Goal: Task Accomplishment & Management: Manage account settings

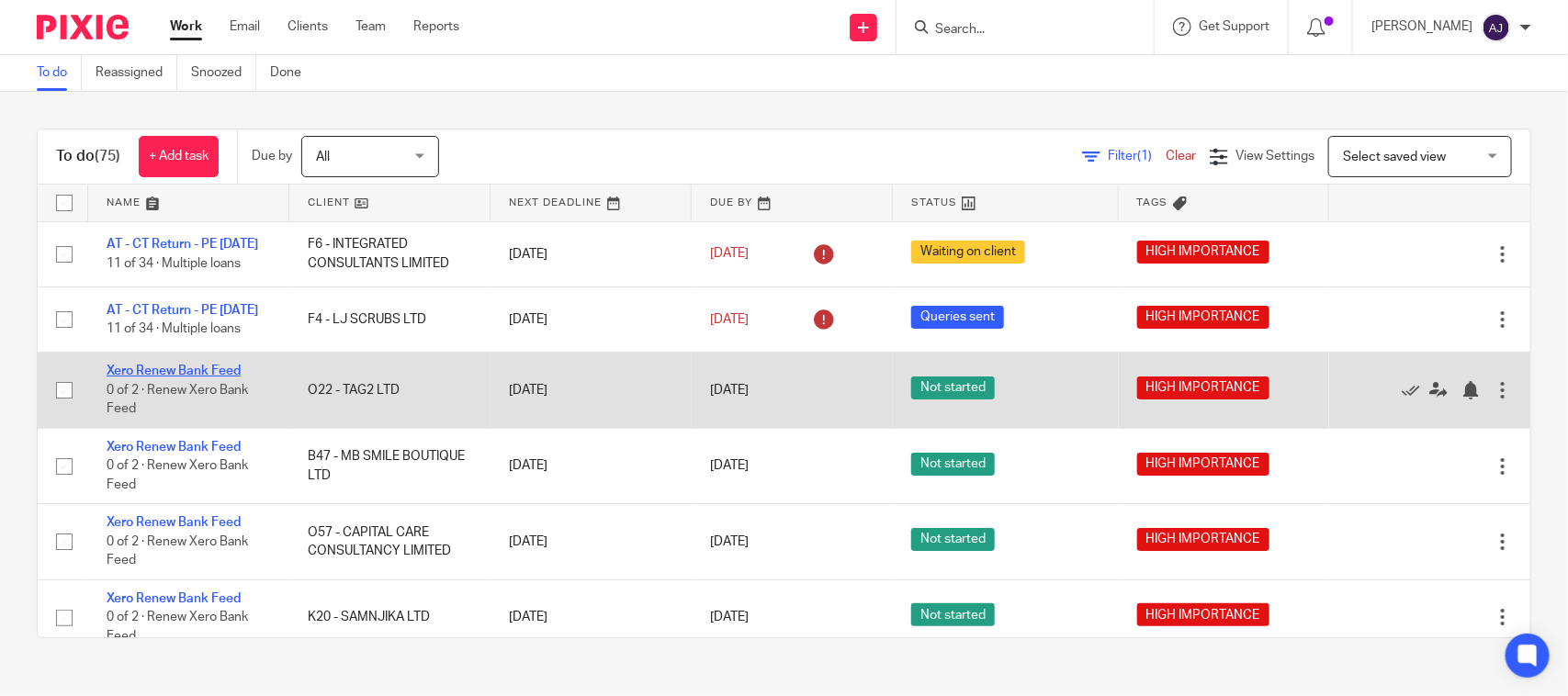
click at [212, 377] on link "Xero Renew Bank Feed" at bounding box center [173, 371] width 135 height 13
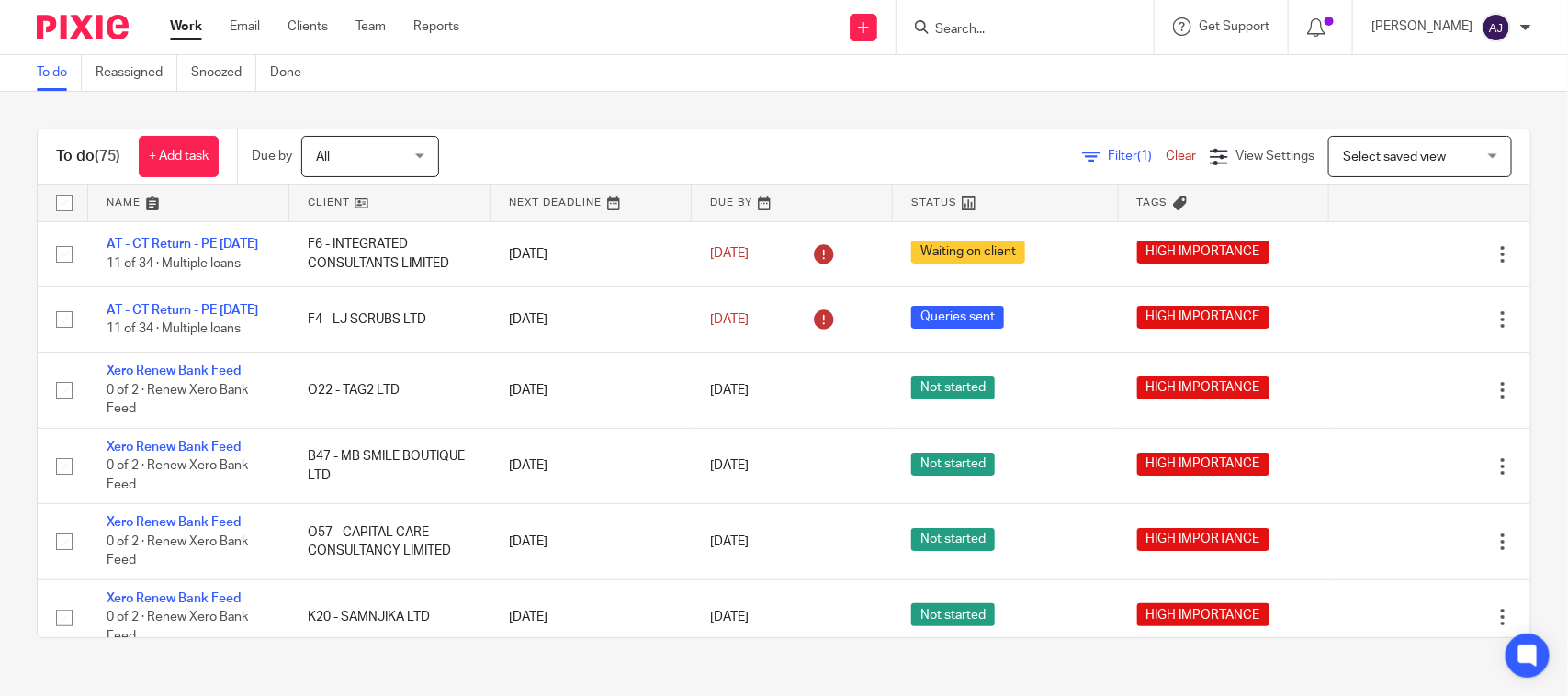
click at [696, 152] on div "Filter (1) Clear View Settings View Settings (1) Filters Clear Save Manage save…" at bounding box center [1000, 156] width 1059 height 42
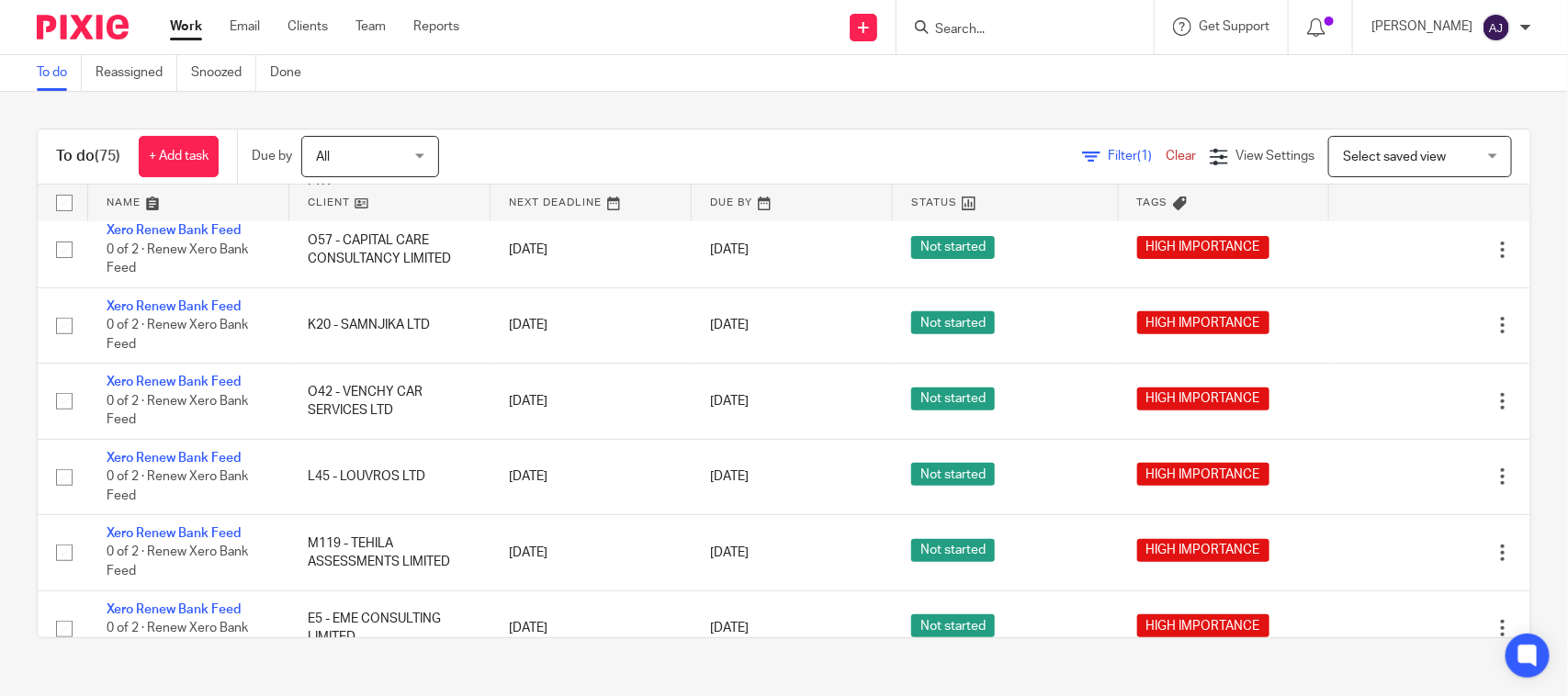
scroll to position [229, 0]
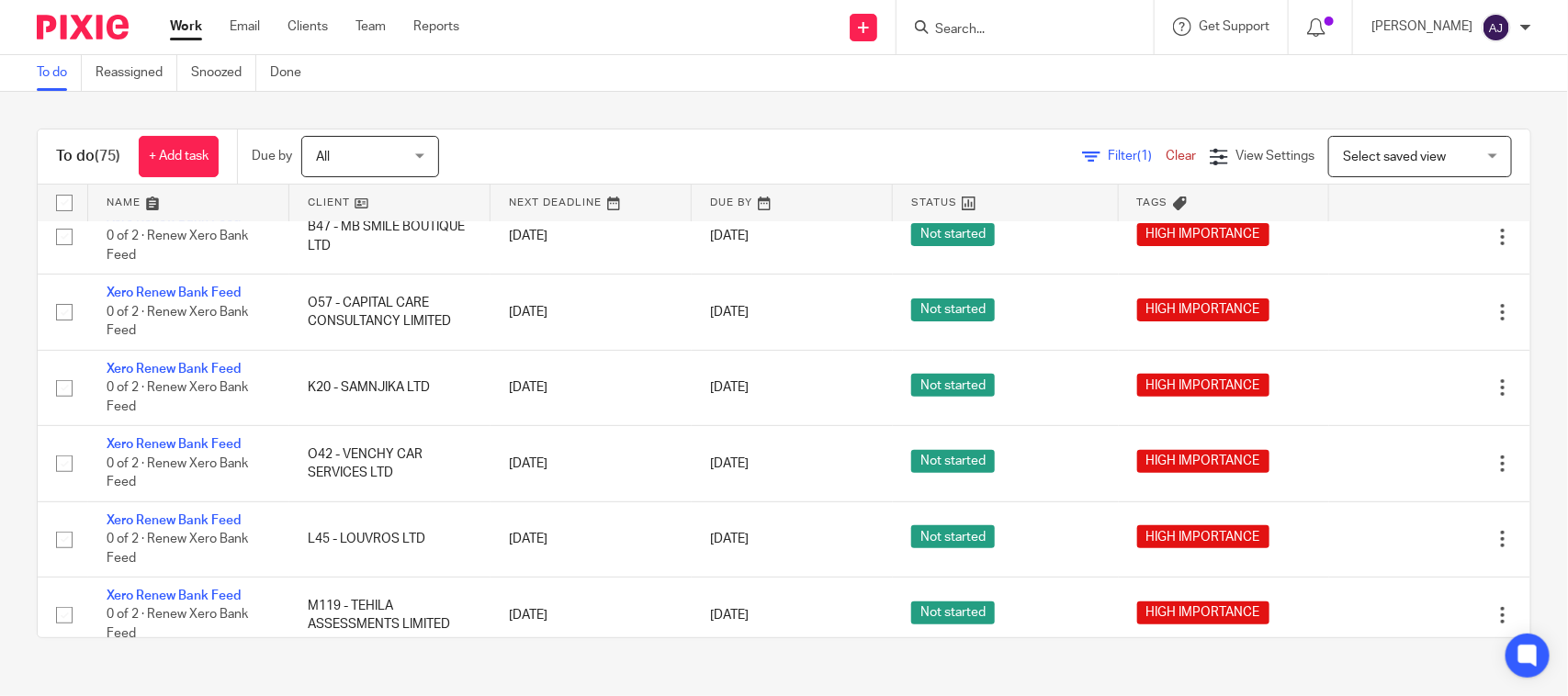
click at [854, 104] on div "To do (75) + Add task Due by All All Today Tomorrow This week Next week This mo…" at bounding box center [784, 383] width 1568 height 582
click at [373, 23] on link "Team" at bounding box center [370, 26] width 30 height 18
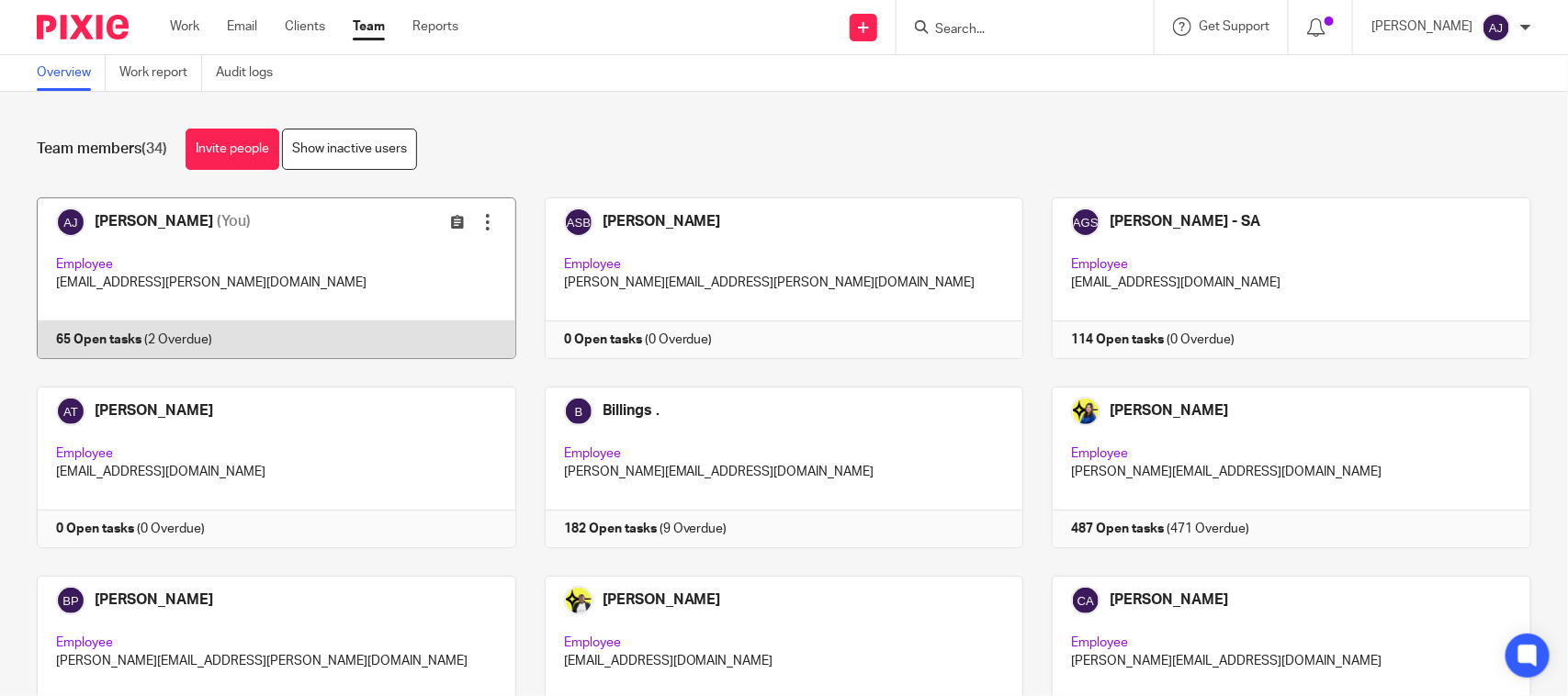
click at [205, 269] on link at bounding box center [262, 277] width 508 height 162
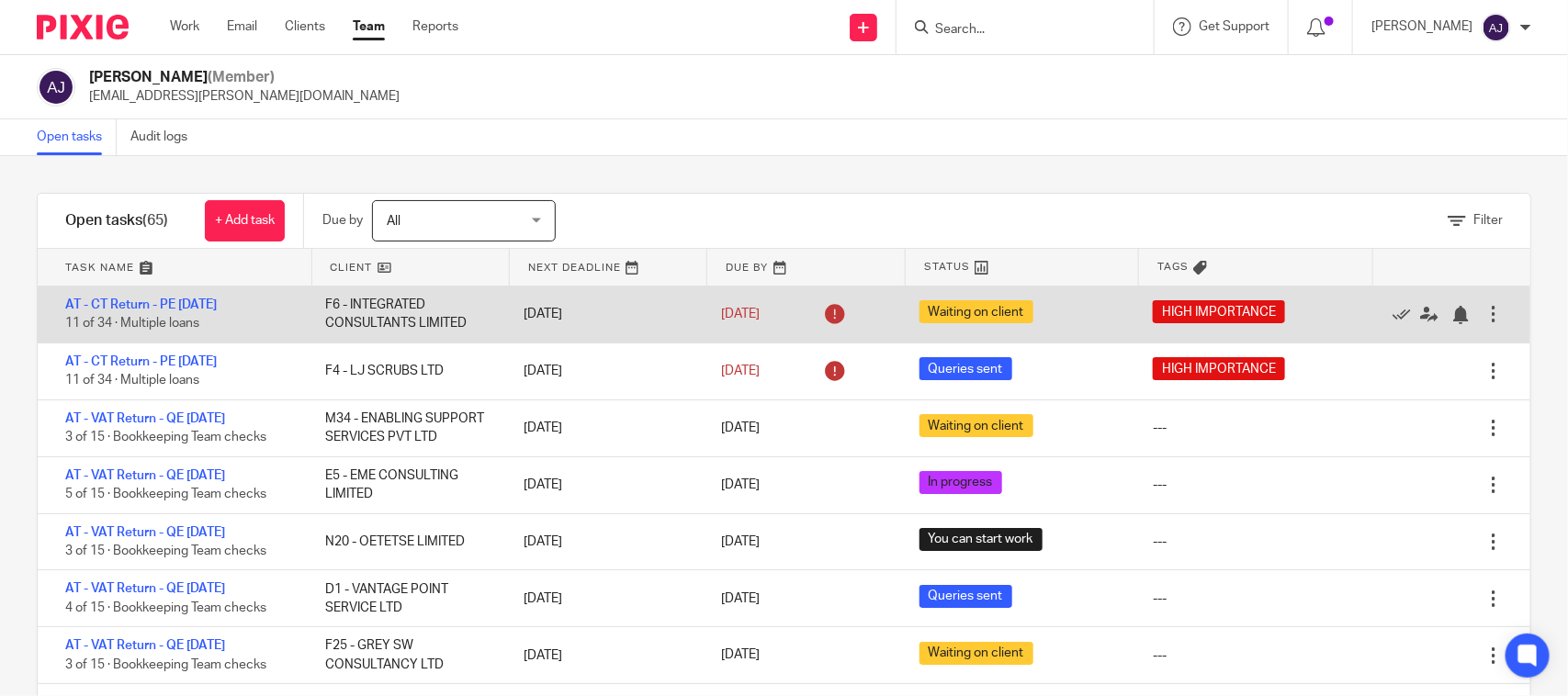
click at [167, 311] on div "AT - CT Return - PE 30-11-2024 11 of 34 · Multiple loans" at bounding box center [172, 313] width 269 height 56
click at [165, 296] on div "AT - CT Return - PE 30-11-2024 11 of 34 · Multiple loans" at bounding box center [172, 313] width 269 height 56
click at [164, 305] on link "AT - CT Return - PE [DATE]" at bounding box center [141, 305] width 152 height 13
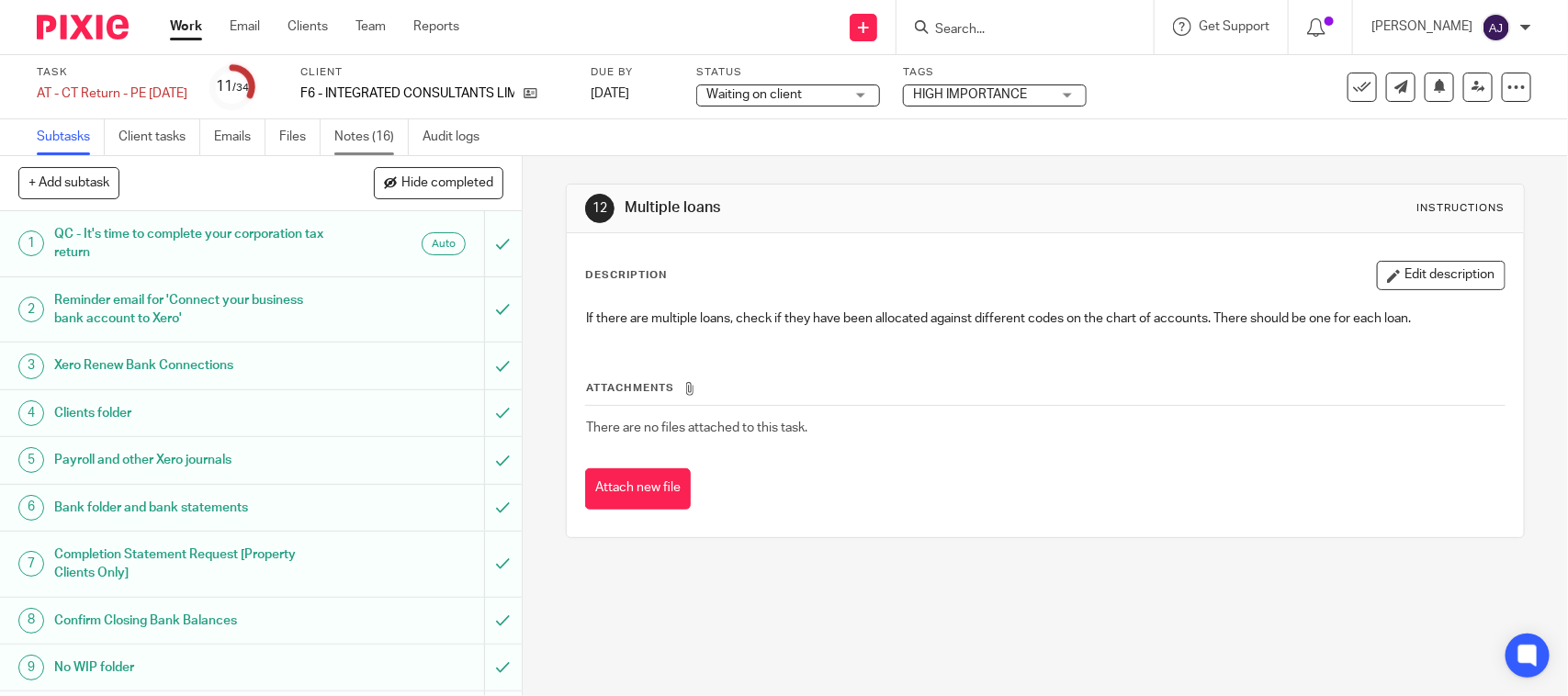
click at [373, 138] on link "Notes (16)" at bounding box center [371, 137] width 75 height 36
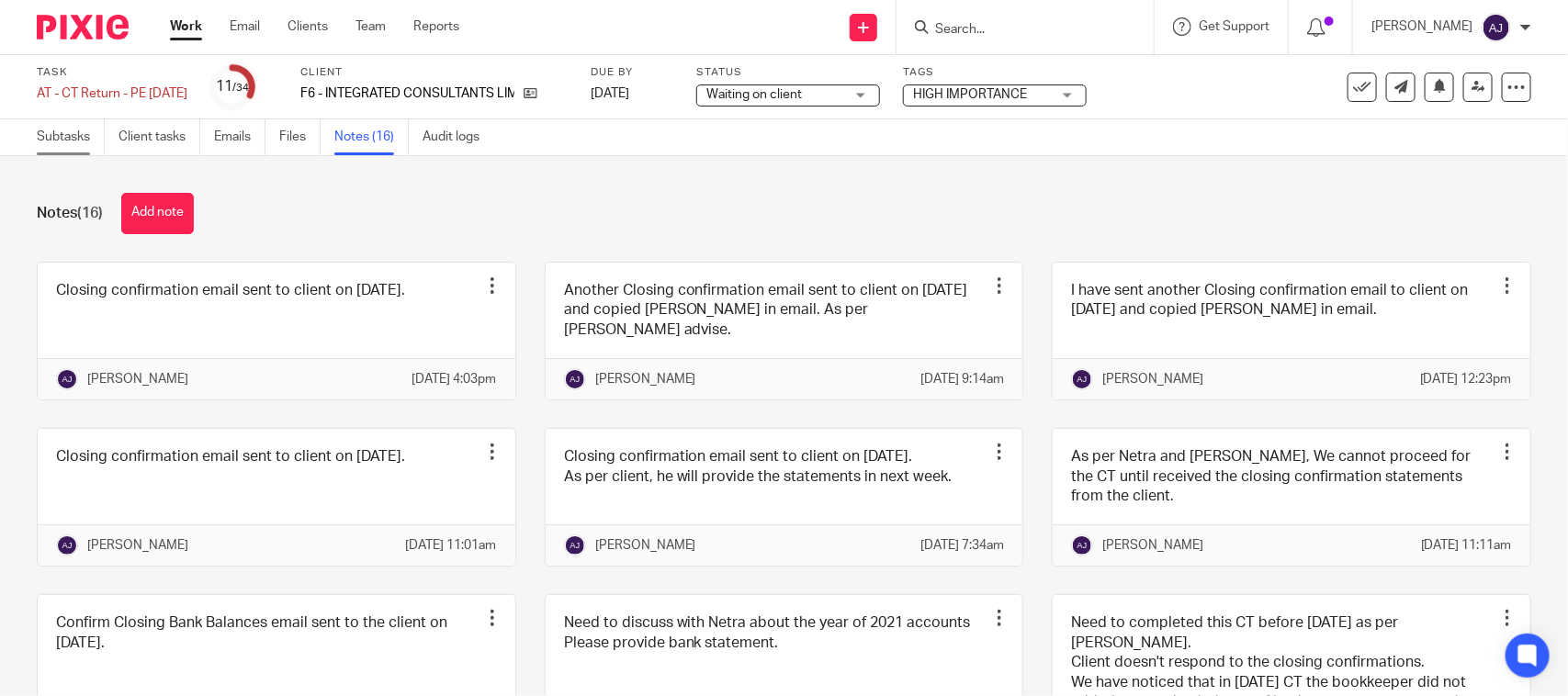
click at [80, 137] on link "Subtasks" at bounding box center [71, 137] width 68 height 36
click at [292, 21] on link "Clients" at bounding box center [307, 26] width 41 height 18
click at [170, 20] on link "Work" at bounding box center [186, 26] width 32 height 18
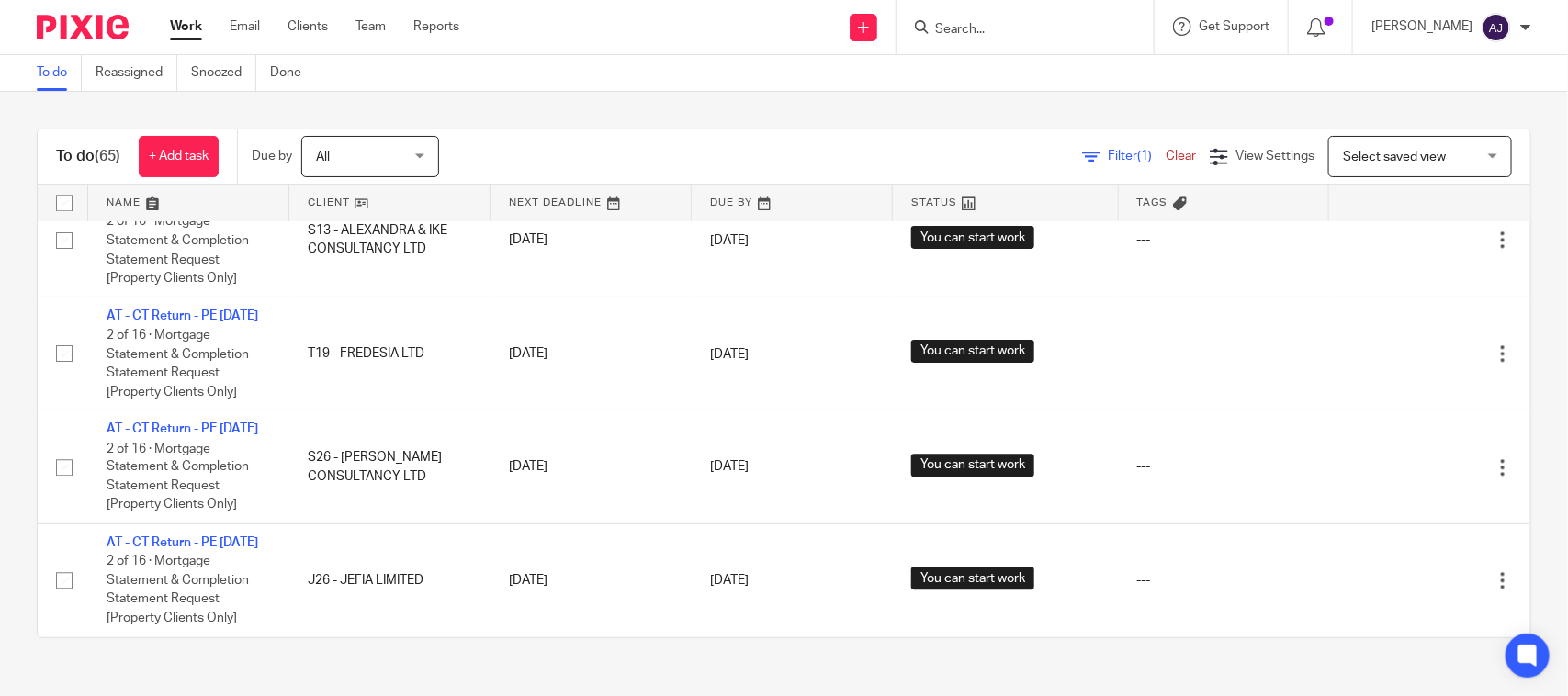
scroll to position [6356, 0]
click at [383, 28] on link "Team" at bounding box center [370, 26] width 30 height 18
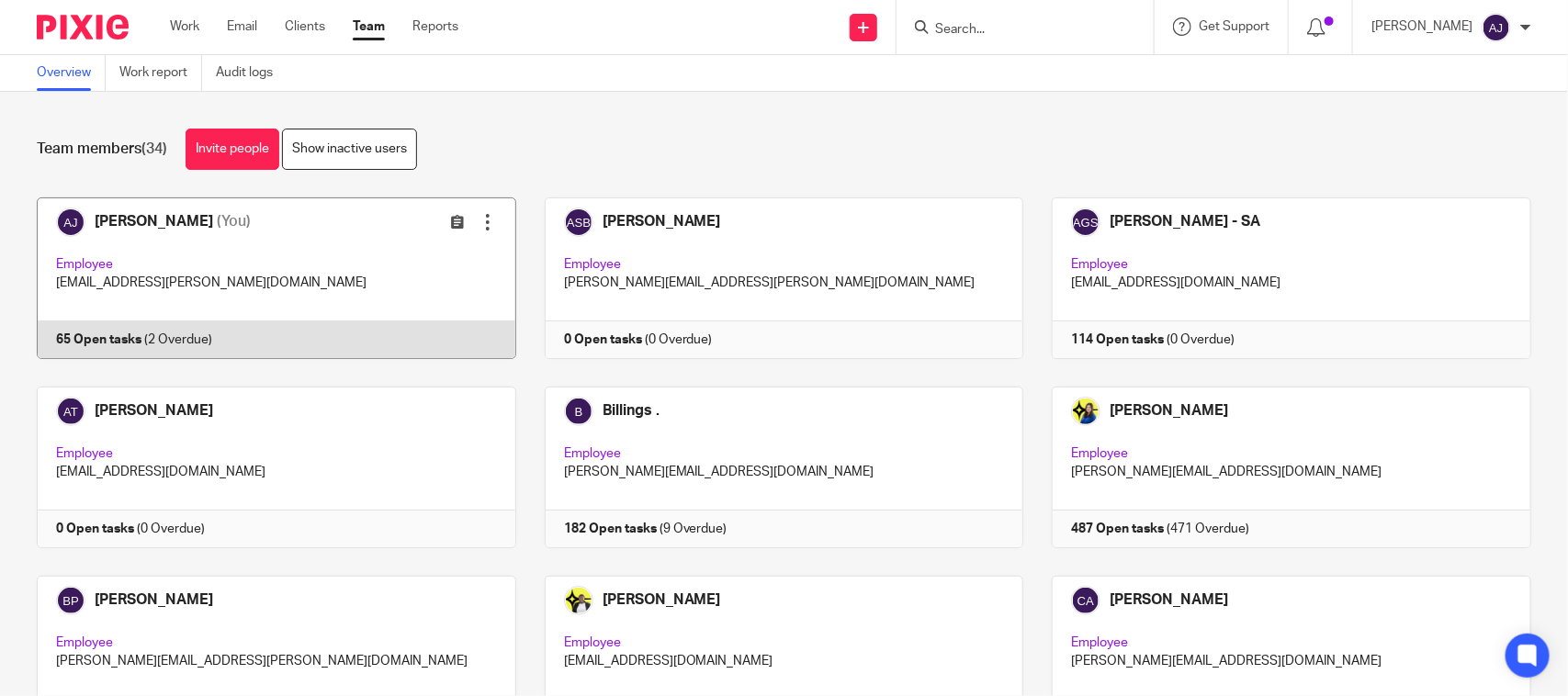
click at [260, 255] on link at bounding box center [262, 277] width 508 height 162
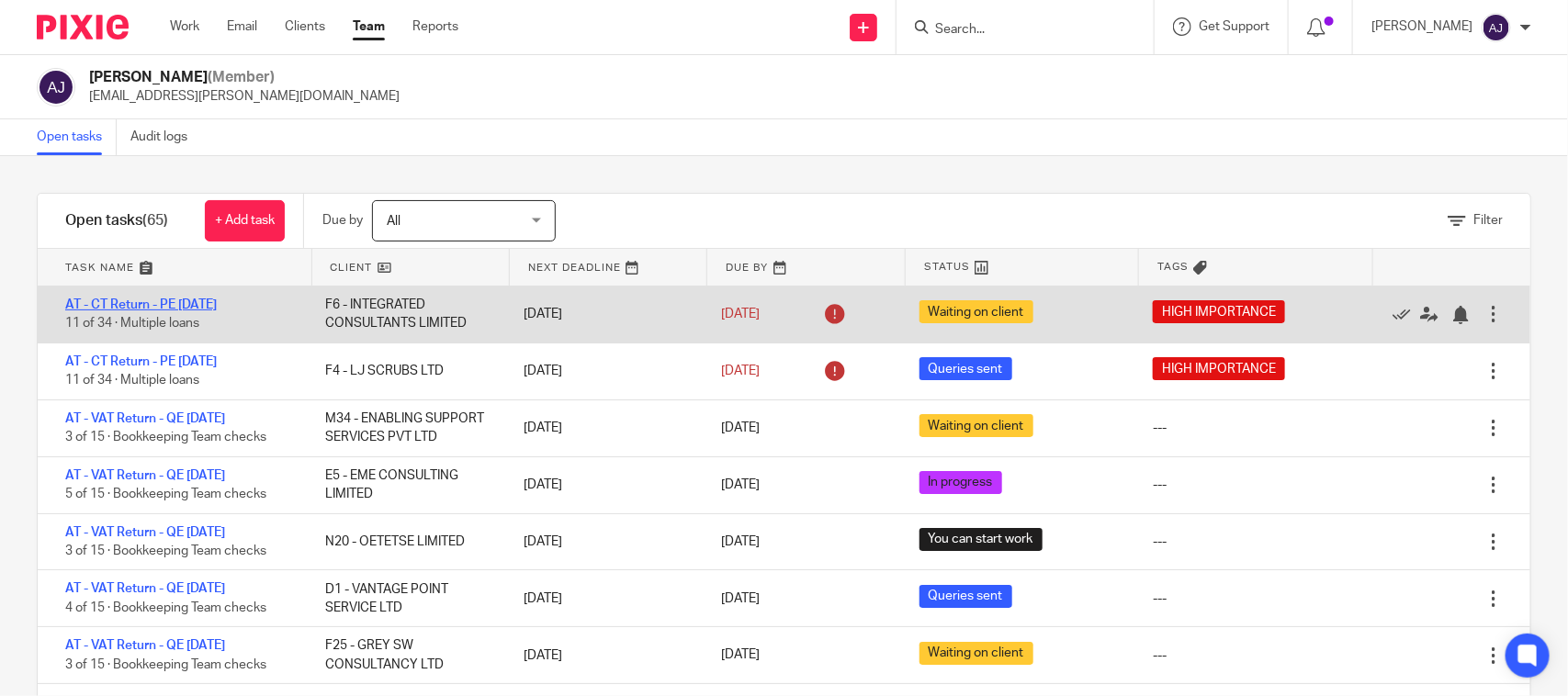
click at [204, 306] on link "AT - CT Return - PE 30-11-2024" at bounding box center [141, 305] width 152 height 13
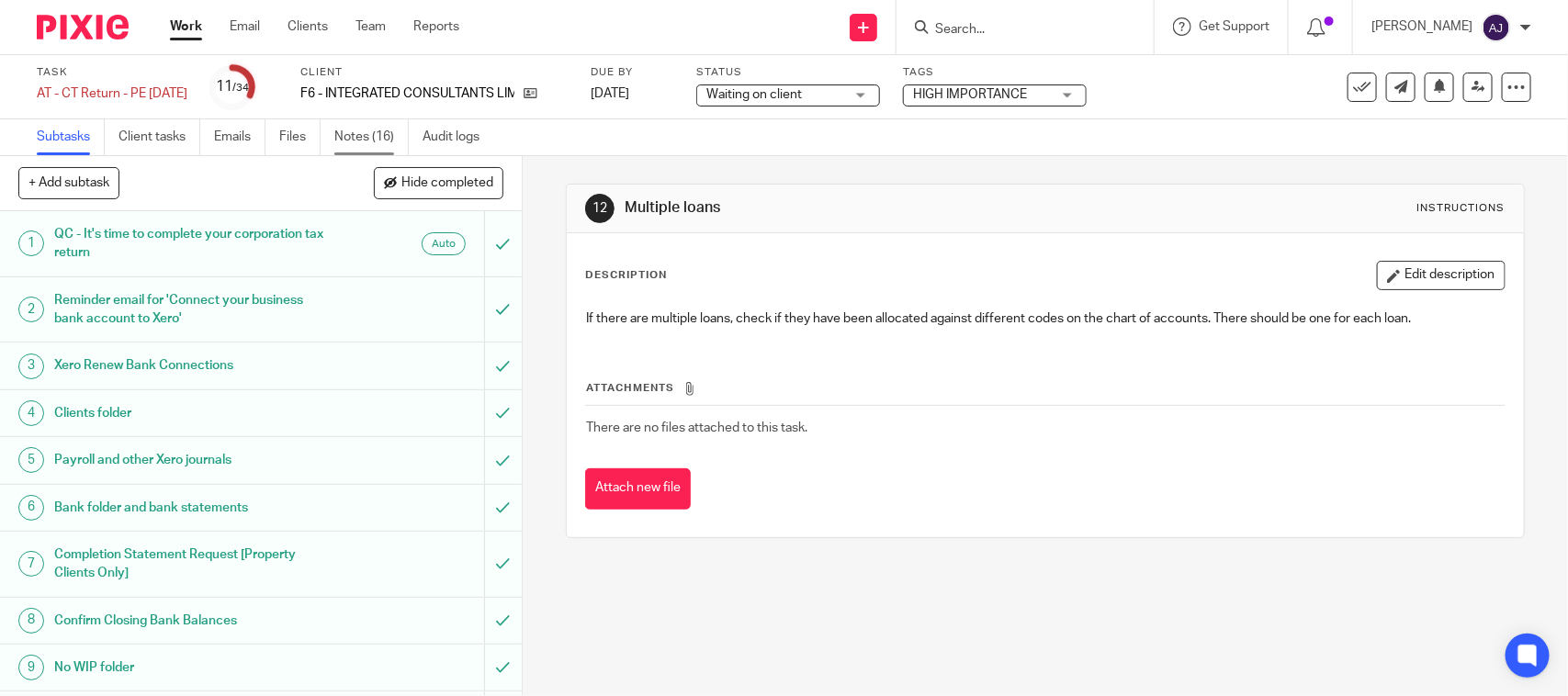
click at [408, 130] on link "Notes (16)" at bounding box center [371, 137] width 75 height 36
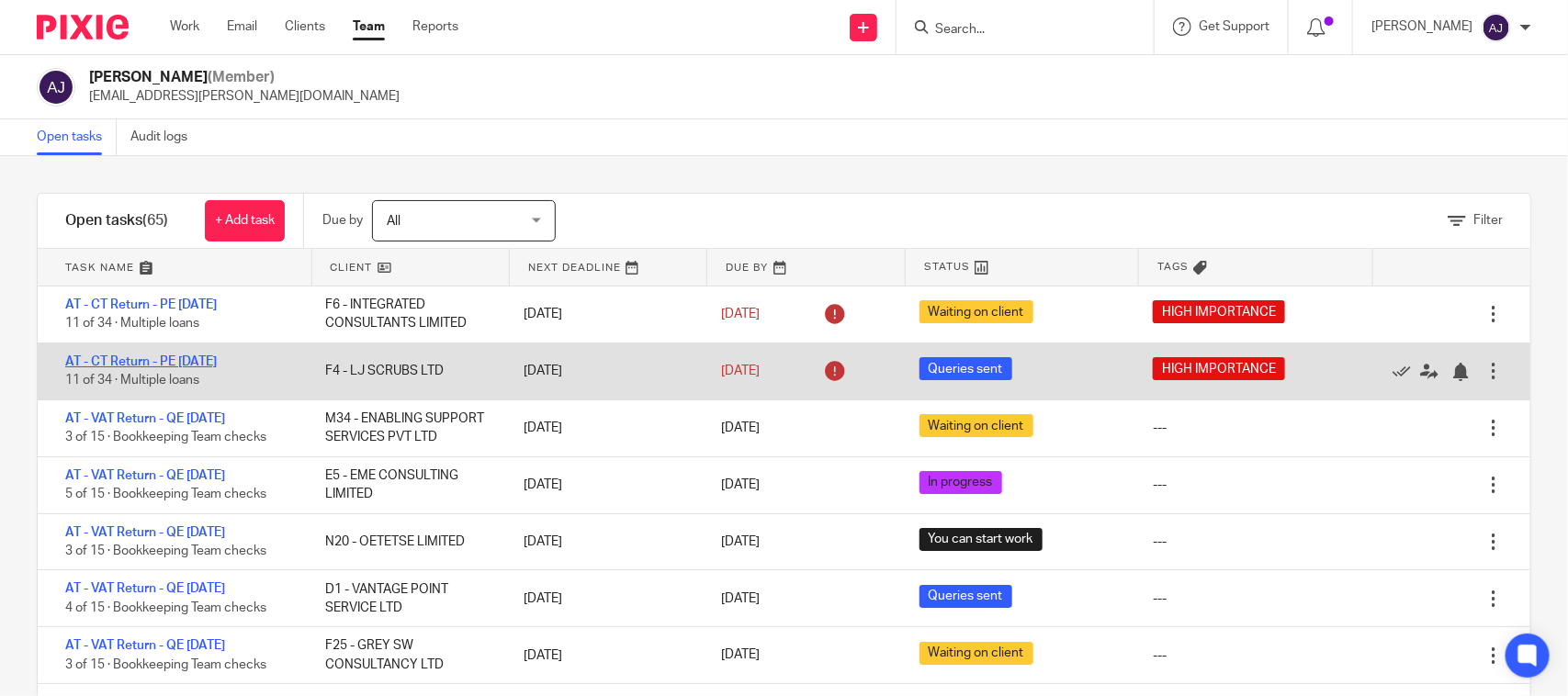
click at [209, 366] on link "AT - CT Return - PE [DATE]" at bounding box center [141, 362] width 152 height 13
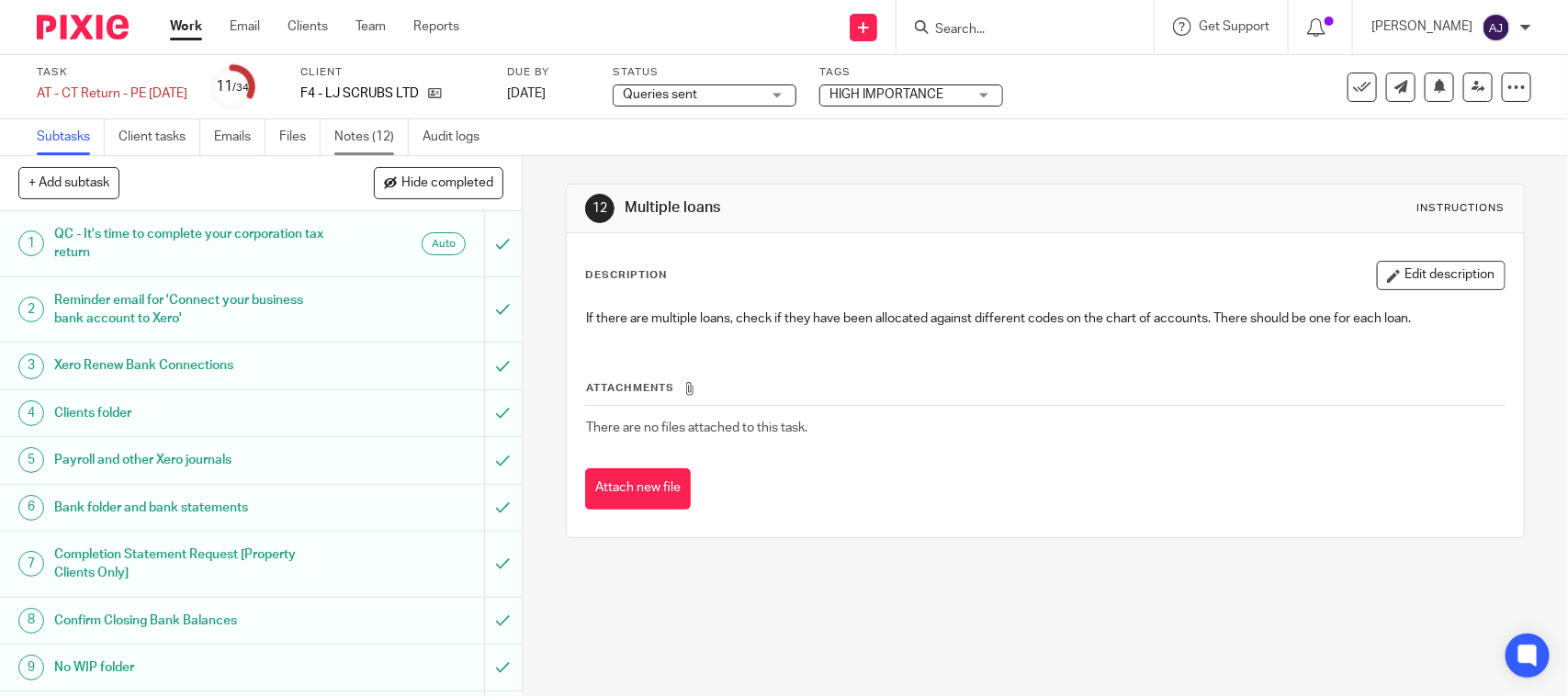
click at [386, 145] on link "Notes (12)" at bounding box center [371, 137] width 75 height 36
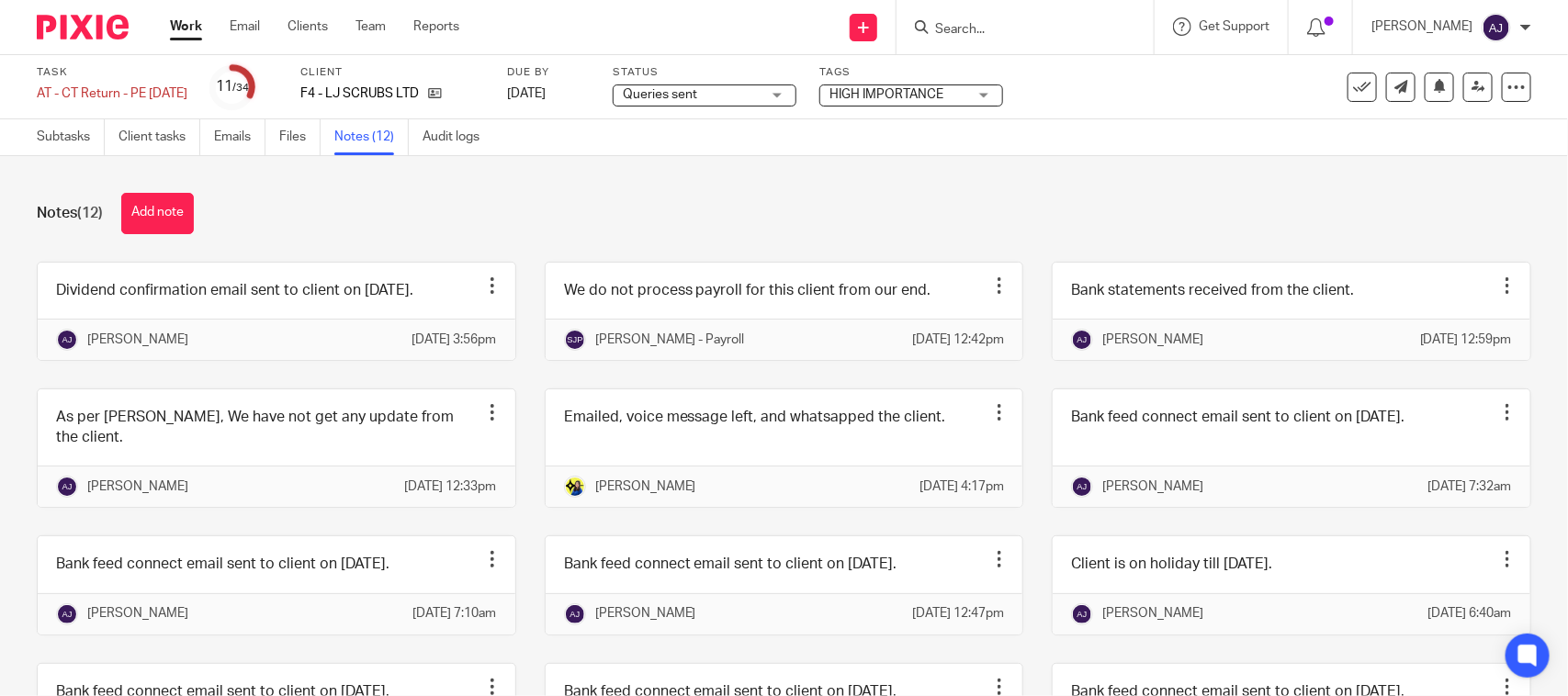
click at [243, 221] on div "Notes (12) Add note" at bounding box center [784, 214] width 1494 height 42
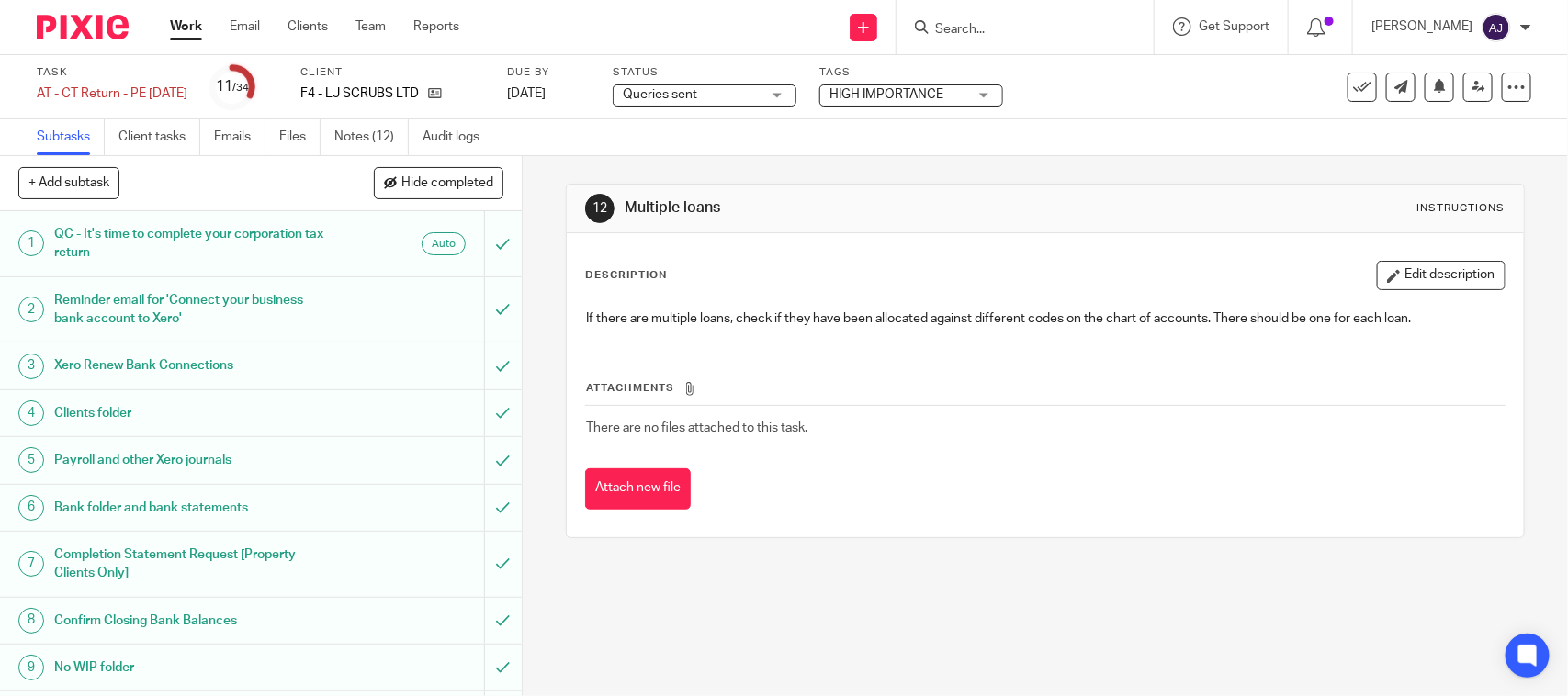
drag, startPoint x: 730, startPoint y: 199, endPoint x: 606, endPoint y: 211, distance: 124.6
click at [606, 211] on div "12 Multiple loans Instructions" at bounding box center [1044, 208] width 919 height 29
click at [629, 166] on div "12 Multiple loans Instructions Description Edit description If there are multip…" at bounding box center [1044, 361] width 958 height 409
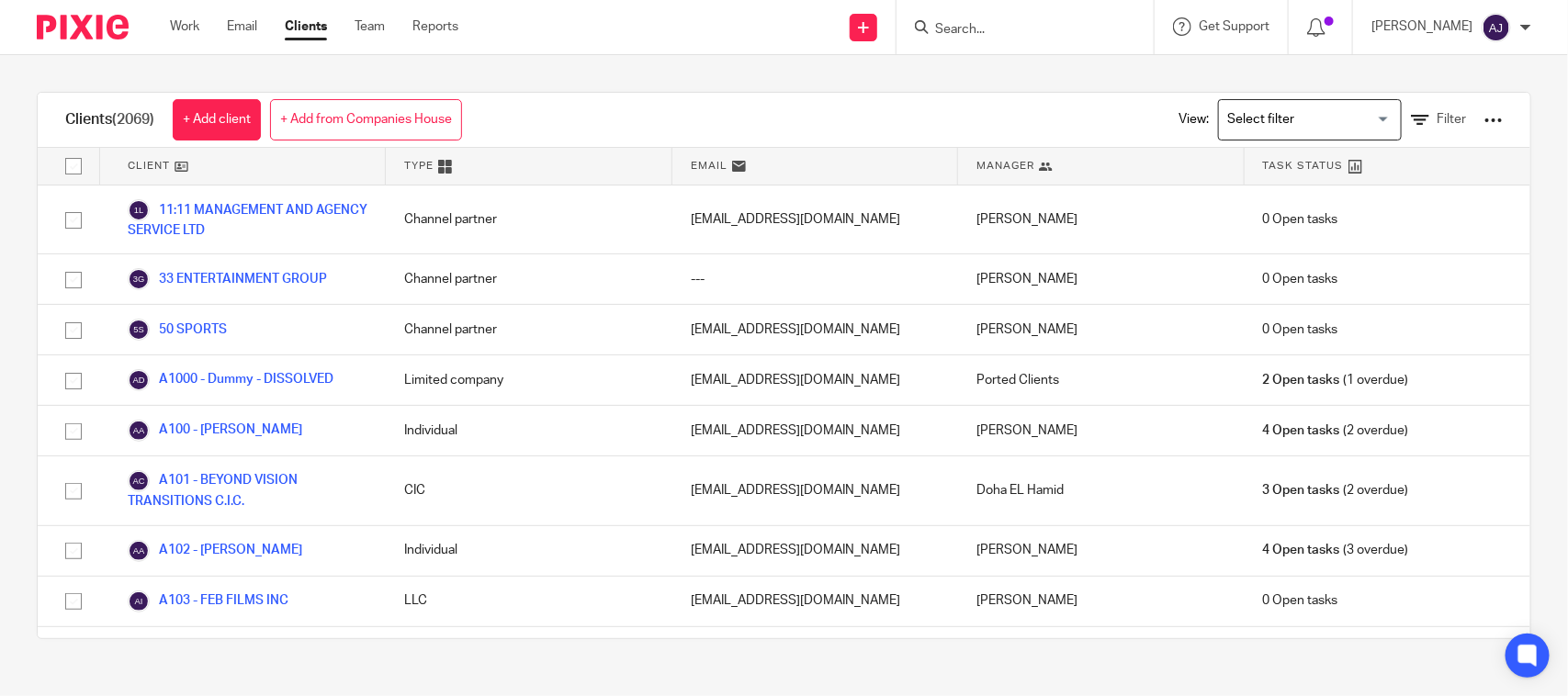
click at [167, 27] on div "Work Email Clients Team Reports Work Email Clients Team Reports Settings" at bounding box center [318, 27] width 334 height 54
click at [197, 27] on link "Work" at bounding box center [184, 26] width 29 height 18
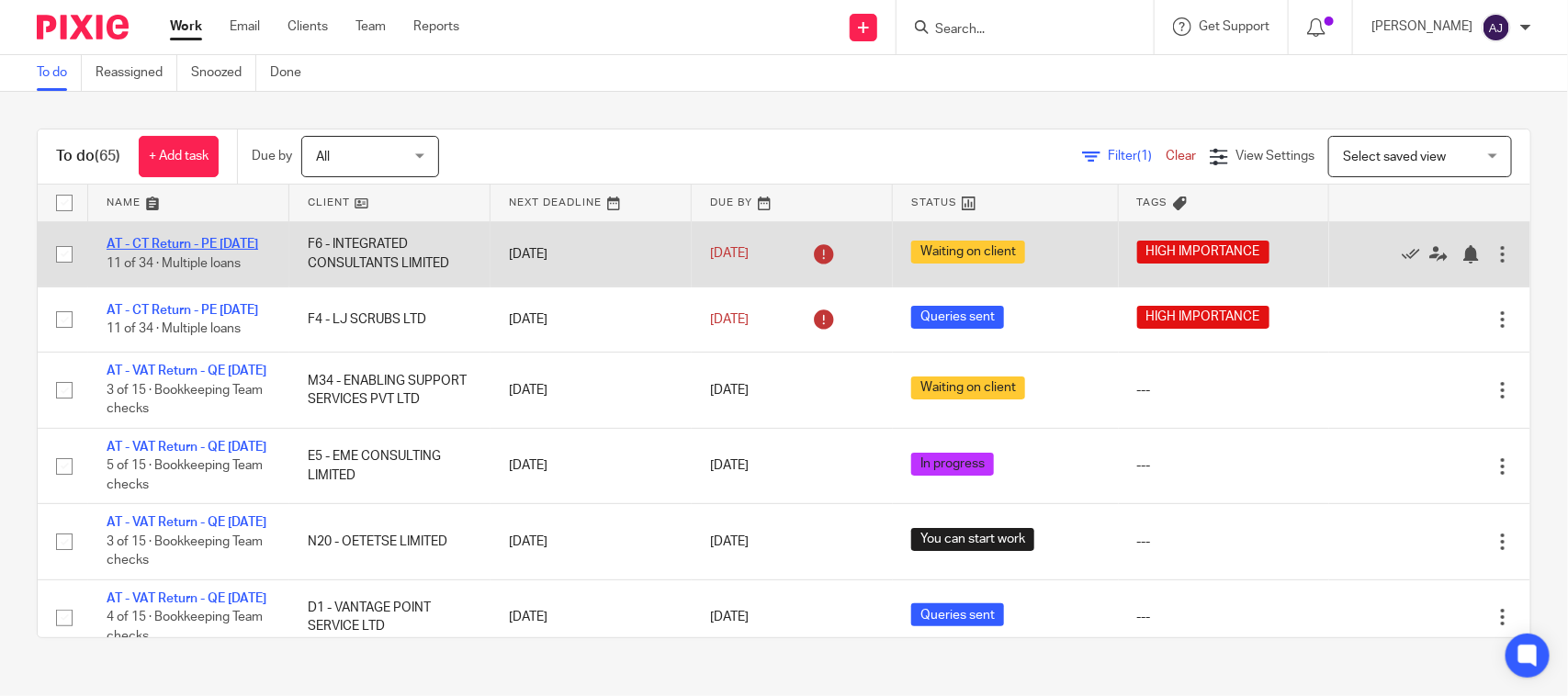
click at [190, 241] on link "AT - CT Return - PE [DATE]" at bounding box center [182, 244] width 152 height 13
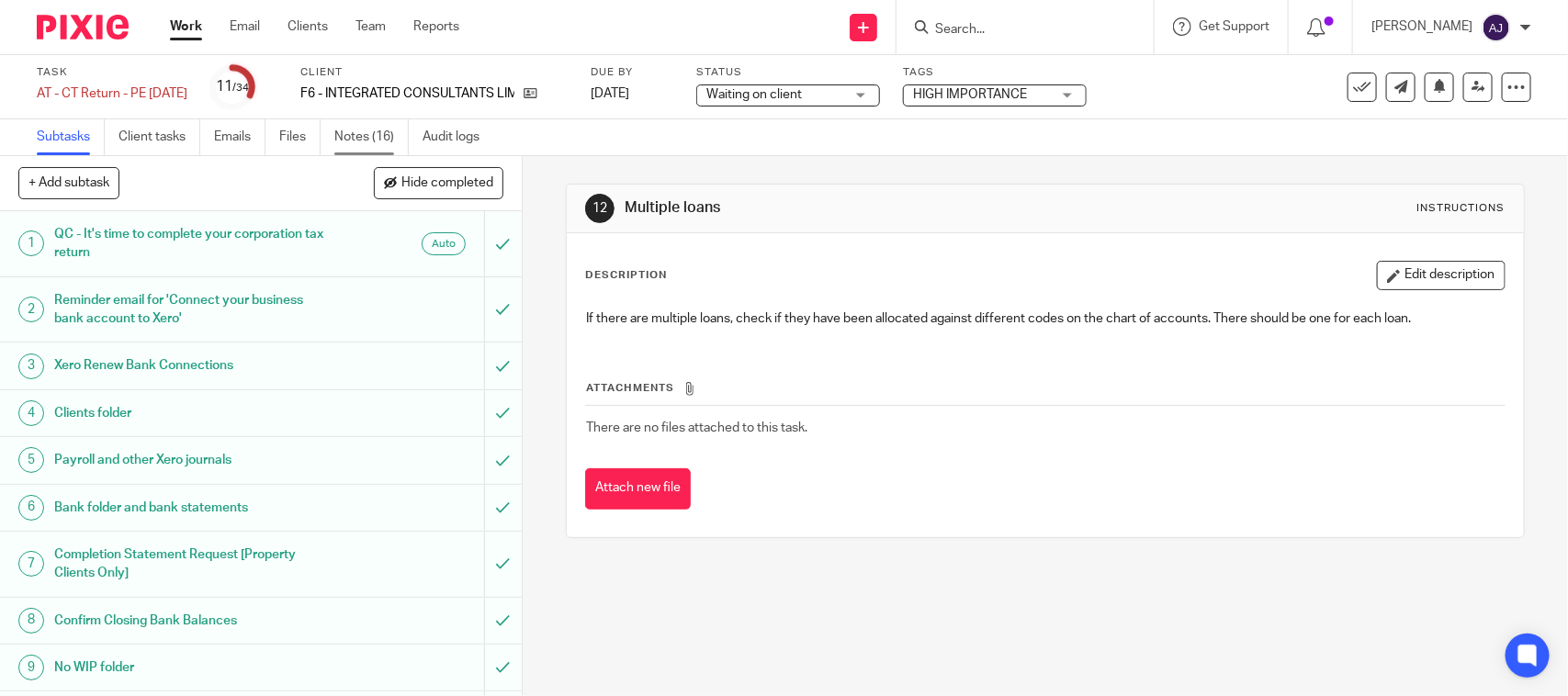
click at [355, 131] on link "Notes (16)" at bounding box center [371, 137] width 75 height 36
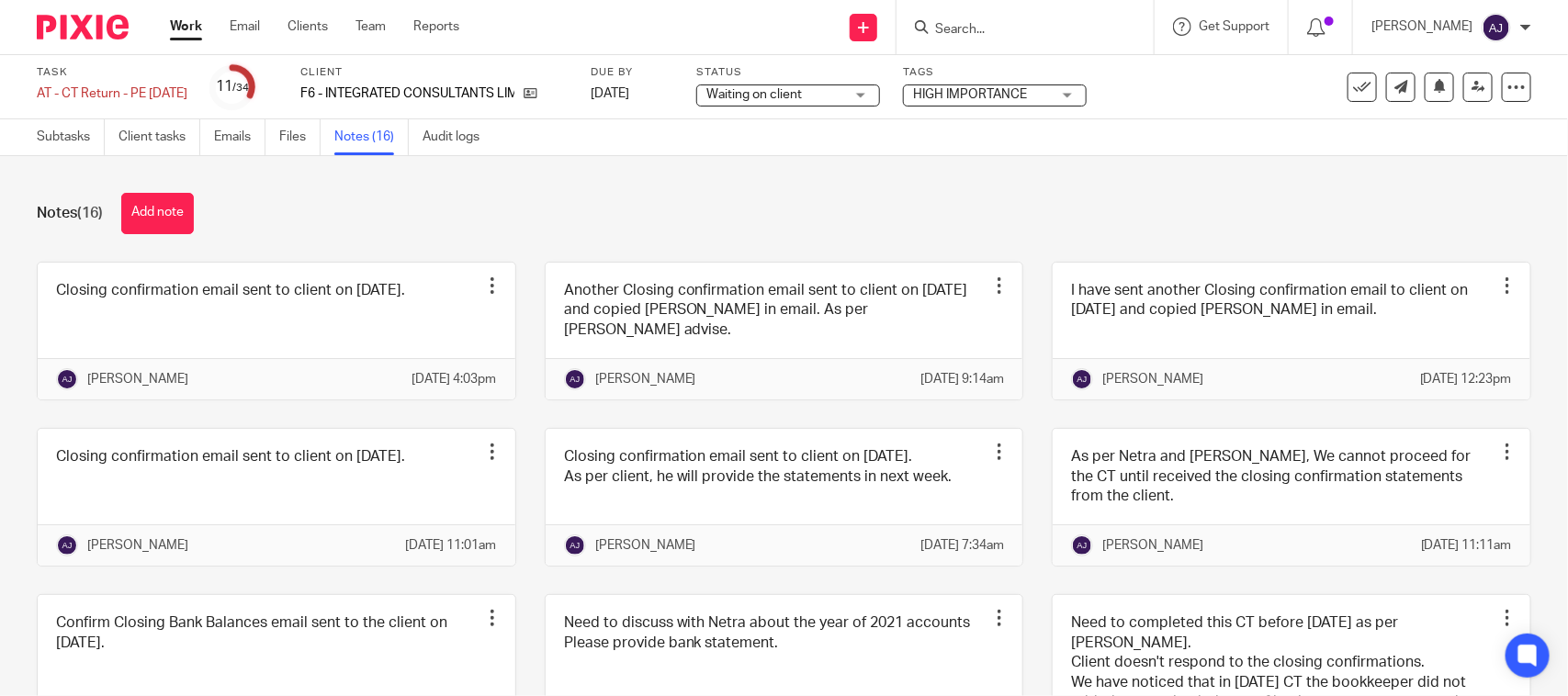
drag, startPoint x: 643, startPoint y: 221, endPoint x: 643, endPoint y: 193, distance: 28.0
click at [644, 207] on div "Notes (16) Add note" at bounding box center [784, 214] width 1494 height 42
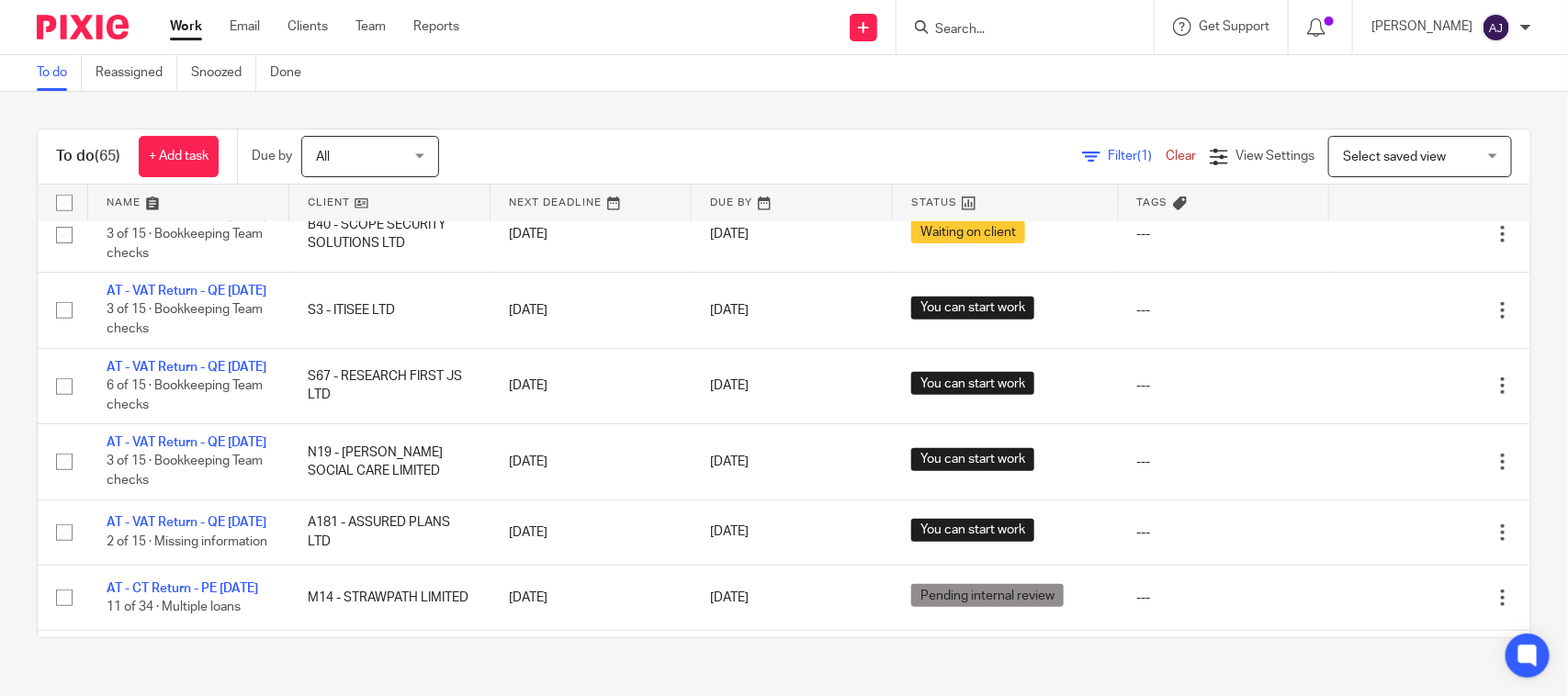
scroll to position [574, 0]
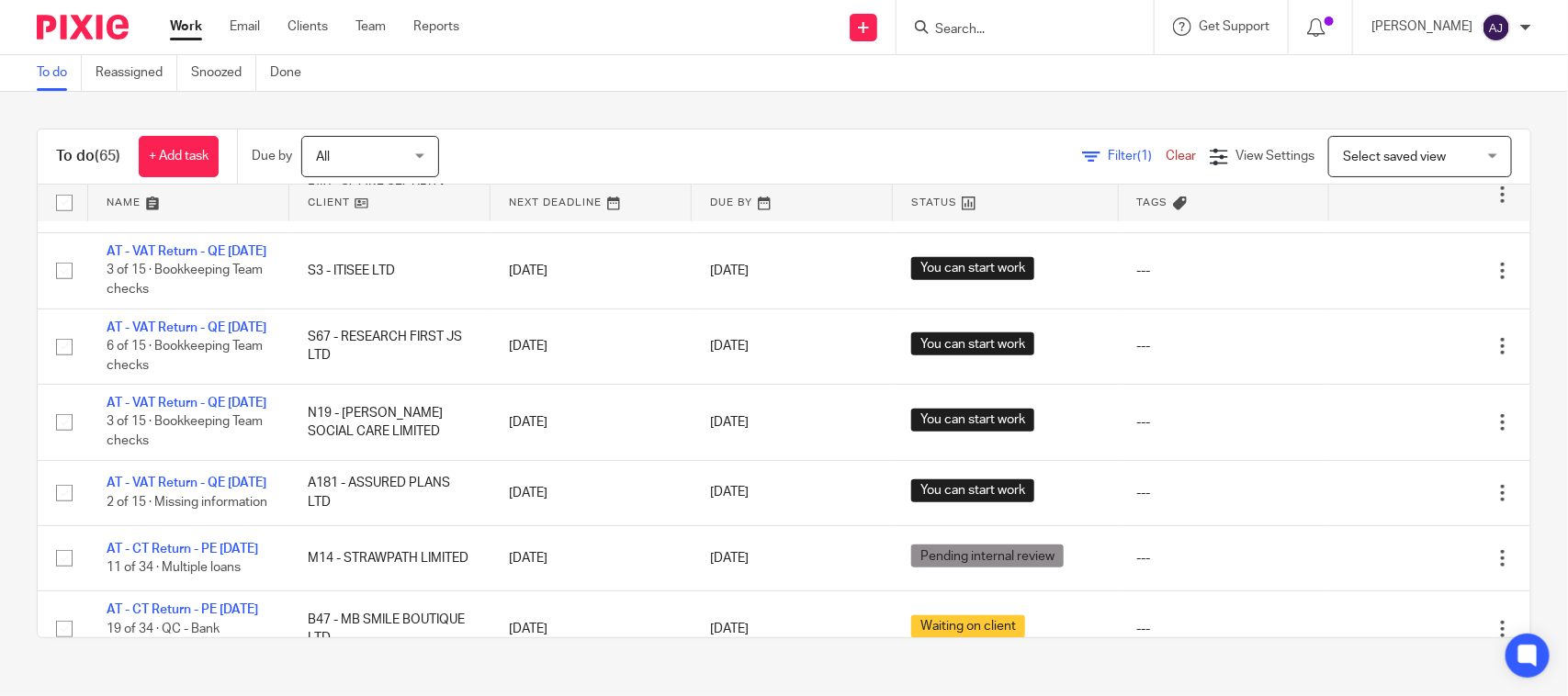
click at [763, 99] on div "To do (65) + Add task Due by All All Today Tomorrow This week Next week This mo…" at bounding box center [784, 383] width 1568 height 582
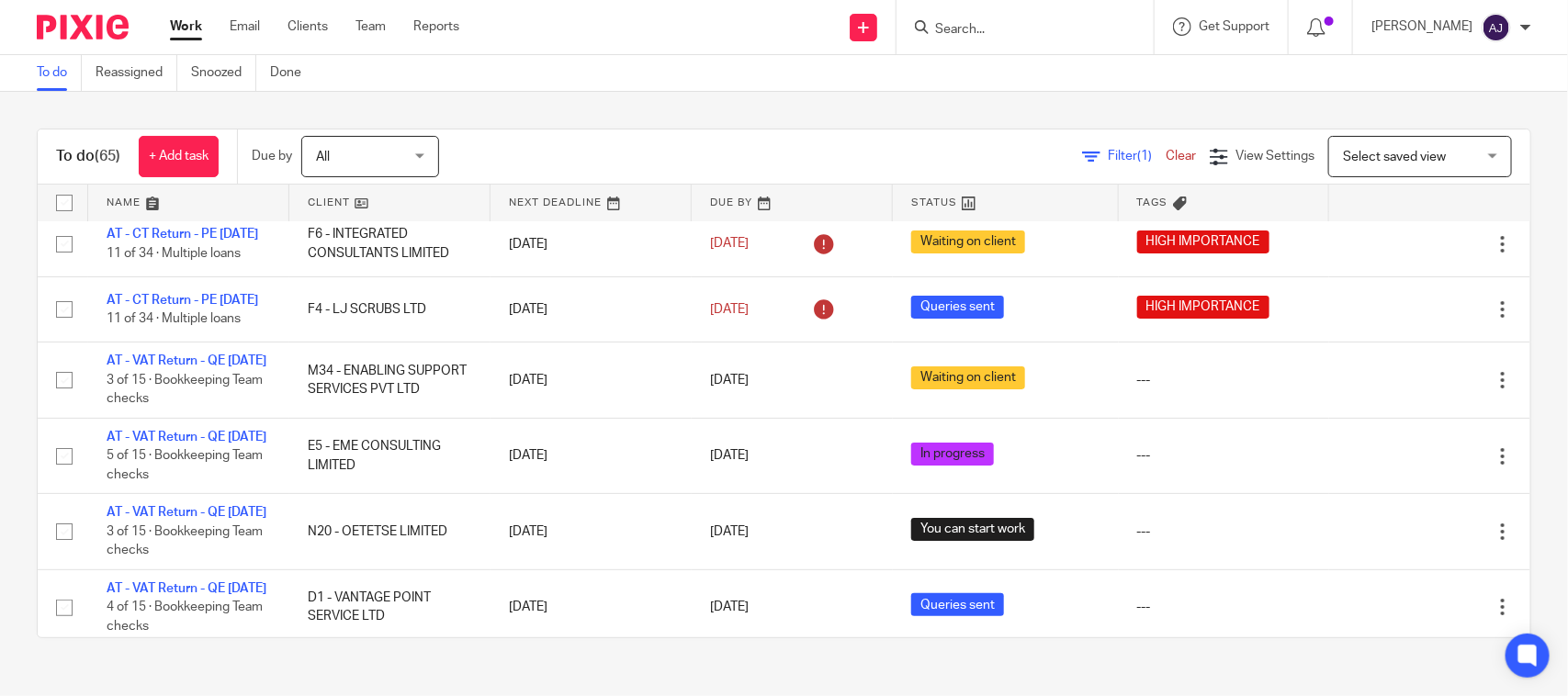
scroll to position [0, 0]
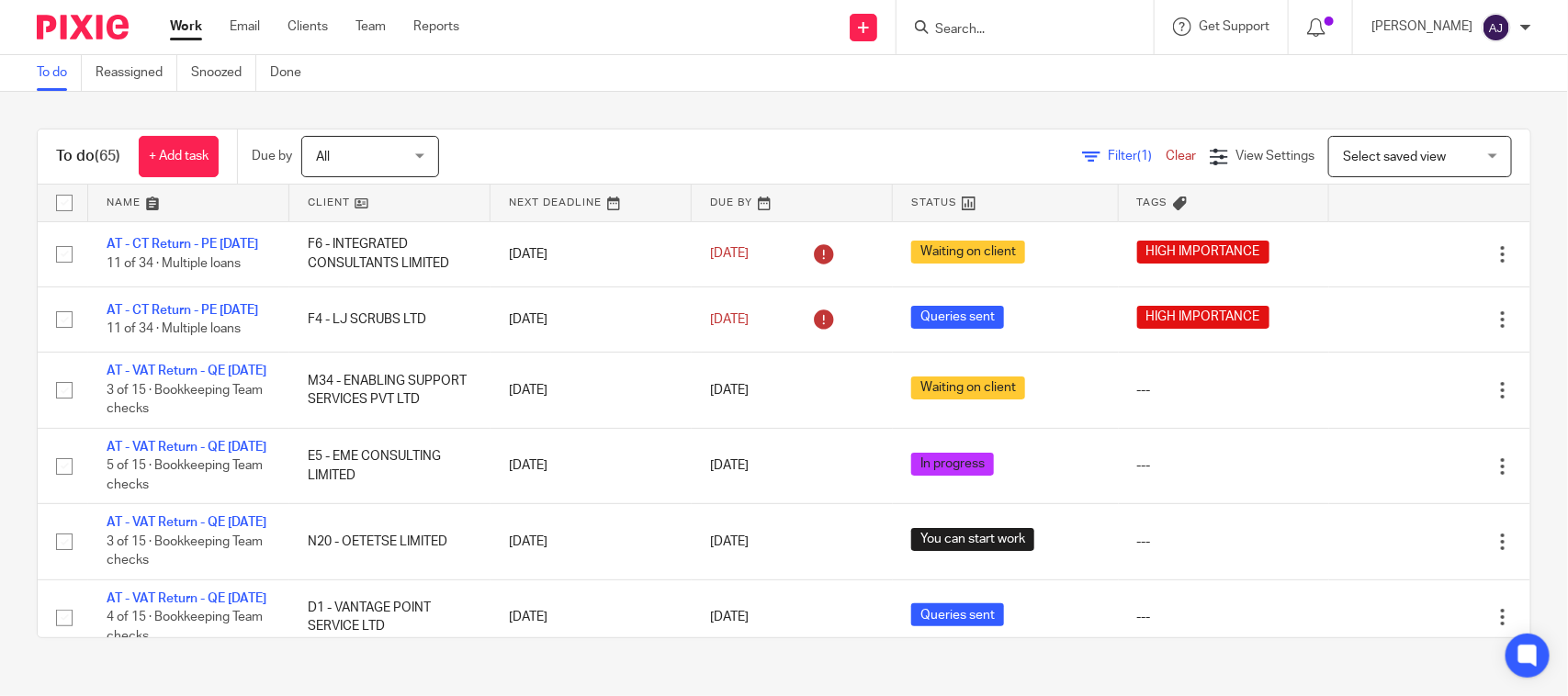
click at [679, 93] on div "To do (65) + Add task Due by All All Today Tomorrow This week Next week This mo…" at bounding box center [784, 383] width 1568 height 582
click at [512, 126] on div "To do (65) + Add task Due by All All Today Tomorrow This week Next week This mo…" at bounding box center [784, 383] width 1568 height 582
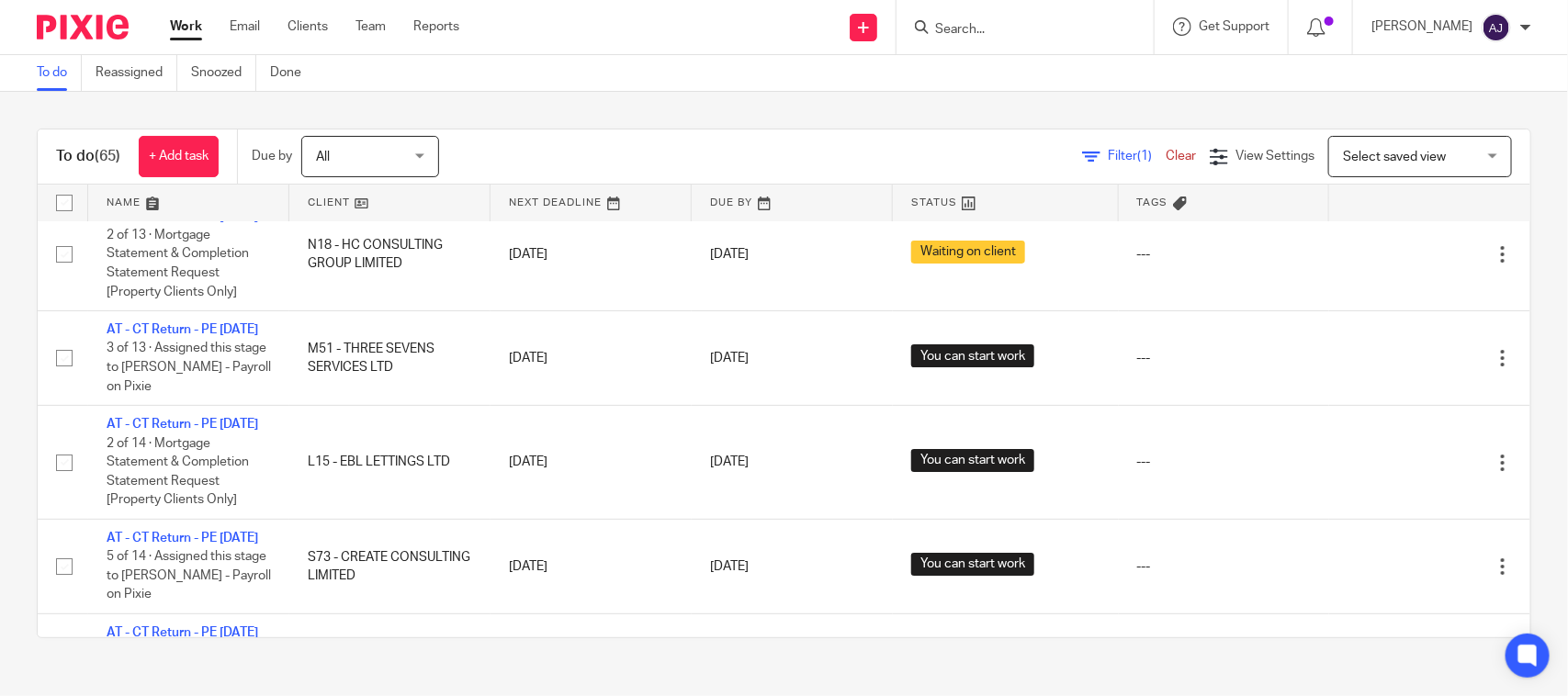
scroll to position [751, 0]
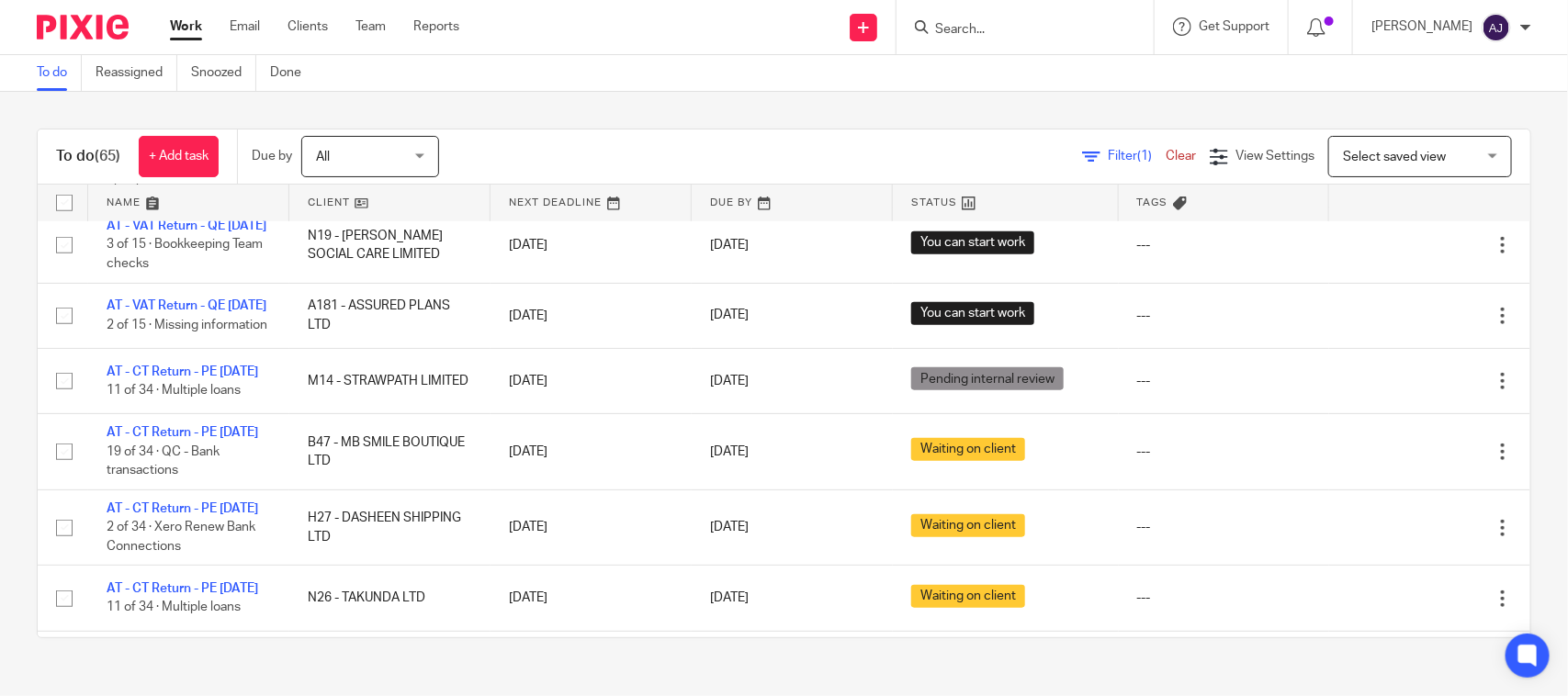
click at [575, 130] on div "To do (65) + Add task Due by All All Today Tomorrow This week Next week This mo…" at bounding box center [784, 157] width 1492 height 55
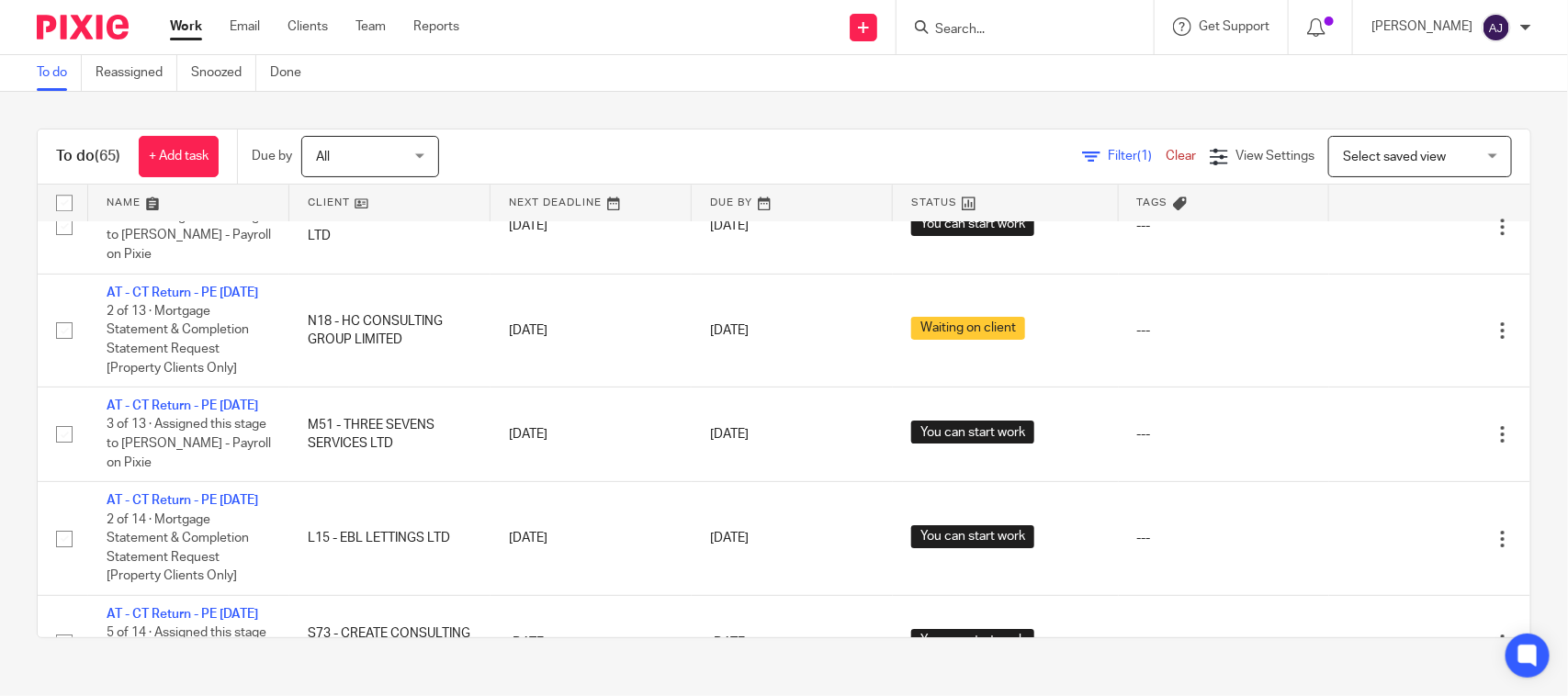
scroll to position [2653, 0]
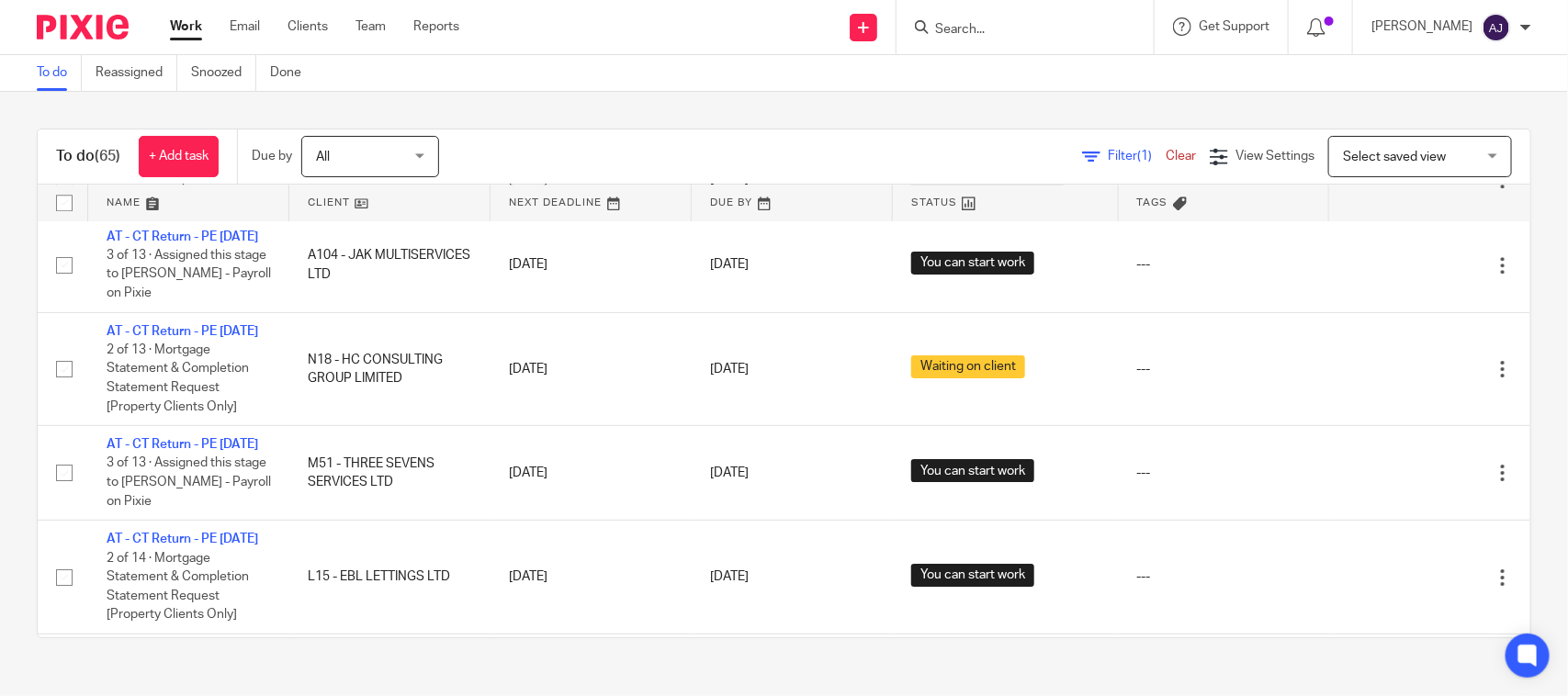
click at [750, 104] on div "To do (65) + Add task Due by All All Today Tomorrow This week Next week This mo…" at bounding box center [784, 383] width 1568 height 582
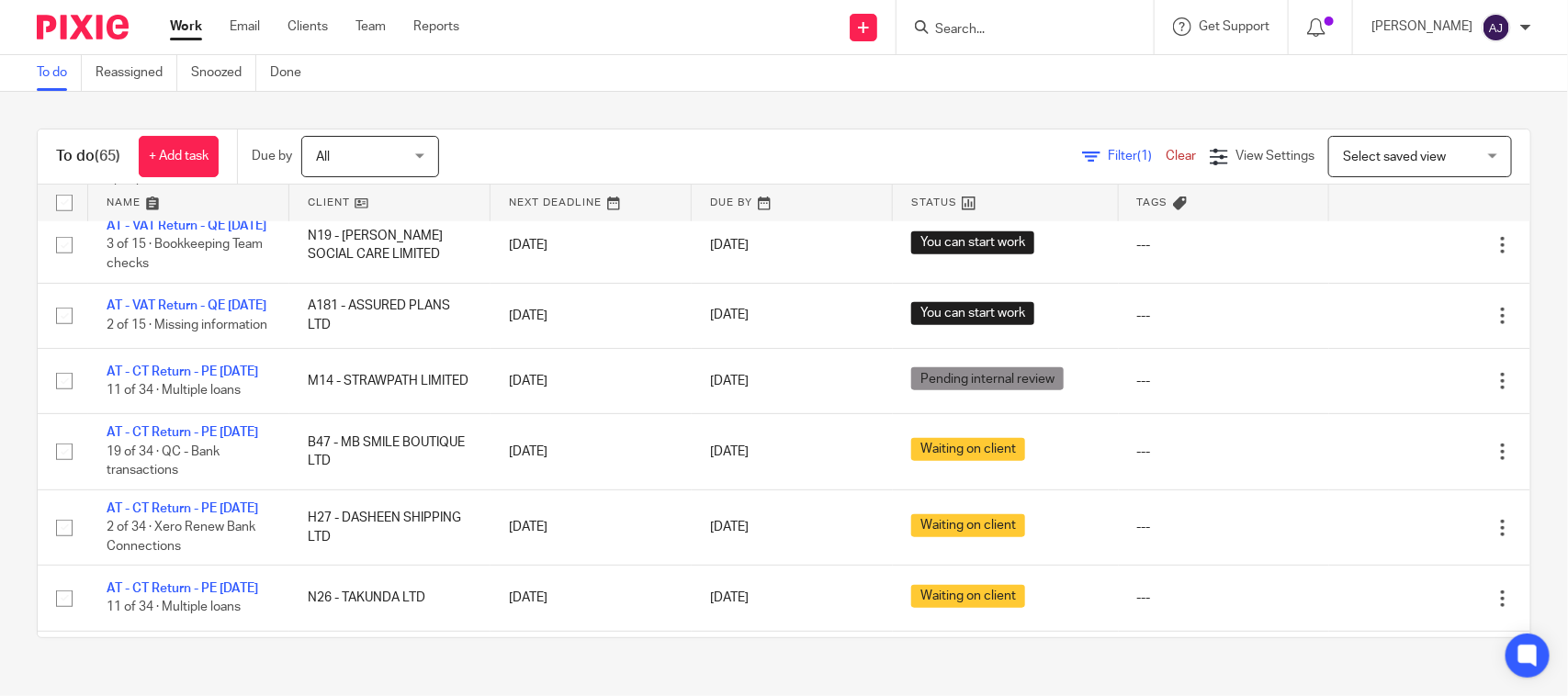
scroll to position [2674, 0]
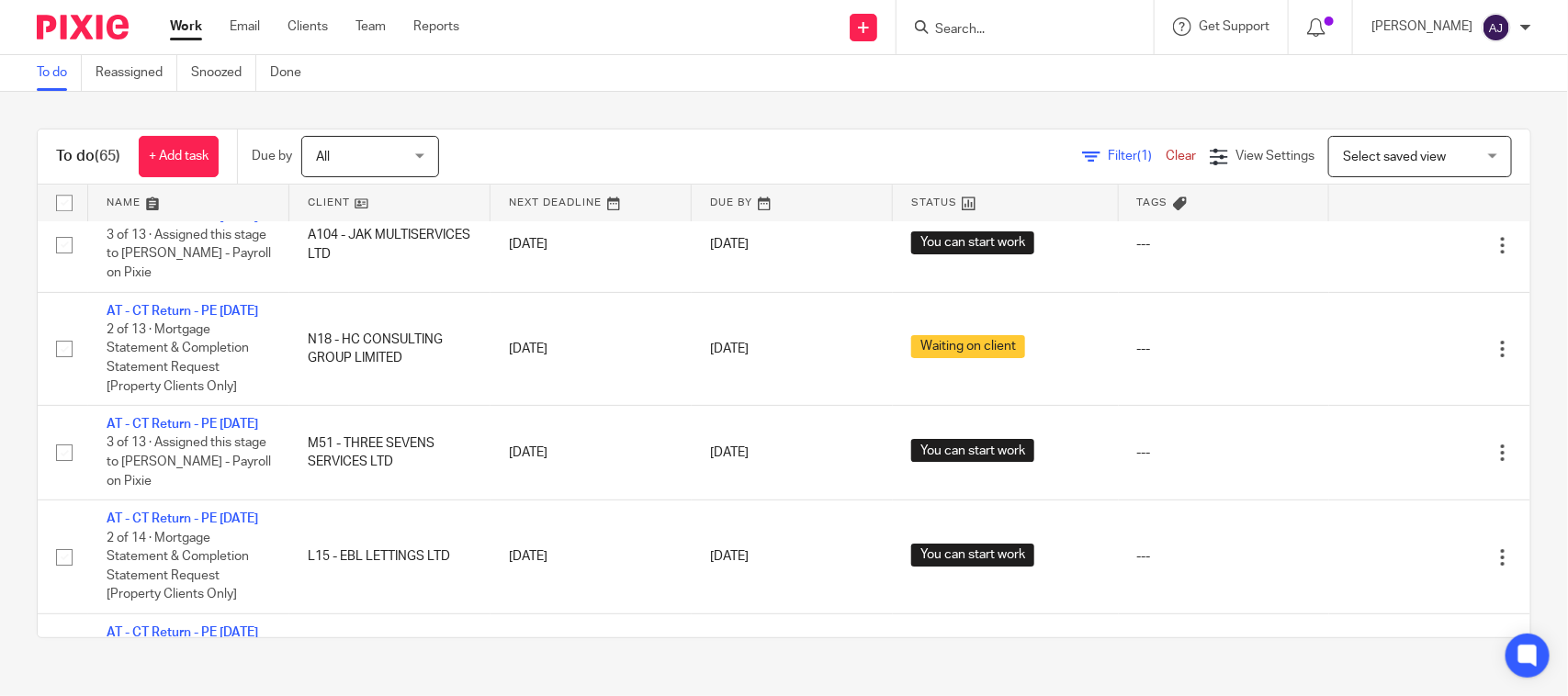
click at [690, 45] on div "Send new email Create task Add client Request signature Get Support Contact Sup…" at bounding box center [1027, 27] width 1081 height 54
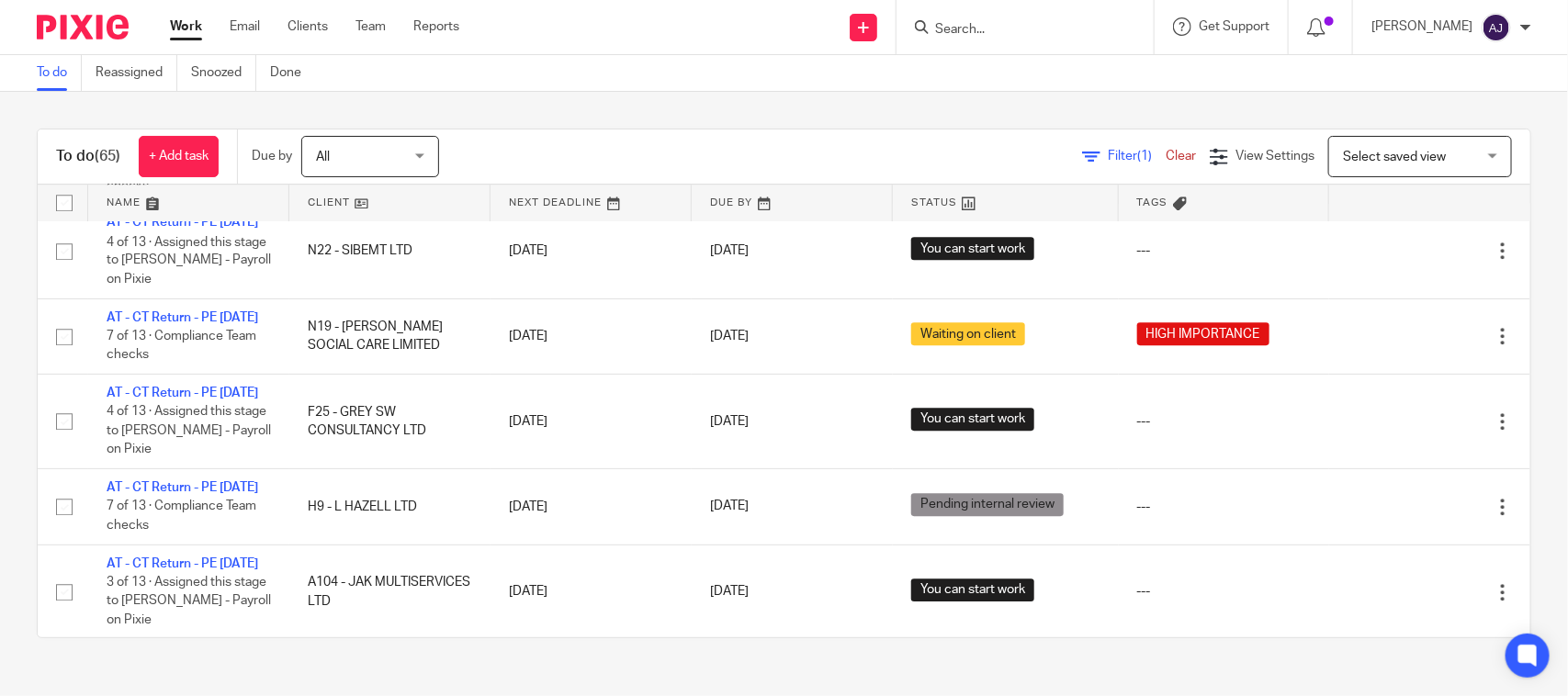
scroll to position [2329, 0]
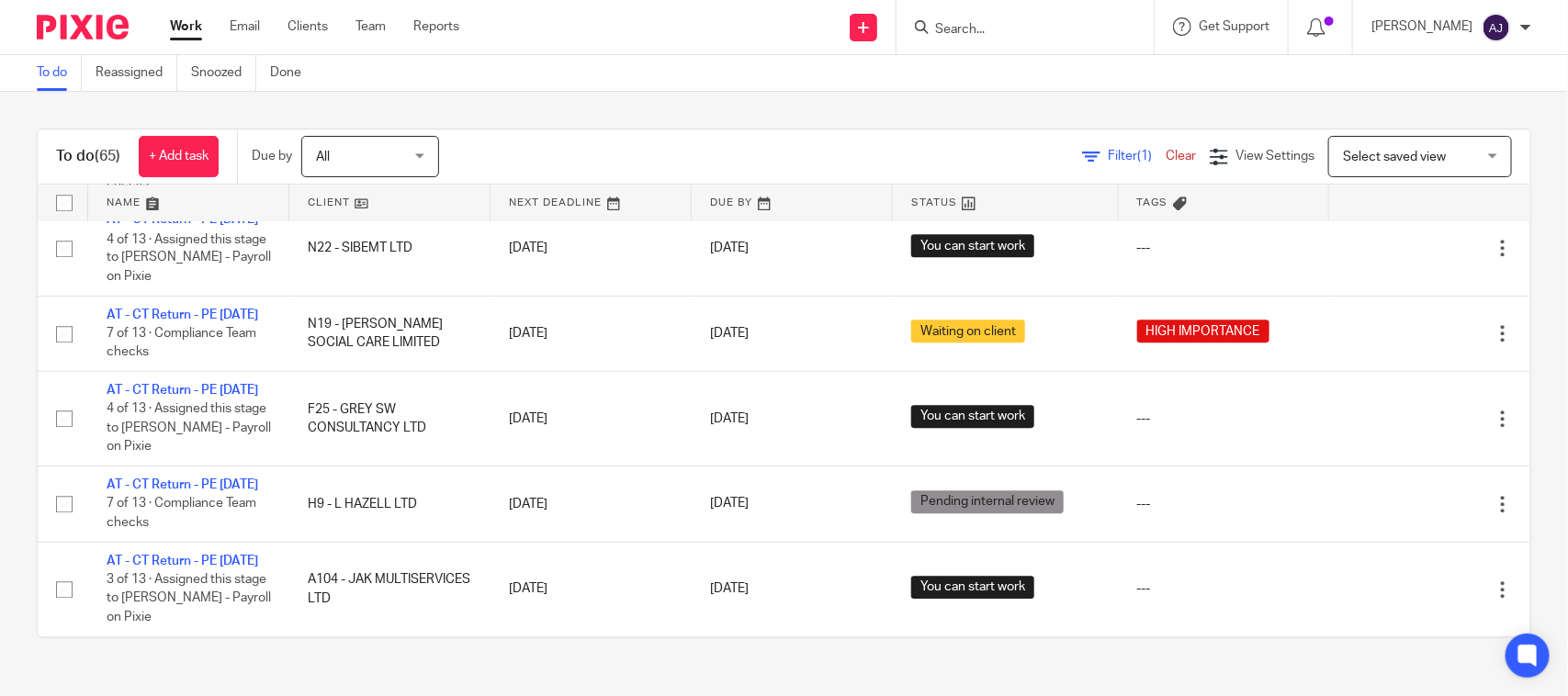
click at [848, 78] on div "To do Reassigned Snoozed Done" at bounding box center [784, 73] width 1568 height 37
click at [636, 92] on div "To do (65) + Add task Due by All All Today Tomorrow This week Next week This mo…" at bounding box center [784, 383] width 1568 height 582
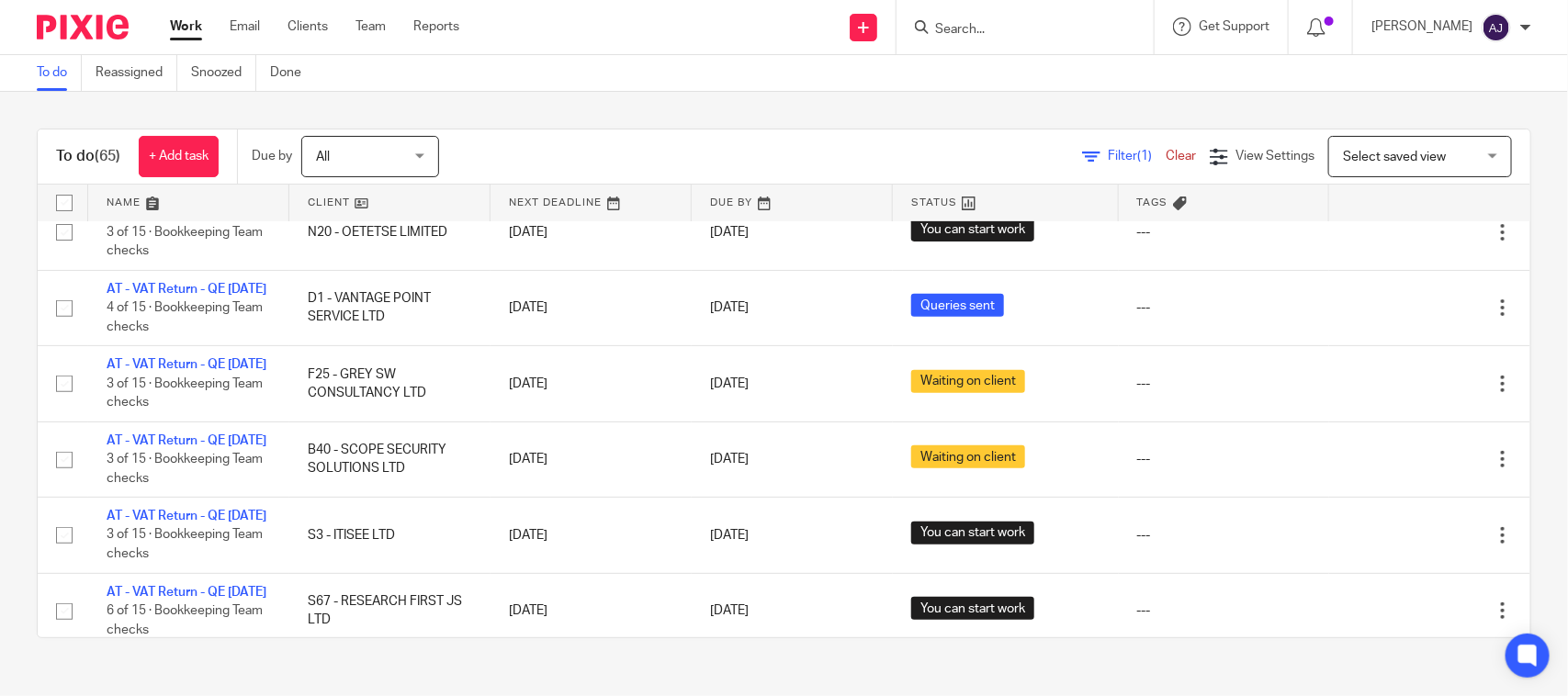
scroll to position [0, 0]
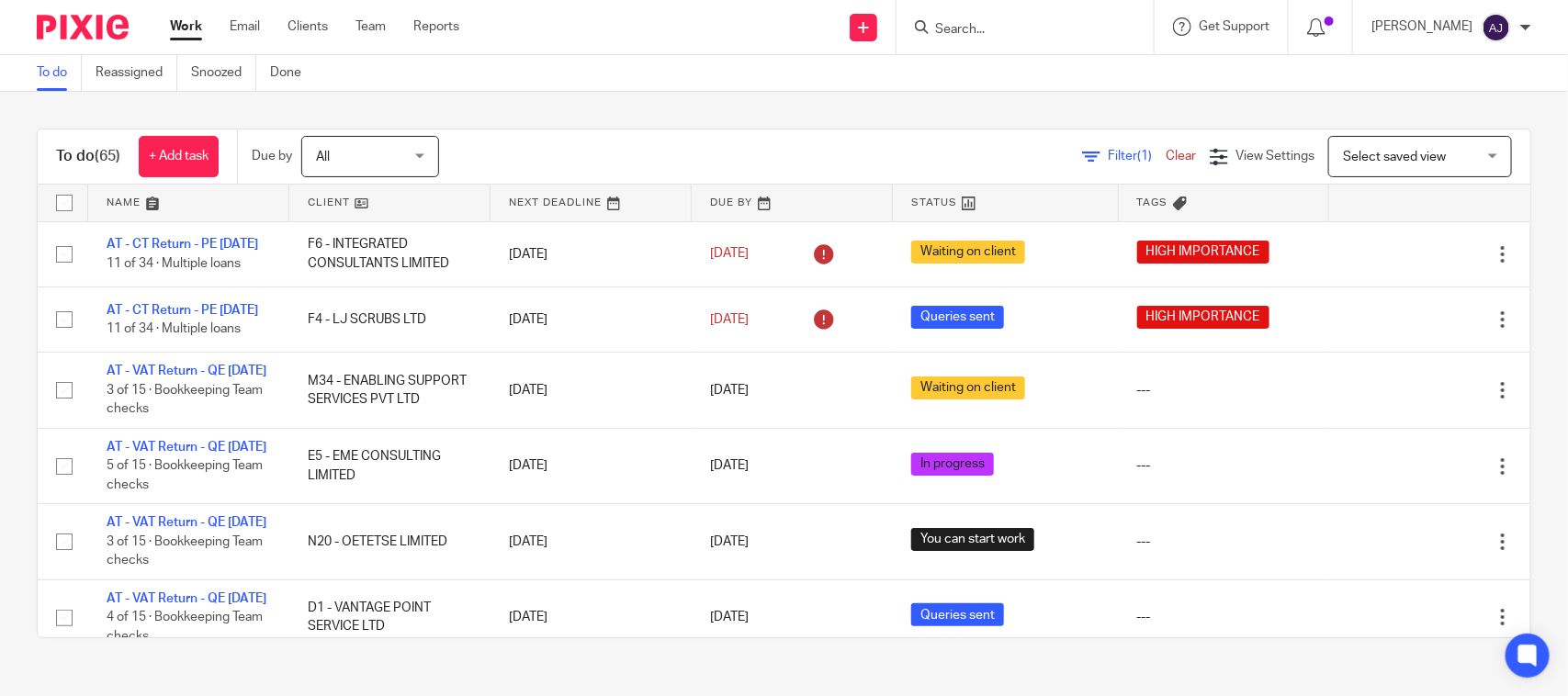
click at [703, 182] on div "To do (65) + Add task Due by All All Today Tomorrow This week Next week This mo…" at bounding box center [784, 157] width 1492 height 55
click at [920, 97] on div "To do (65) + Add task Due by All All Today Tomorrow This week Next week This mo…" at bounding box center [784, 383] width 1568 height 582
click at [557, 104] on div "To do (65) + Add task Due by All All Today Tomorrow This week Next week This mo…" at bounding box center [784, 383] width 1568 height 582
click at [553, 116] on div "To do (65) + Add task Due by All All Today Tomorrow This week Next week This mo…" at bounding box center [784, 383] width 1568 height 582
click at [592, 107] on div "To do (65) + Add task Due by All All Today Tomorrow This week Next week This mo…" at bounding box center [784, 383] width 1568 height 582
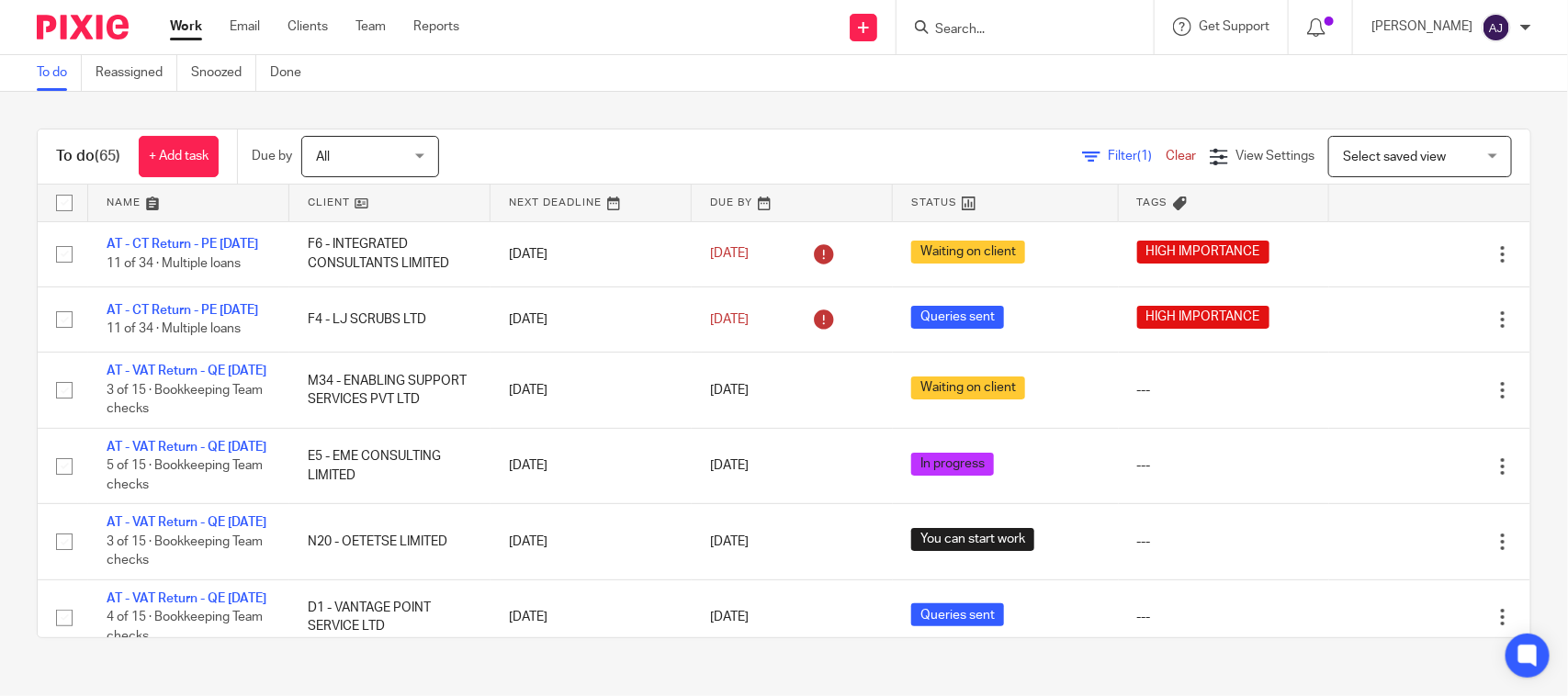
click at [671, 45] on div "Send new email Create task Add client Request signature Get Support Contact Sup…" at bounding box center [1027, 27] width 1081 height 54
click at [661, 101] on div "To do (65) + Add task Due by All All Today Tomorrow This week Next week This mo…" at bounding box center [784, 383] width 1568 height 582
click at [182, 20] on link "Work" at bounding box center [186, 26] width 32 height 18
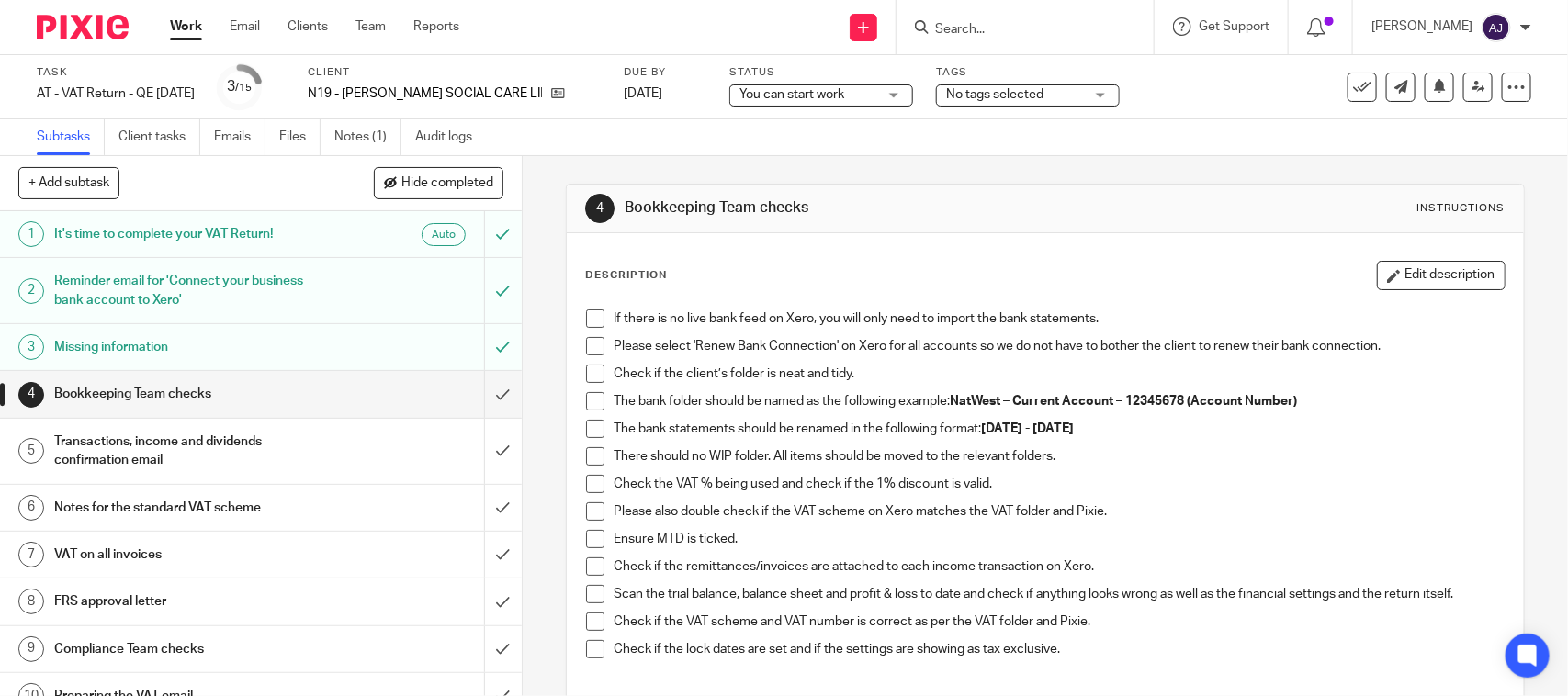
click at [376, 116] on div "Task AT - VAT Return - QE [DATE] Save AT - VAT Return - QE [DATE] 3 /15 Client …" at bounding box center [784, 87] width 1568 height 64
click at [374, 131] on link "Notes (1)" at bounding box center [368, 137] width 67 height 36
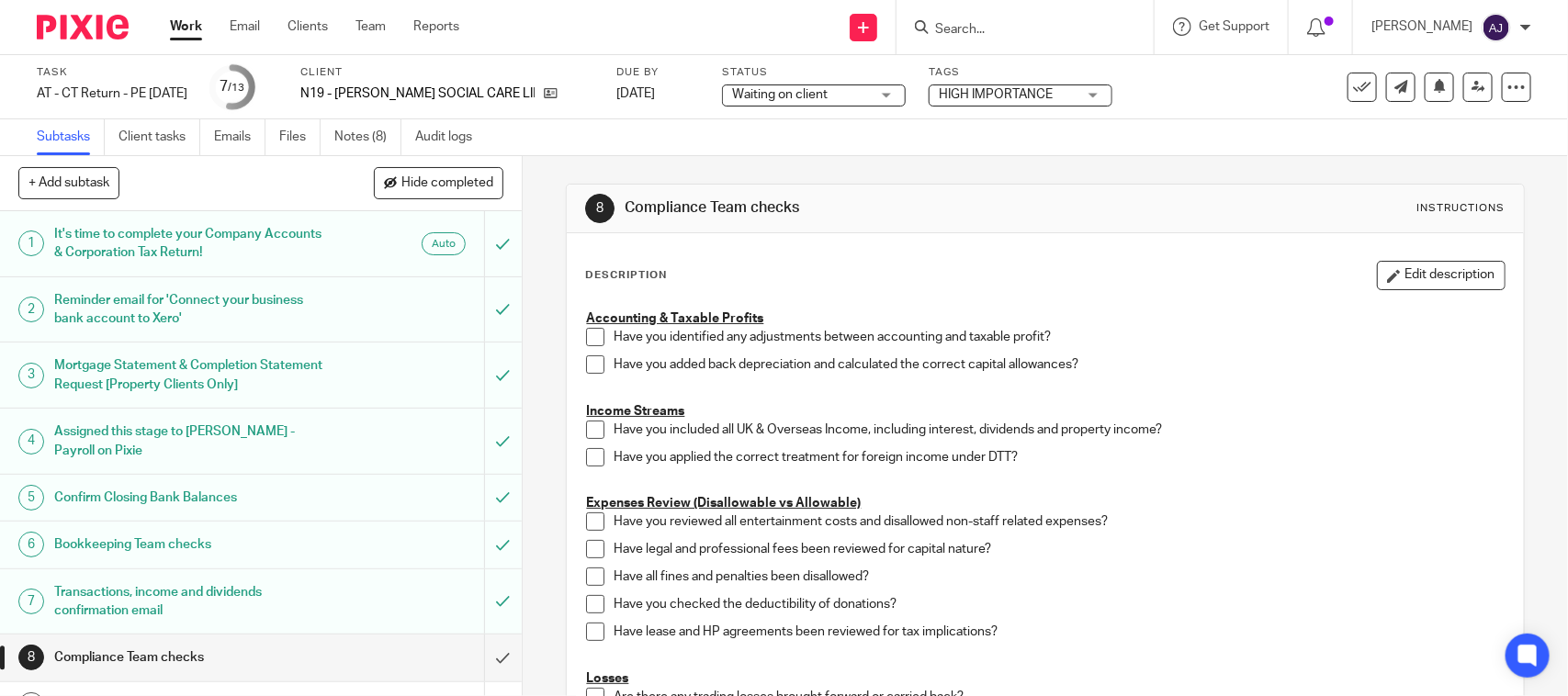
click at [344, 138] on link "Notes (8)" at bounding box center [368, 137] width 67 height 36
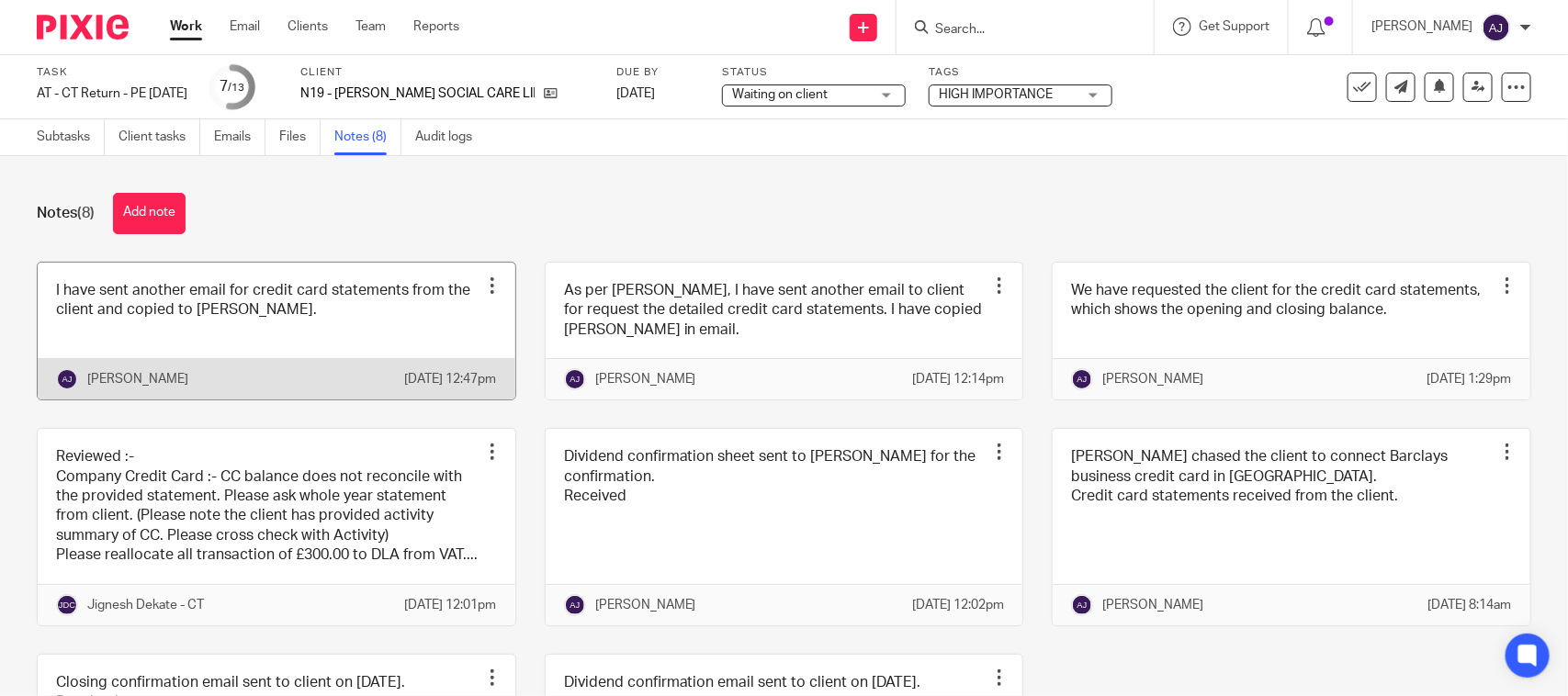
click at [332, 335] on link at bounding box center [277, 330] width 478 height 136
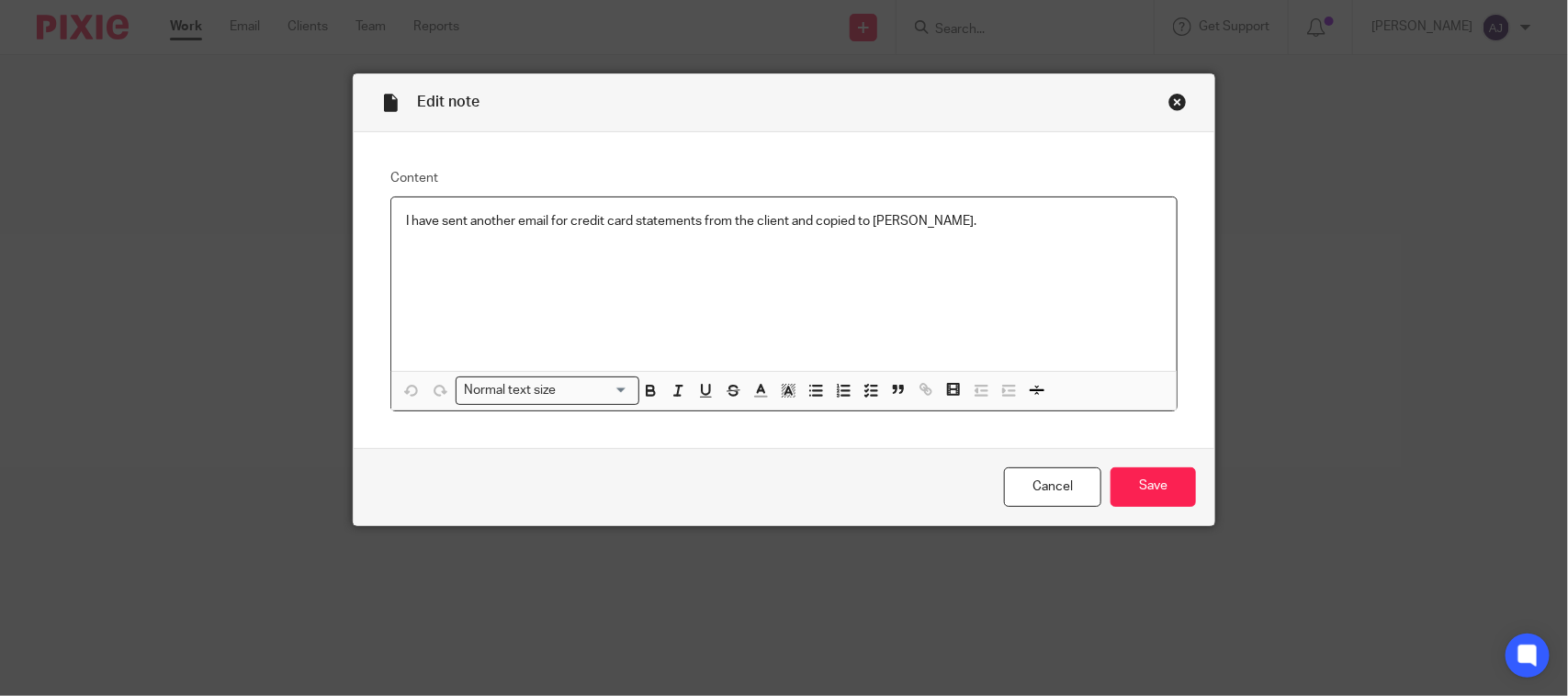
click at [948, 211] on div "I have sent another email for credit card statements from the client and copied…" at bounding box center [784, 283] width 785 height 173
click at [1173, 493] on input "Save" at bounding box center [1153, 487] width 85 height 40
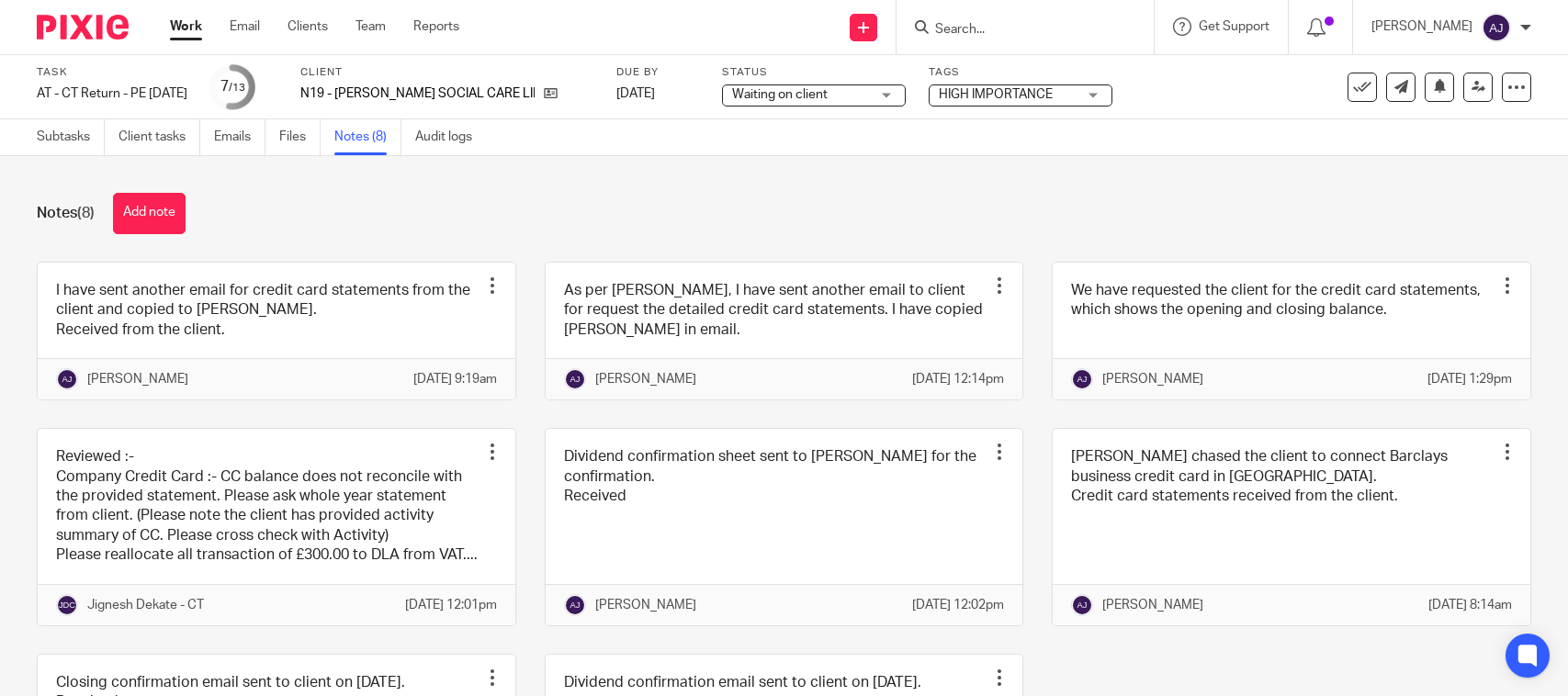
click at [848, 75] on div "Note updated." at bounding box center [1167, 53] width 766 height 70
click at [842, 85] on div "Note updated." at bounding box center [1167, 53] width 766 height 70
click at [822, 104] on div "Waiting on client Waiting on client" at bounding box center [814, 95] width 184 height 22
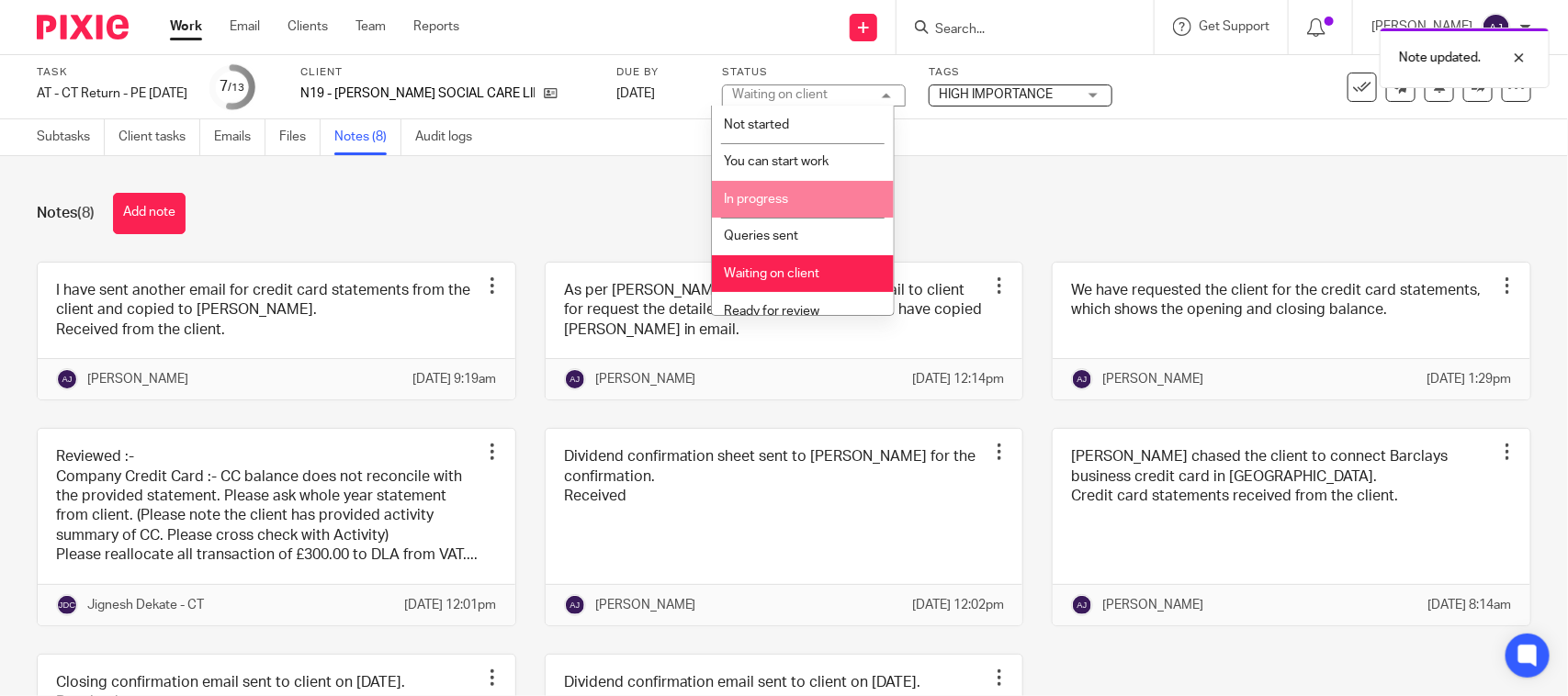
click at [810, 193] on li "In progress" at bounding box center [802, 200] width 182 height 38
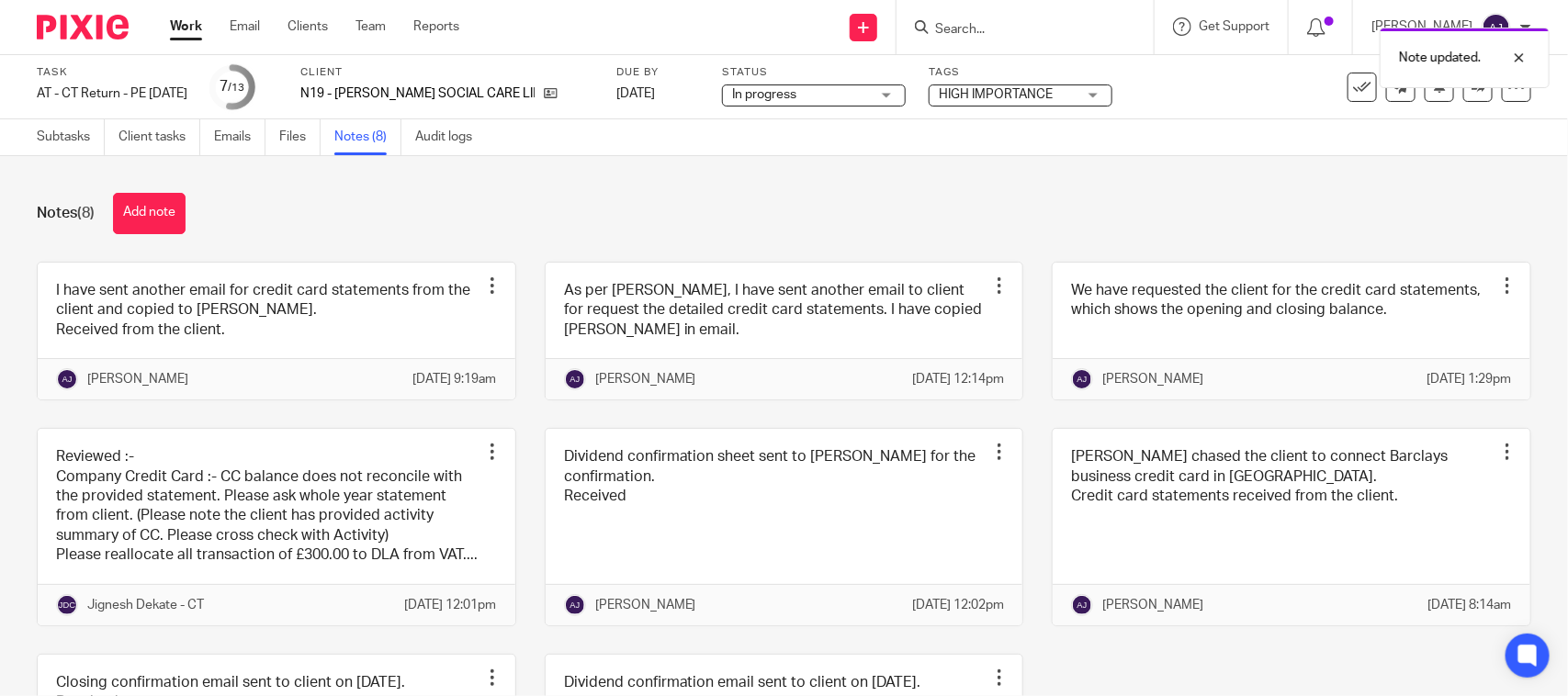
click at [810, 99] on span "In progress" at bounding box center [801, 95] width 137 height 19
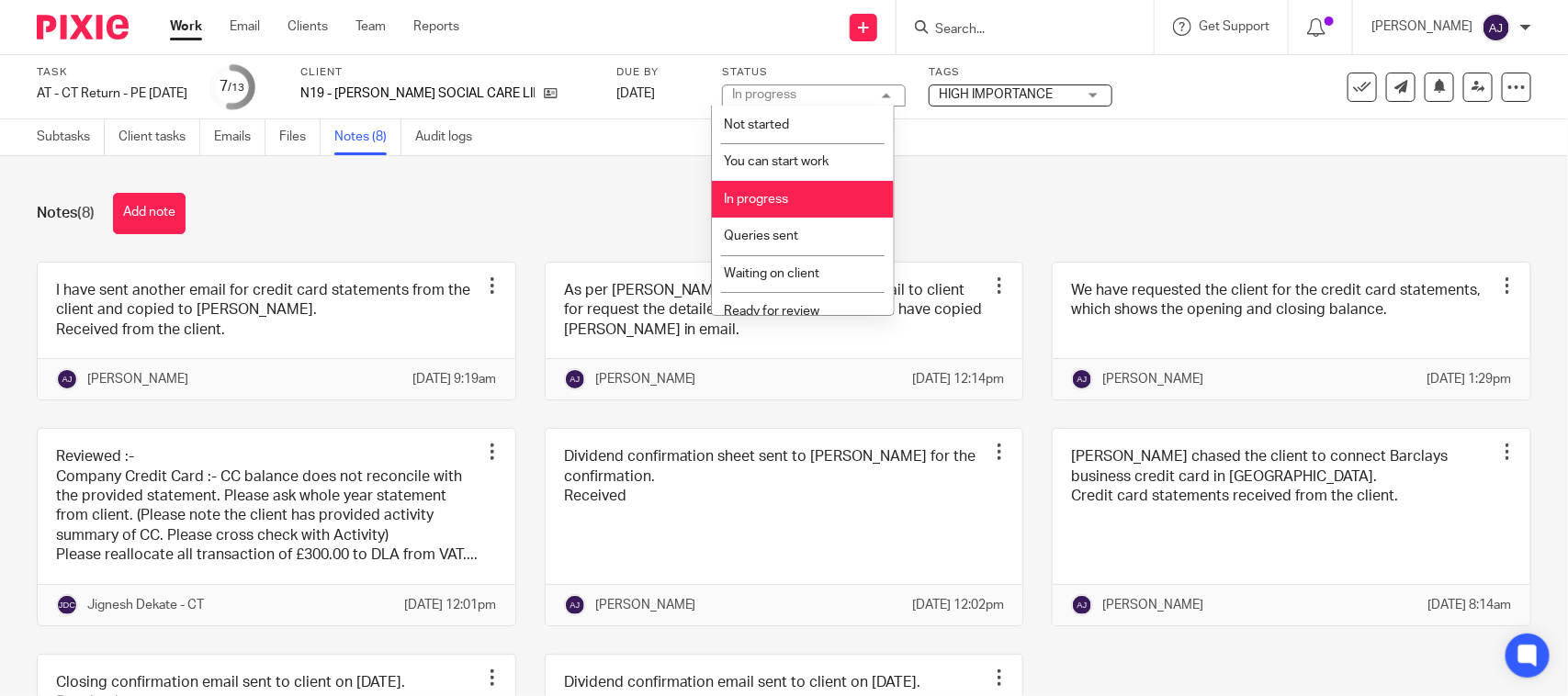
click at [483, 208] on div "Notes (8) Add note" at bounding box center [784, 214] width 1494 height 42
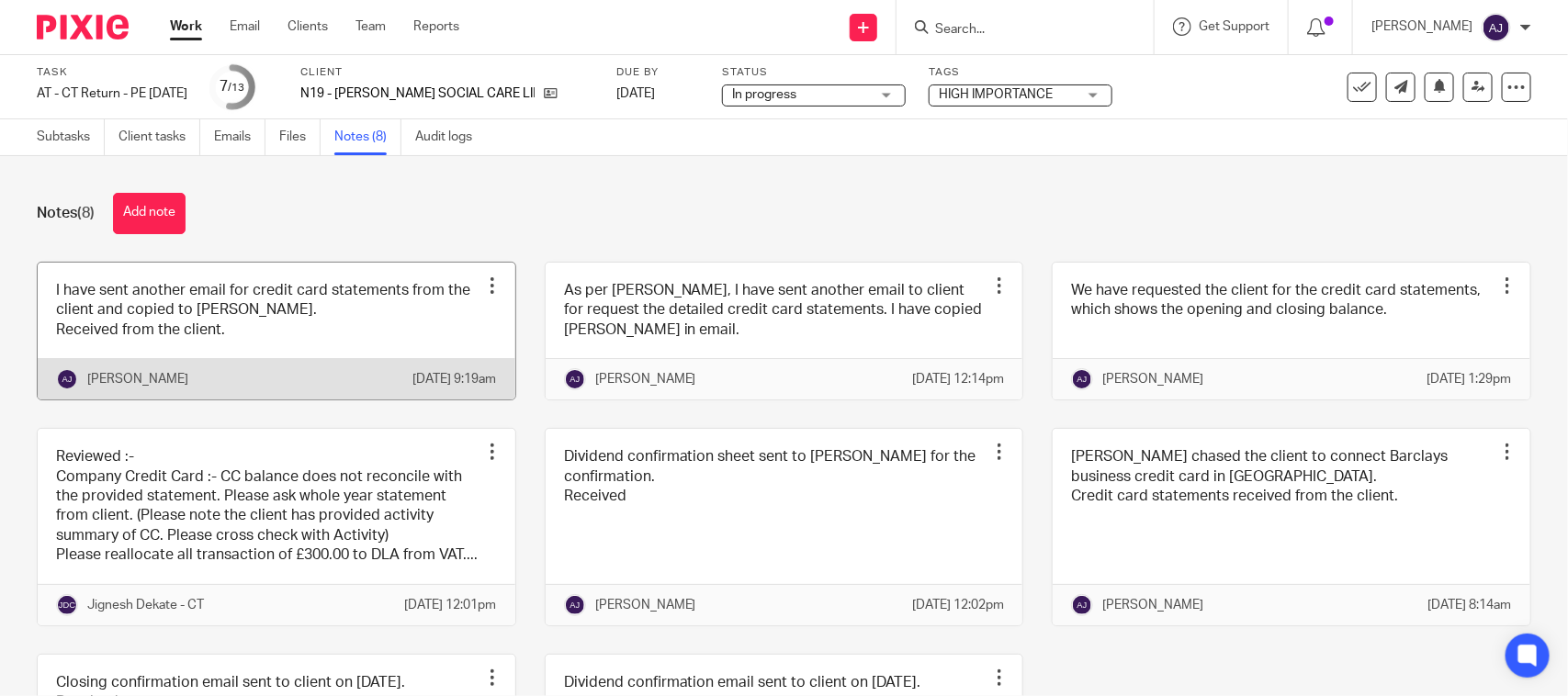
click at [251, 285] on link at bounding box center [277, 330] width 478 height 136
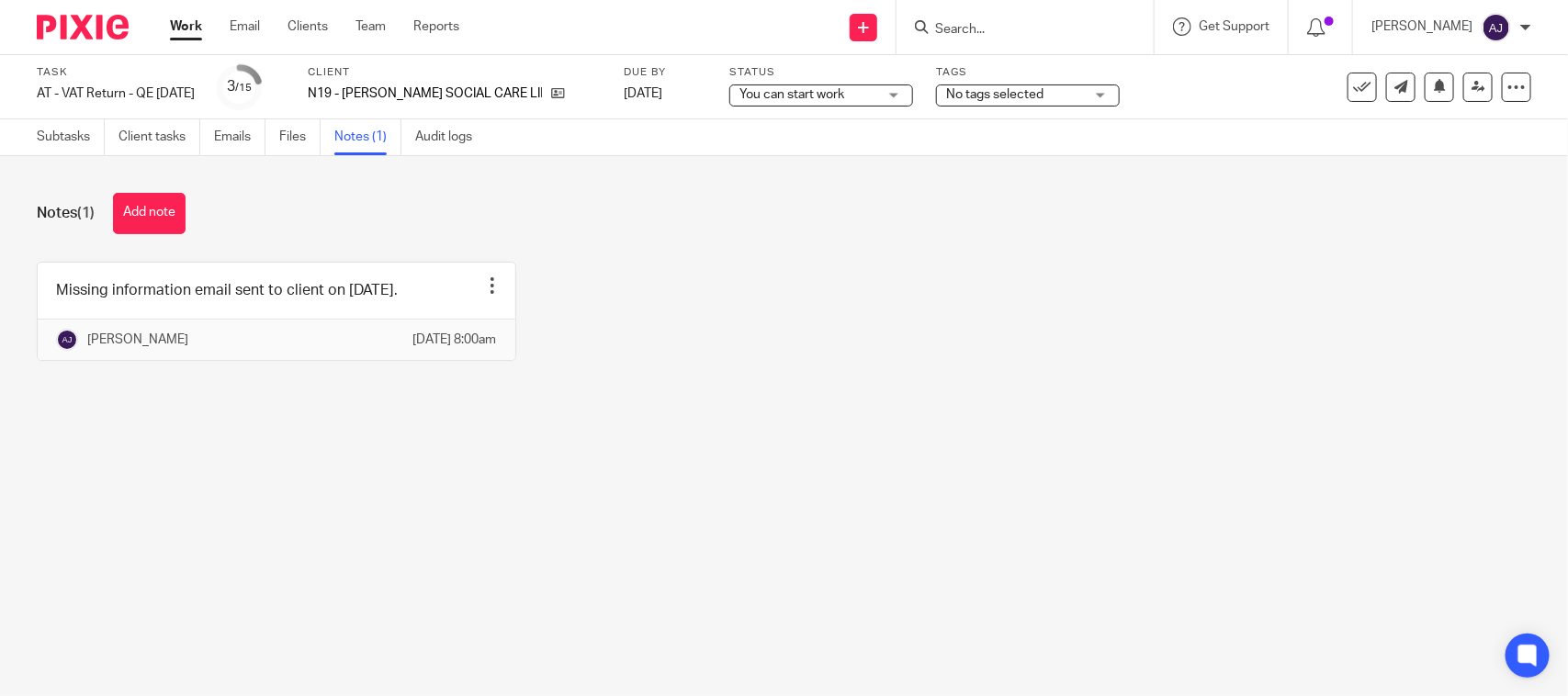
click at [585, 300] on div "Missing information email sent to client on [DATE]. Edit note Delete note [PERS…" at bounding box center [769, 325] width 1523 height 127
click at [171, 197] on button "Add note" at bounding box center [149, 214] width 73 height 42
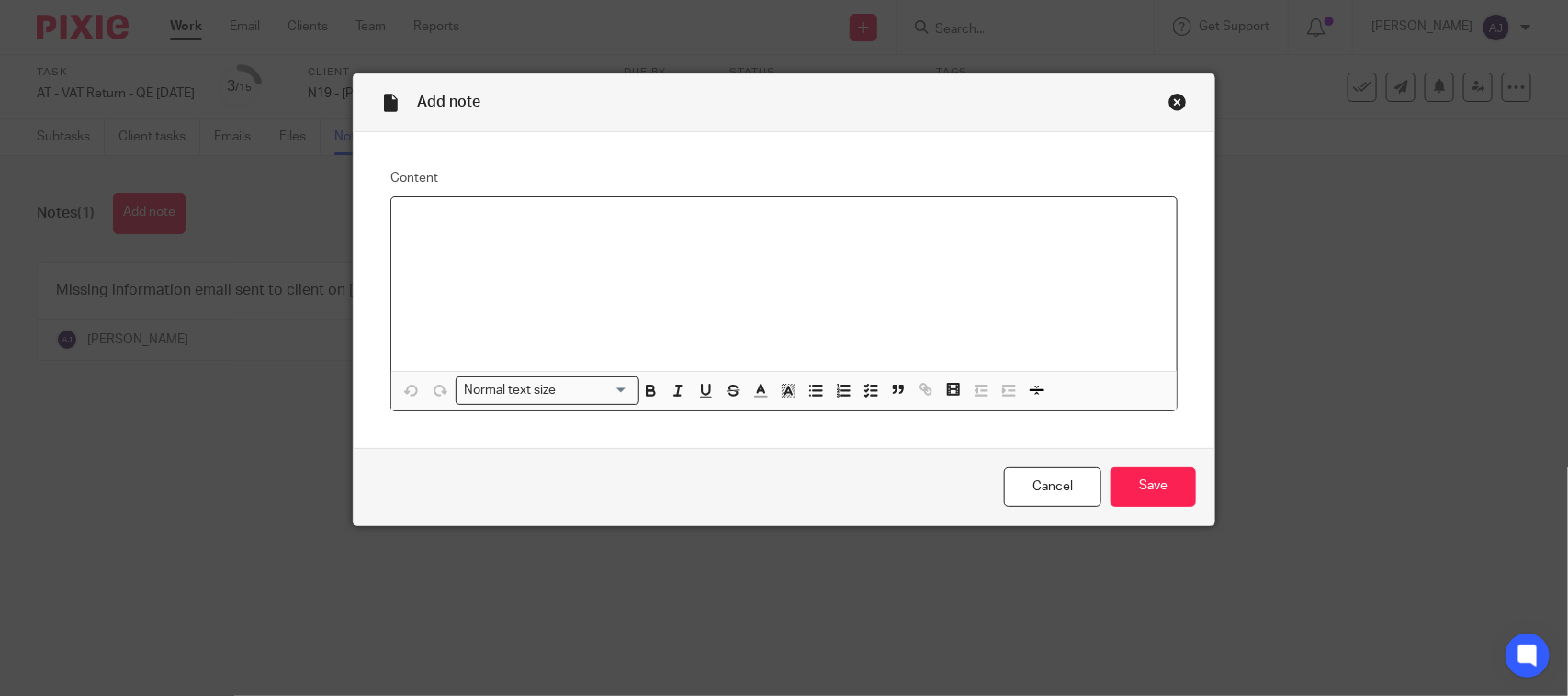
click at [474, 255] on div at bounding box center [784, 283] width 785 height 173
click at [1110, 493] on input "Save" at bounding box center [1153, 487] width 85 height 40
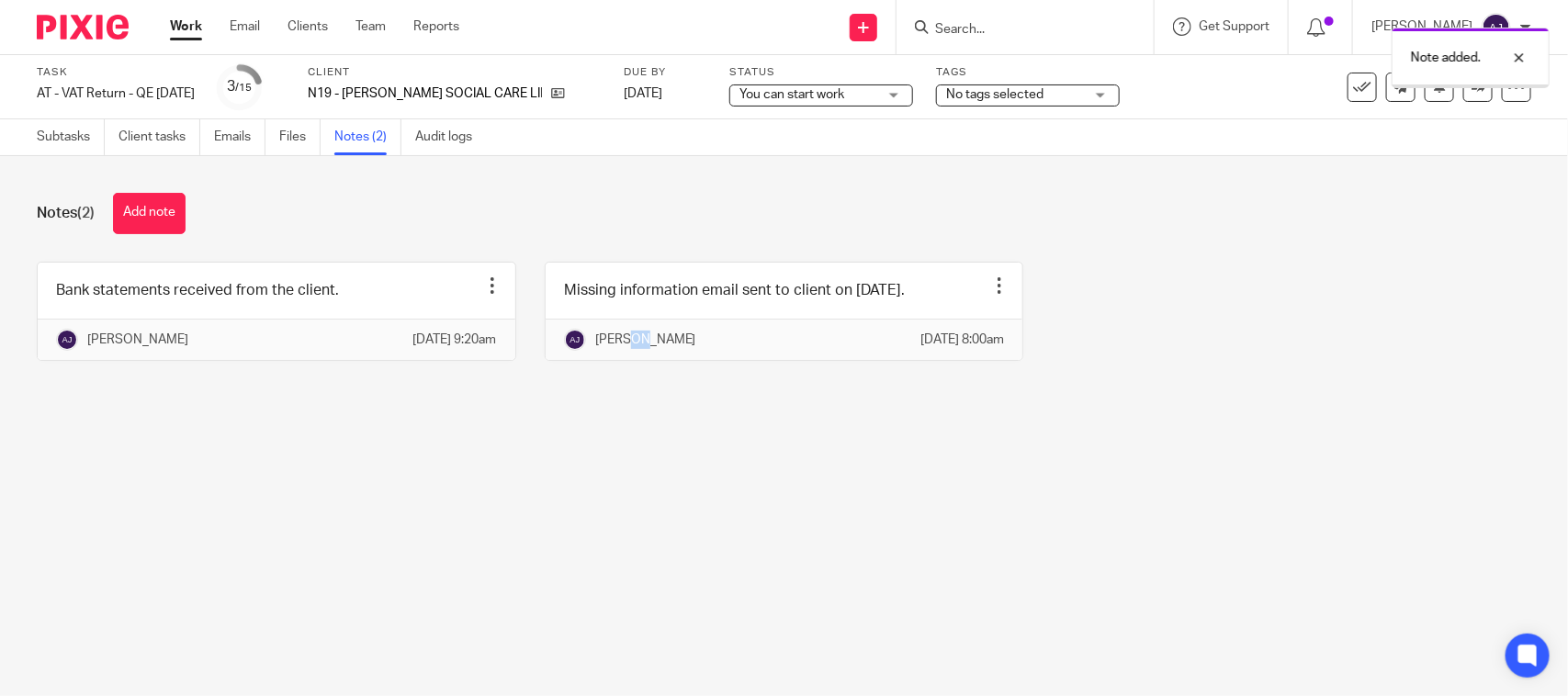
click at [621, 514] on main "Task AT - VAT Return - QE 30-09-2025 Save AT - VAT Return - QE 30-09-2025 3 /15…" at bounding box center [784, 348] width 1568 height 696
click at [744, 477] on main "Task AT - VAT Return - QE 30-09-2025 Save AT - VAT Return - QE 30-09-2025 3 /15…" at bounding box center [784, 348] width 1568 height 696
click at [744, 475] on main "Task AT - VAT Return - QE 30-09-2025 Save AT - VAT Return - QE 30-09-2025 3 /15…" at bounding box center [784, 348] width 1568 height 696
click at [336, 250] on div "Notes (2) Add note Bank statements received from the client. Edit note Delete n…" at bounding box center [784, 291] width 1568 height 269
click at [76, 121] on link "Subtasks" at bounding box center [71, 137] width 68 height 36
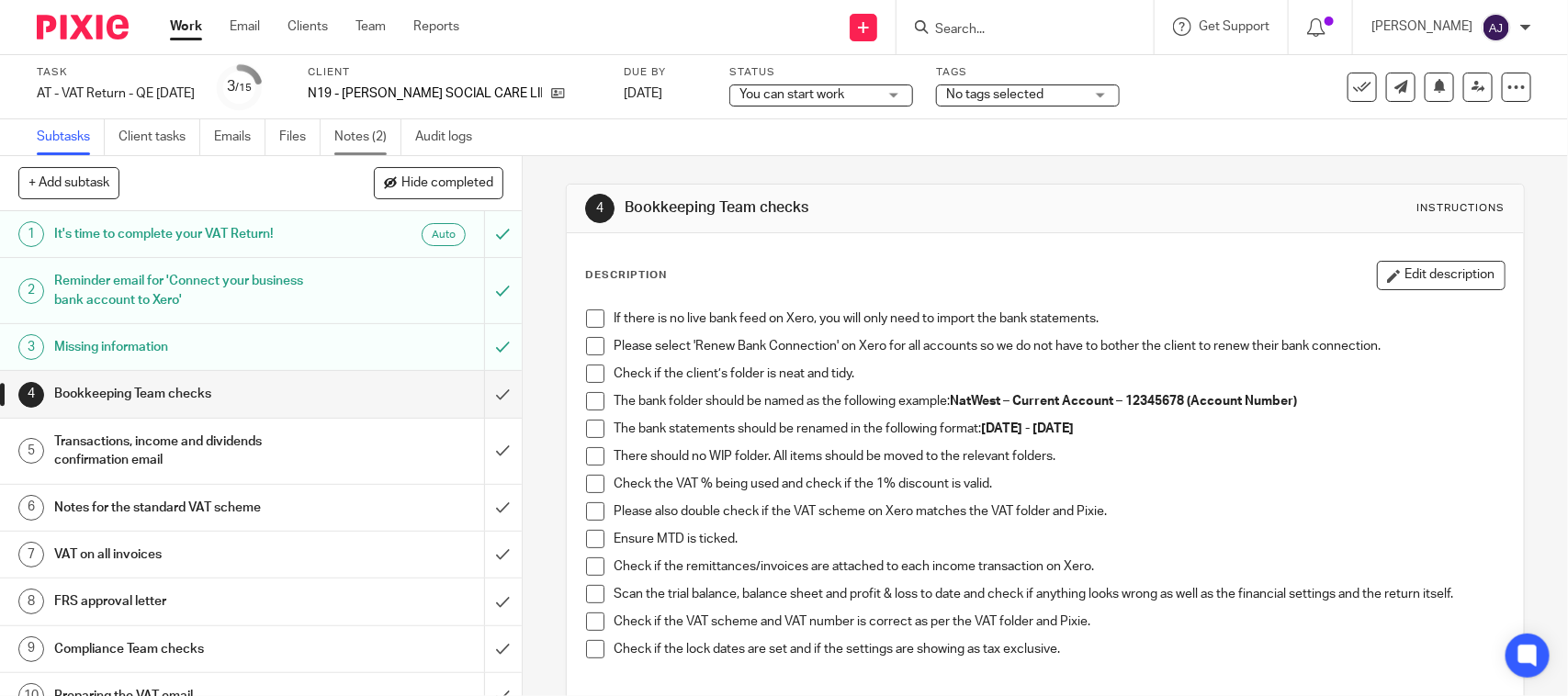
click at [363, 131] on link "Notes (2)" at bounding box center [368, 137] width 67 height 36
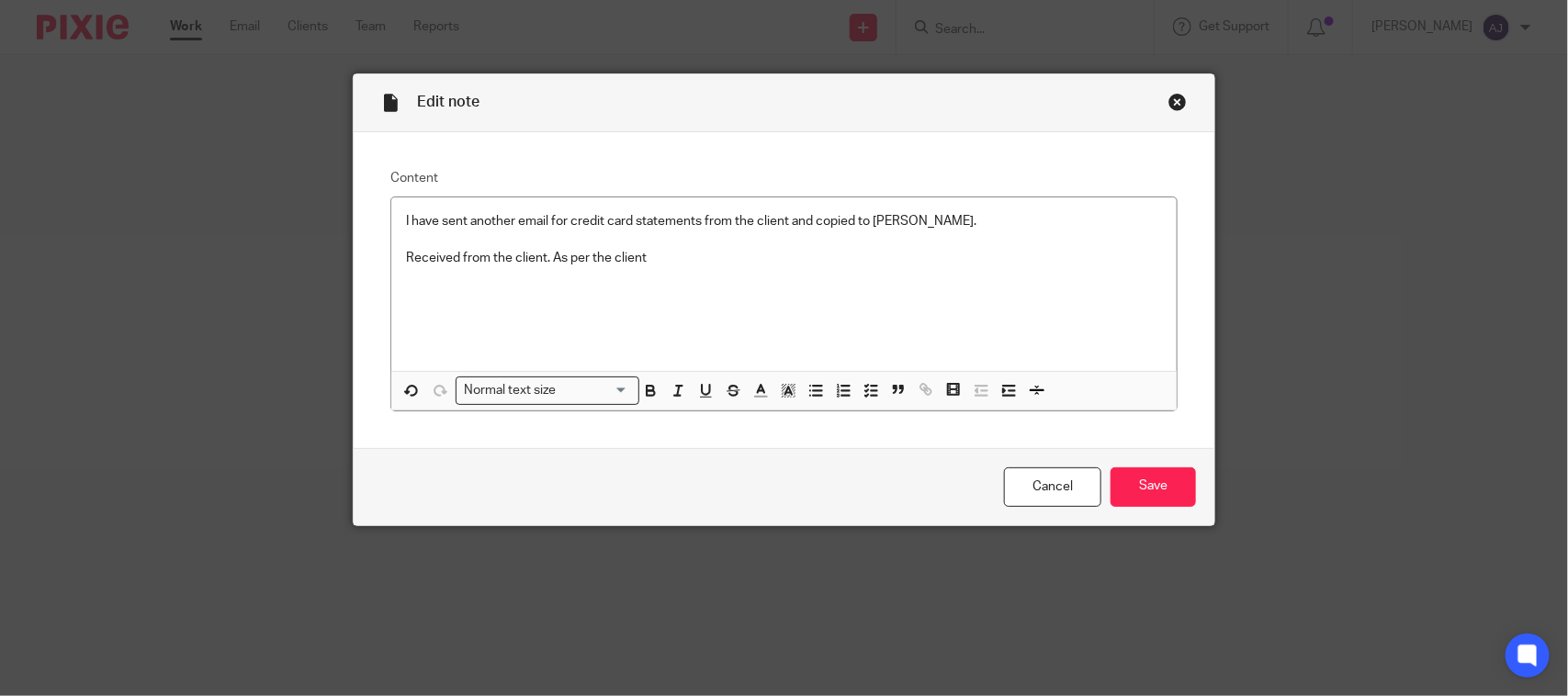
click at [695, 261] on p "Received from the client. As per the client" at bounding box center [784, 258] width 756 height 18
click at [639, 257] on p "Received from the client. As per the clientstatements for July and August 2024 …" at bounding box center [784, 258] width 756 height 18
click at [1021, 254] on p "Received from the client. As per the client "statements for July and August 202…" at bounding box center [784, 258] width 756 height 18
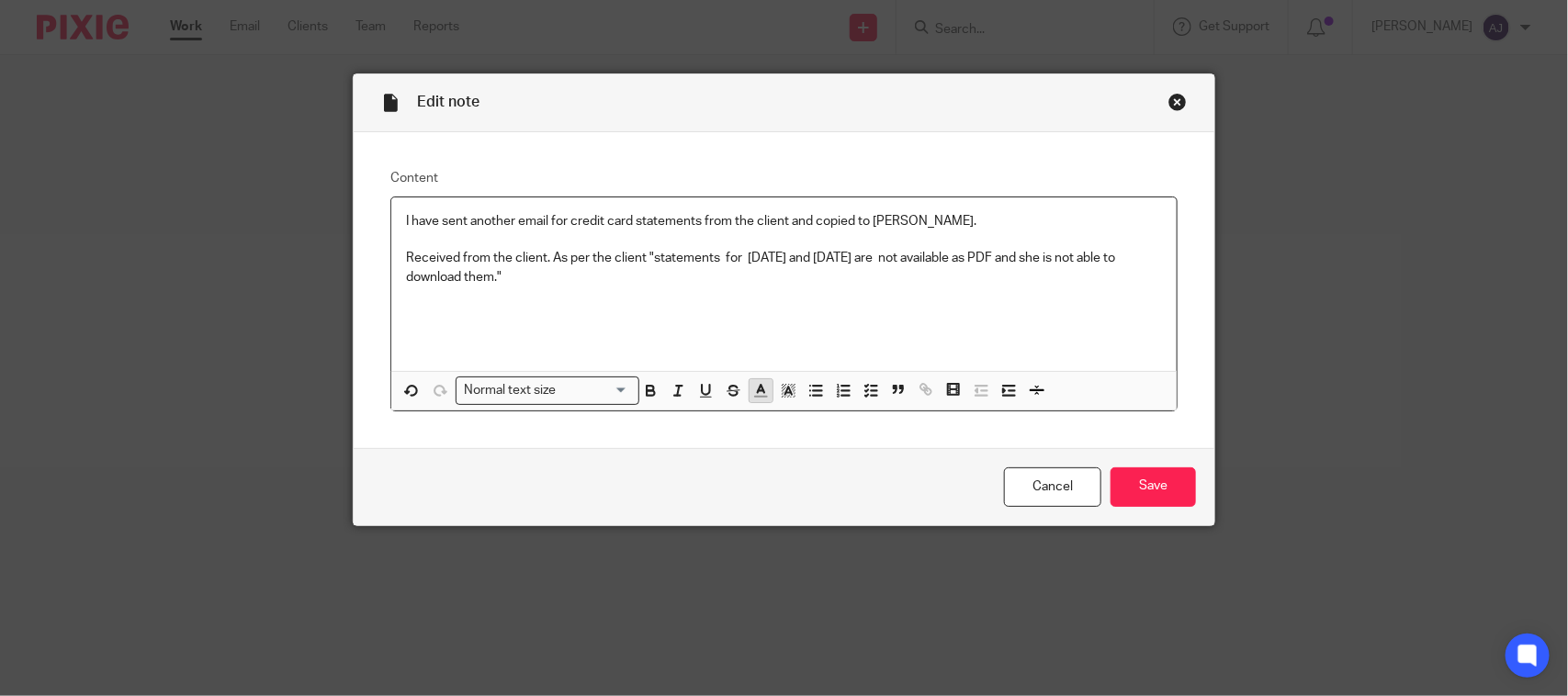
drag, startPoint x: 636, startPoint y: 255, endPoint x: 759, endPoint y: 391, distance: 183.4
click at [639, 257] on p "Received from the client. As per the client "statements for July and August 202…" at bounding box center [784, 268] width 756 height 38
click at [1144, 467] on input "Save" at bounding box center [1153, 487] width 85 height 40
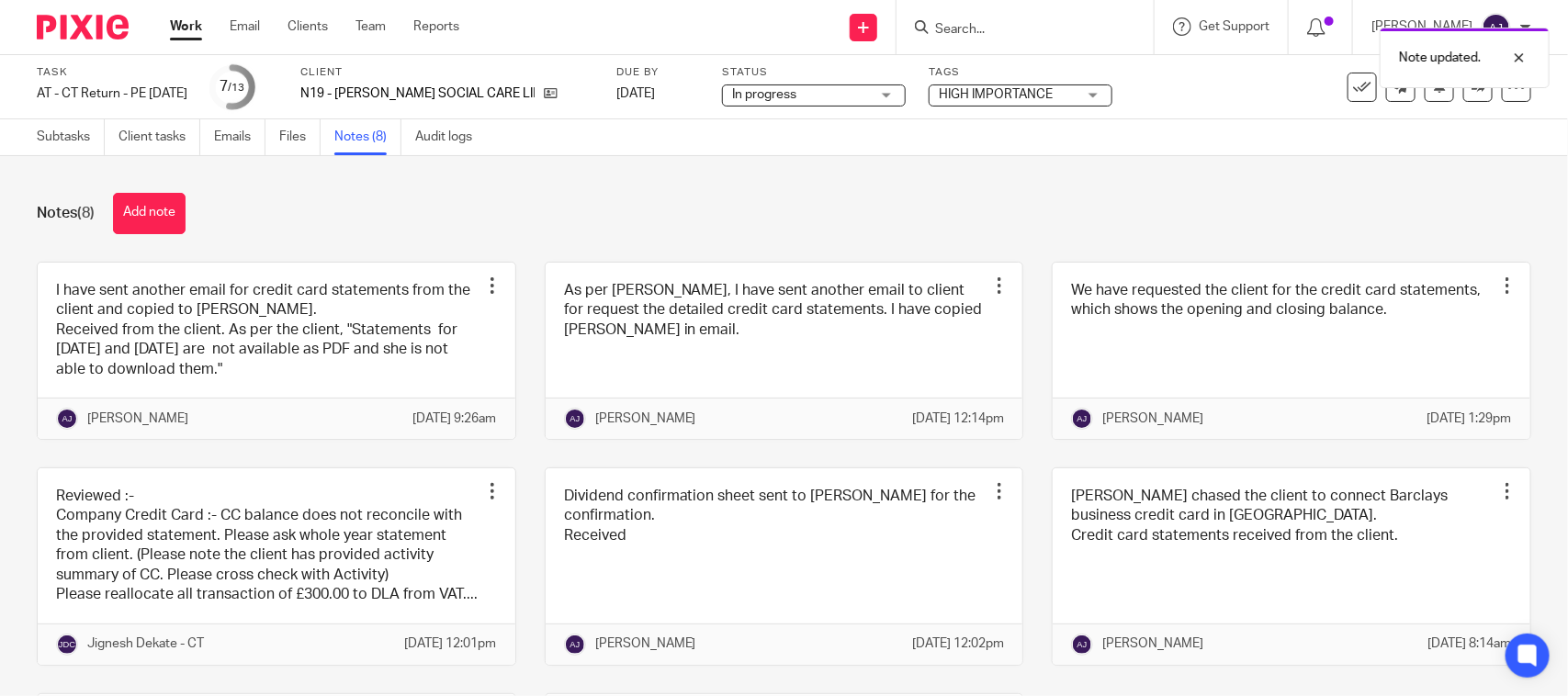
click at [685, 222] on div "Notes (8) Add note" at bounding box center [784, 214] width 1494 height 42
click at [983, 26] on input "Search" at bounding box center [1016, 29] width 165 height 16
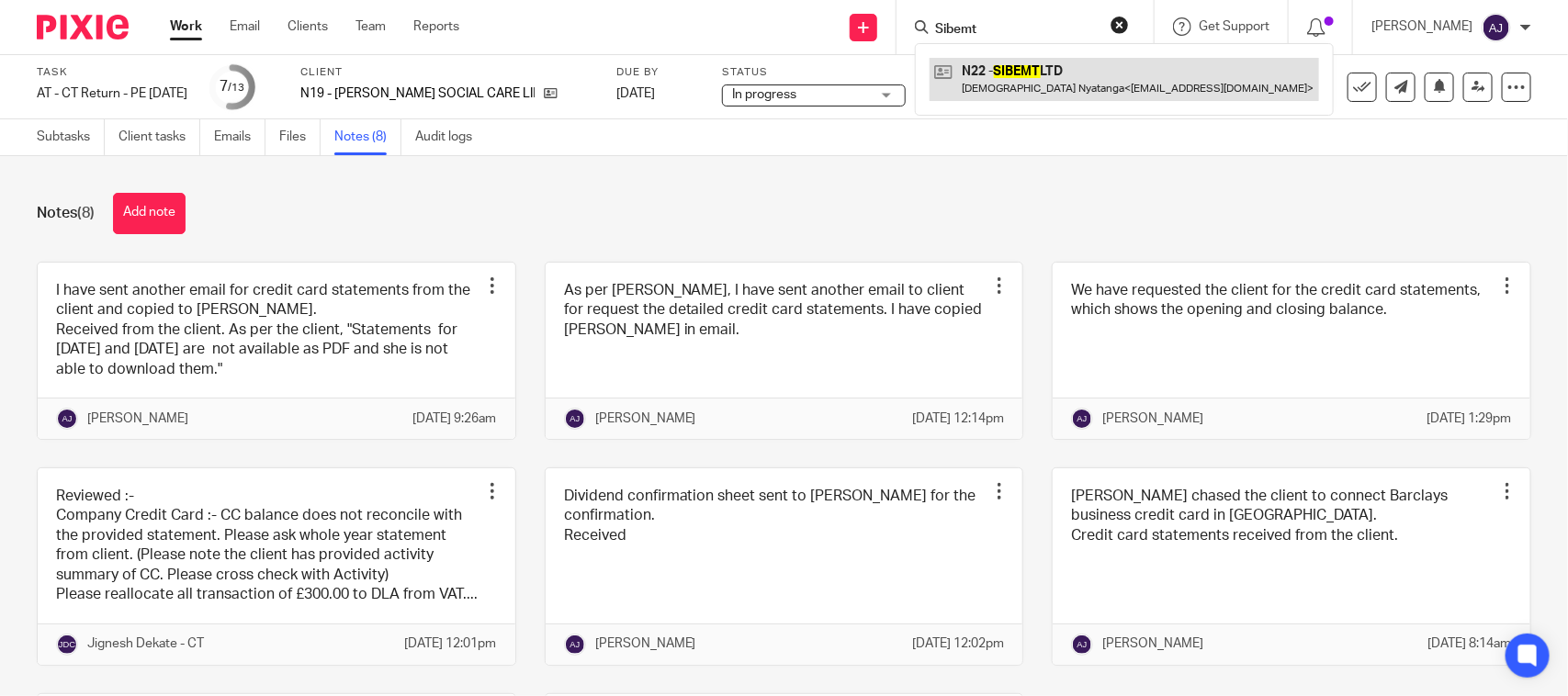
type input "Sibemt"
click at [1074, 80] on link at bounding box center [1124, 79] width 389 height 43
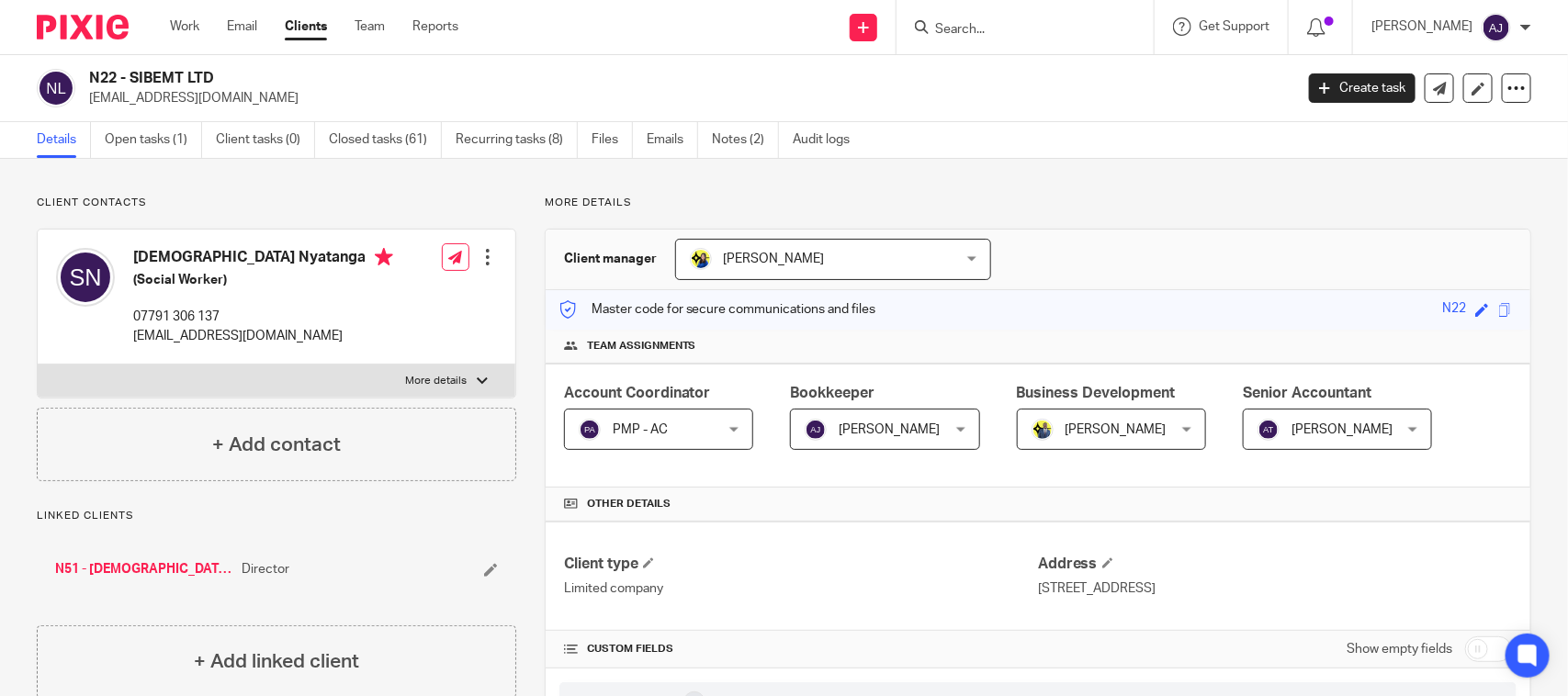
click at [534, 84] on h2 "N22 - SIBEMT LTD" at bounding box center [566, 79] width 953 height 19
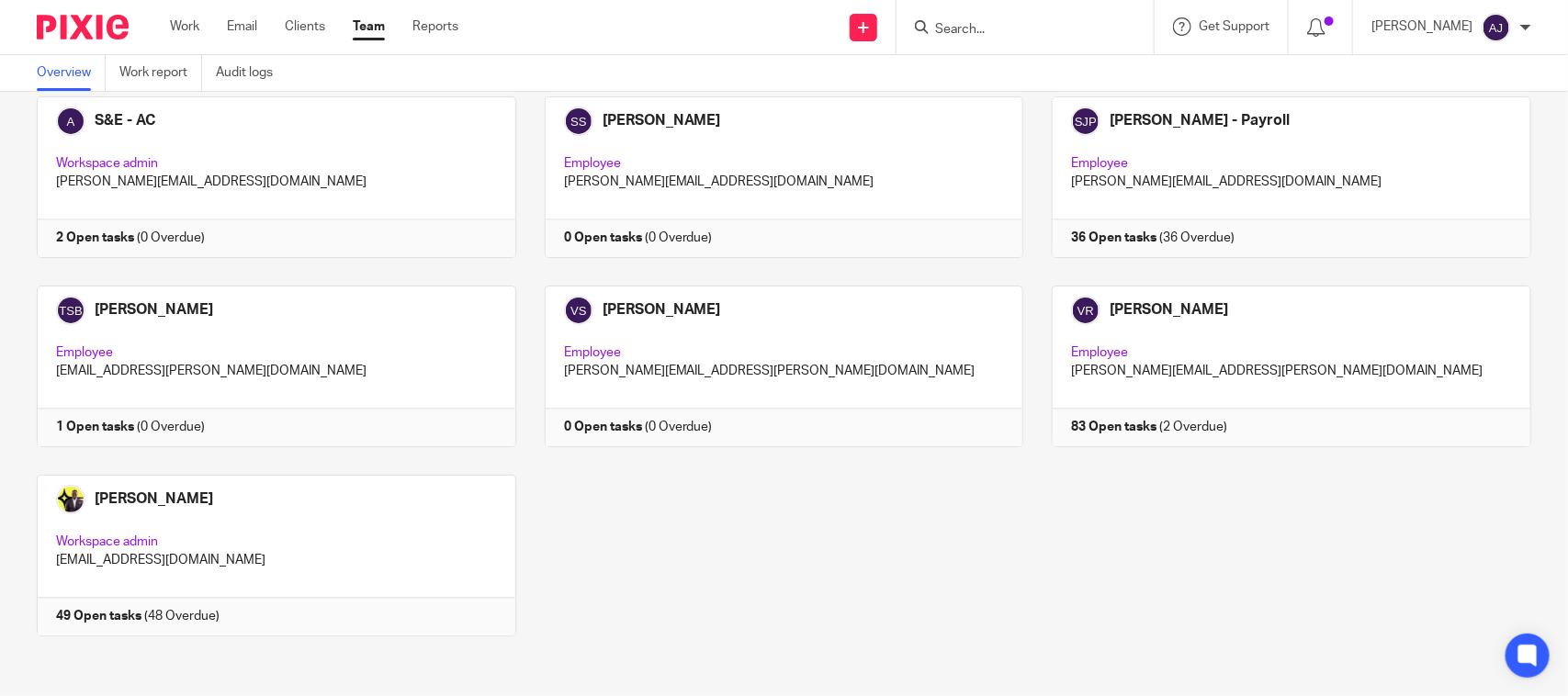
scroll to position [1815, 0]
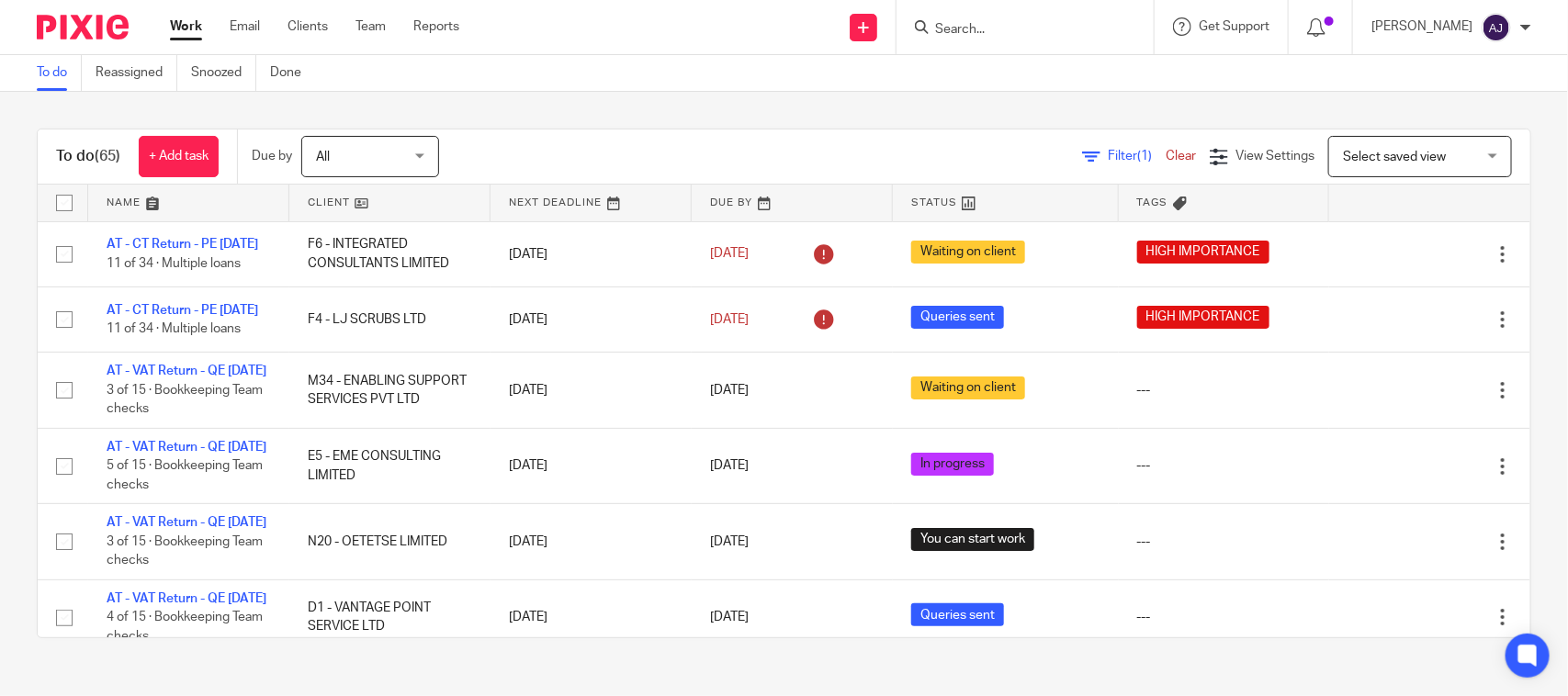
click at [627, 107] on div "To do (65) + Add task Due by All All Today Tomorrow This week Next week This mo…" at bounding box center [784, 383] width 1568 height 582
click at [772, 121] on div "To do (65) + Add task Due by All All Today Tomorrow This week Next week This mo…" at bounding box center [784, 383] width 1568 height 582
click at [565, 85] on div "To do Reassigned Snoozed Done" at bounding box center [784, 73] width 1568 height 37
click at [878, 125] on div "To do (65) + Add task Due by All All Today Tomorrow This week Next week This mo…" at bounding box center [784, 383] width 1568 height 582
drag, startPoint x: 684, startPoint y: 368, endPoint x: 690, endPoint y: 116, distance: 252.1
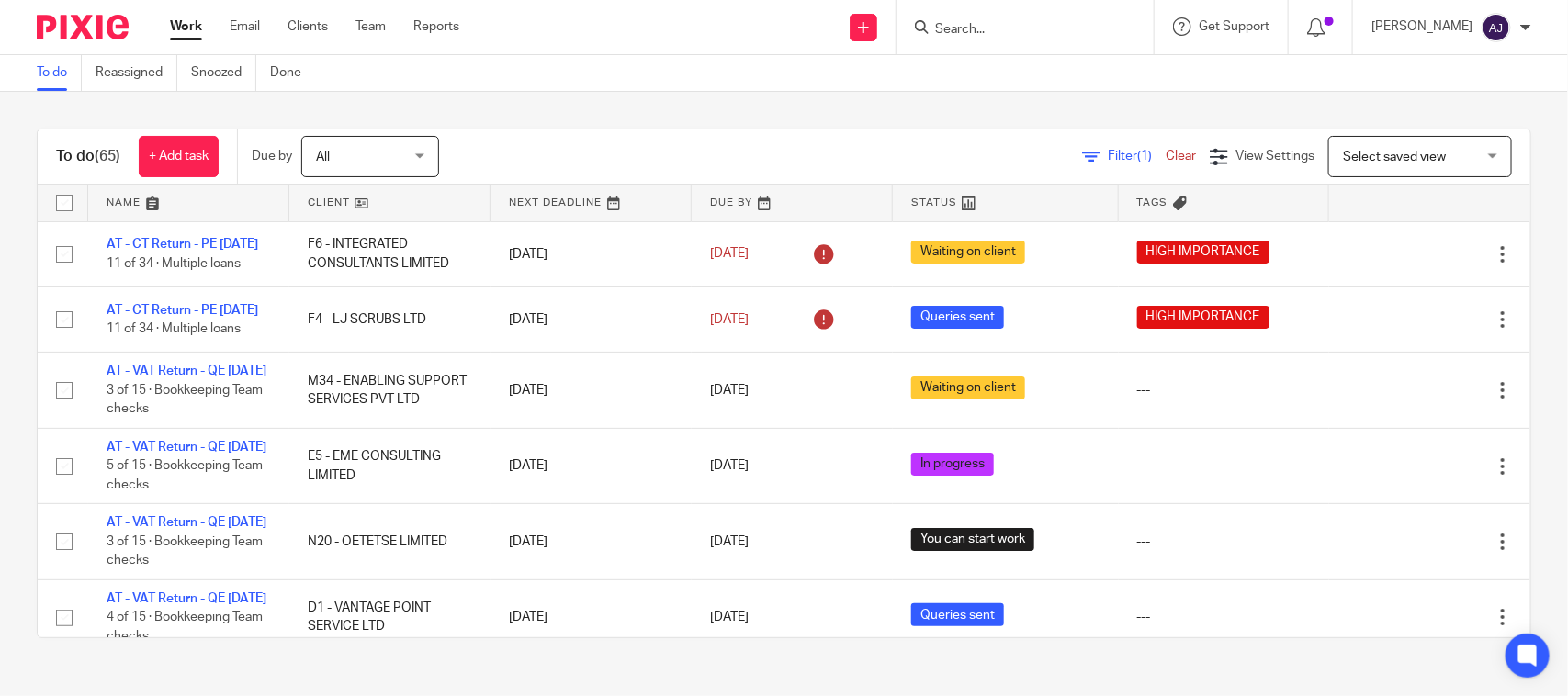
click at [690, 116] on div "To do (65) + Add task Due by All All Today Tomorrow This week Next week This mo…" at bounding box center [784, 383] width 1568 height 582
click at [704, 94] on div "To do (65) + Add task Due by All All Today Tomorrow This week Next week This mo…" at bounding box center [784, 383] width 1568 height 582
click at [572, 98] on div "To do (65) + Add task Due by All All Today Tomorrow This week Next week This mo…" at bounding box center [784, 383] width 1568 height 582
click at [767, 101] on div "To do (65) + Add task Due by All All Today Tomorrow This week Next week This mo…" at bounding box center [784, 383] width 1568 height 582
click at [805, 125] on div "To do (65) + Add task Due by All All Today Tomorrow This week Next week This mo…" at bounding box center [784, 383] width 1568 height 582
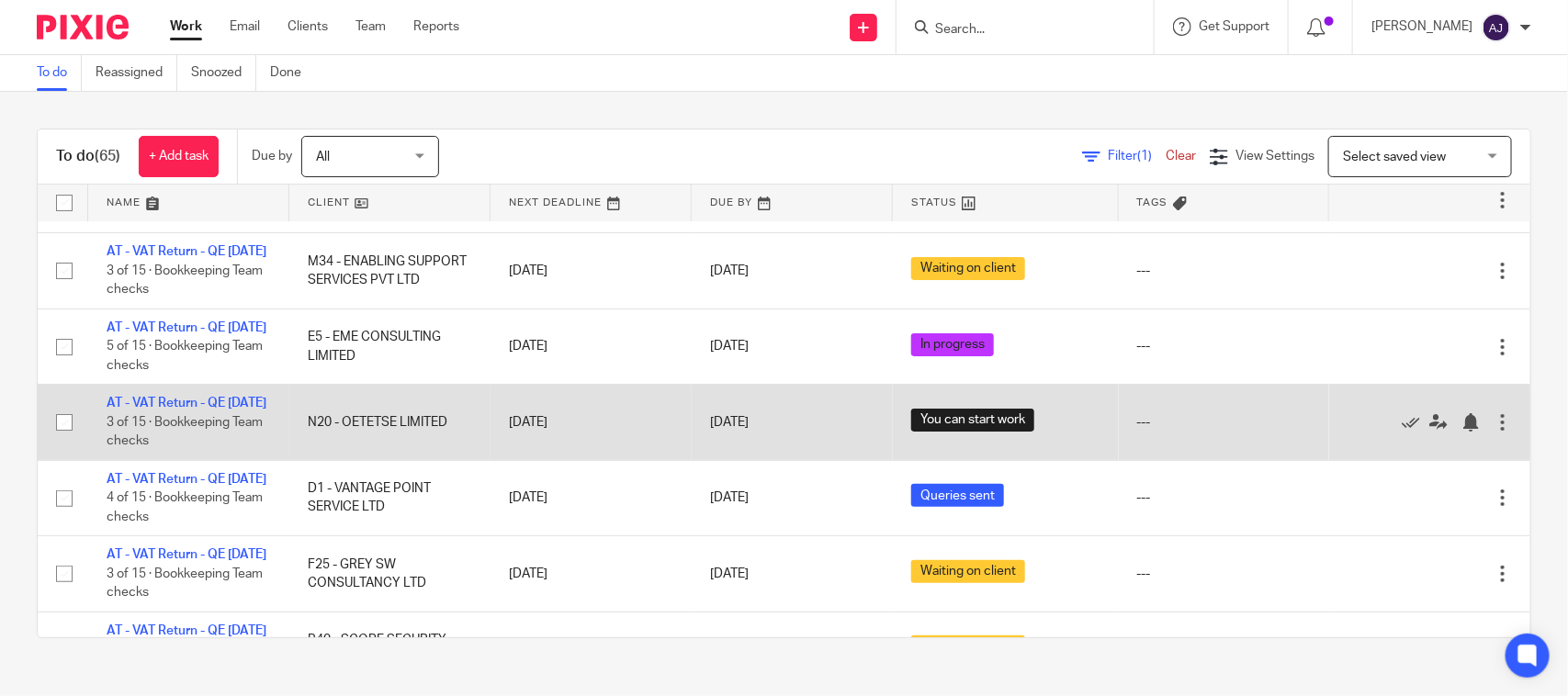
scroll to position [229, 0]
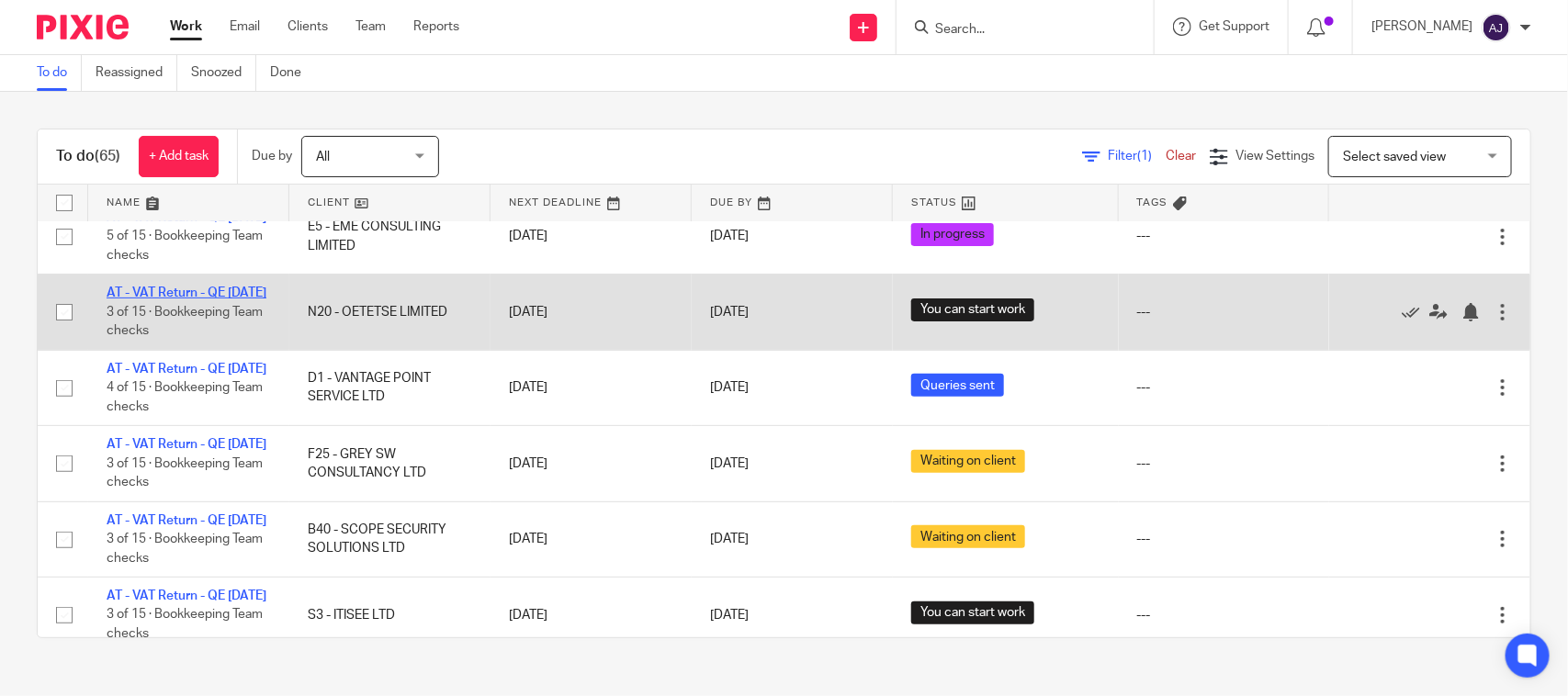
click at [194, 299] on link "AT - VAT Return - QE [DATE]" at bounding box center [186, 293] width 160 height 13
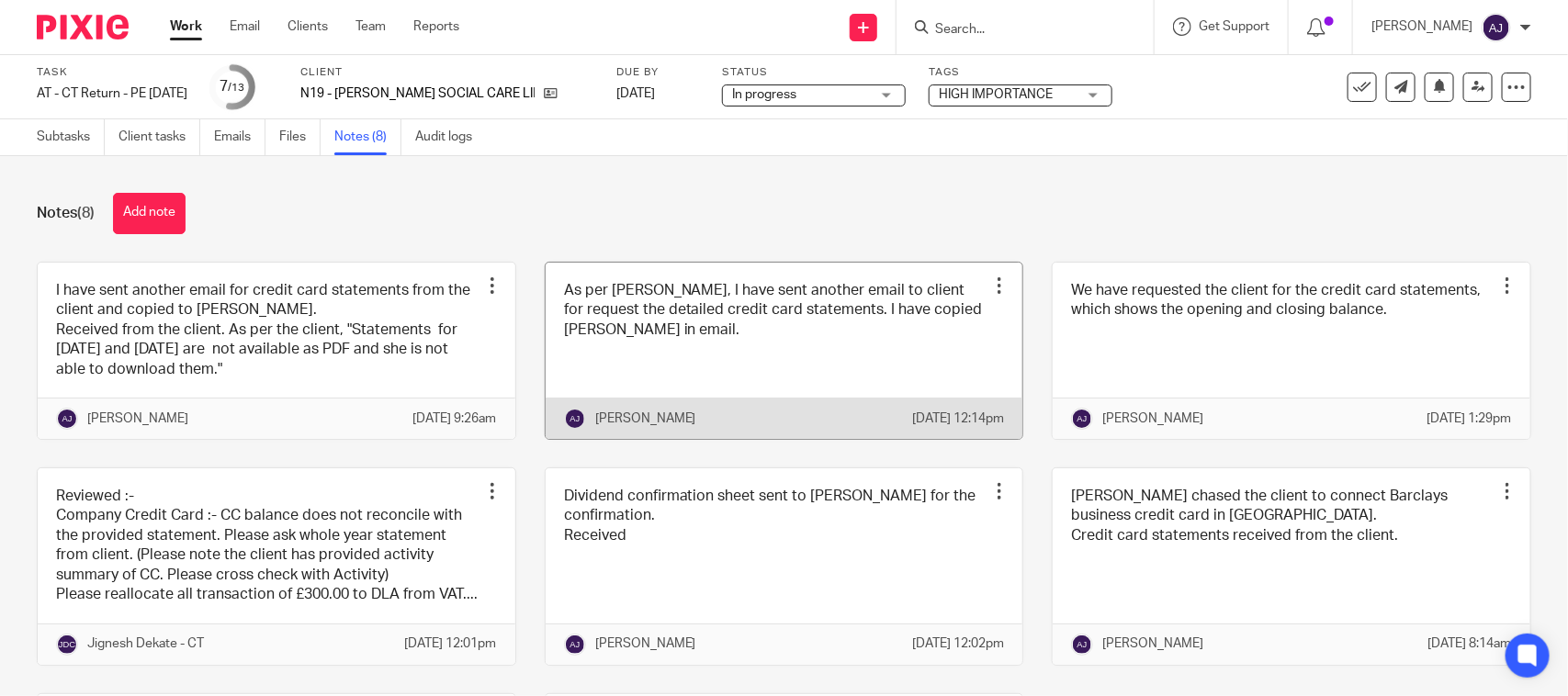
scroll to position [115, 0]
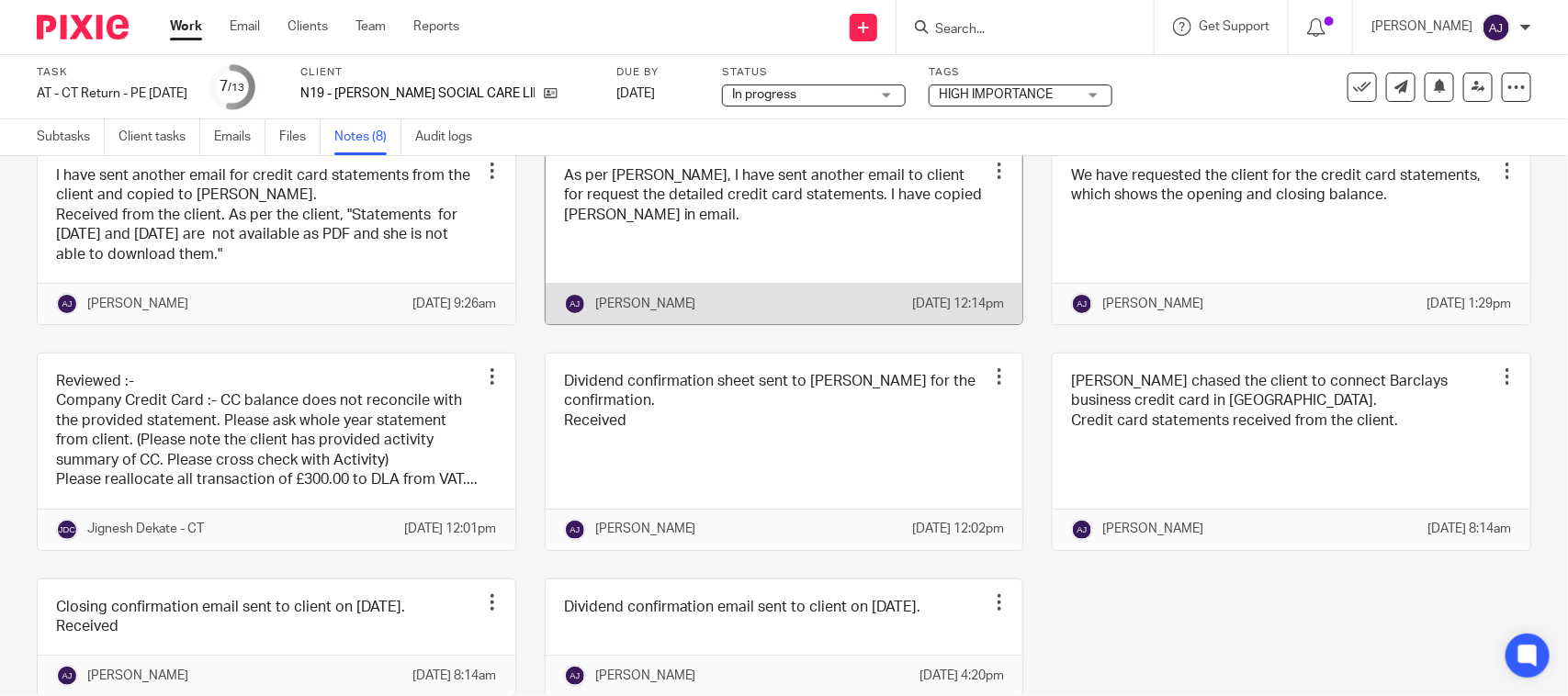
click at [774, 240] on link at bounding box center [784, 236] width 478 height 176
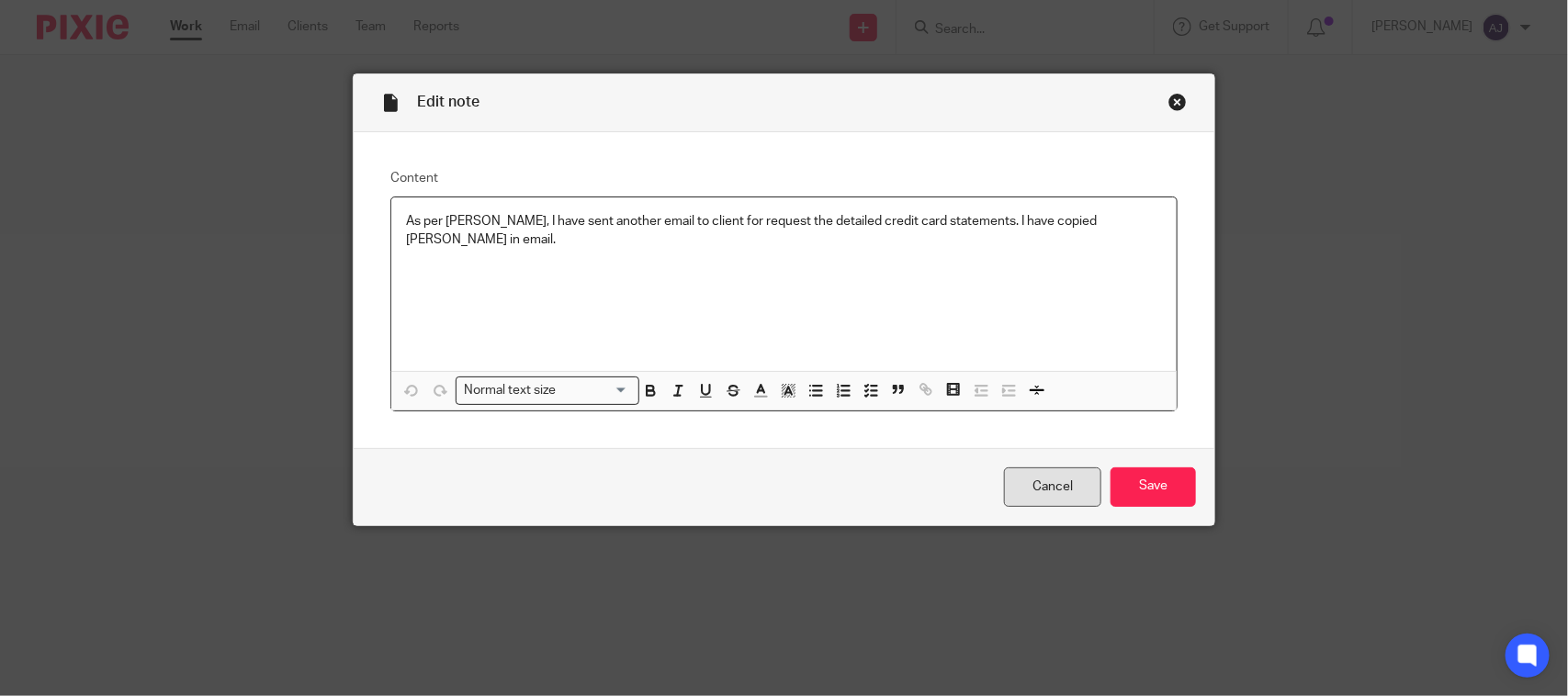
click at [1042, 469] on link "Cancel" at bounding box center [1052, 487] width 98 height 40
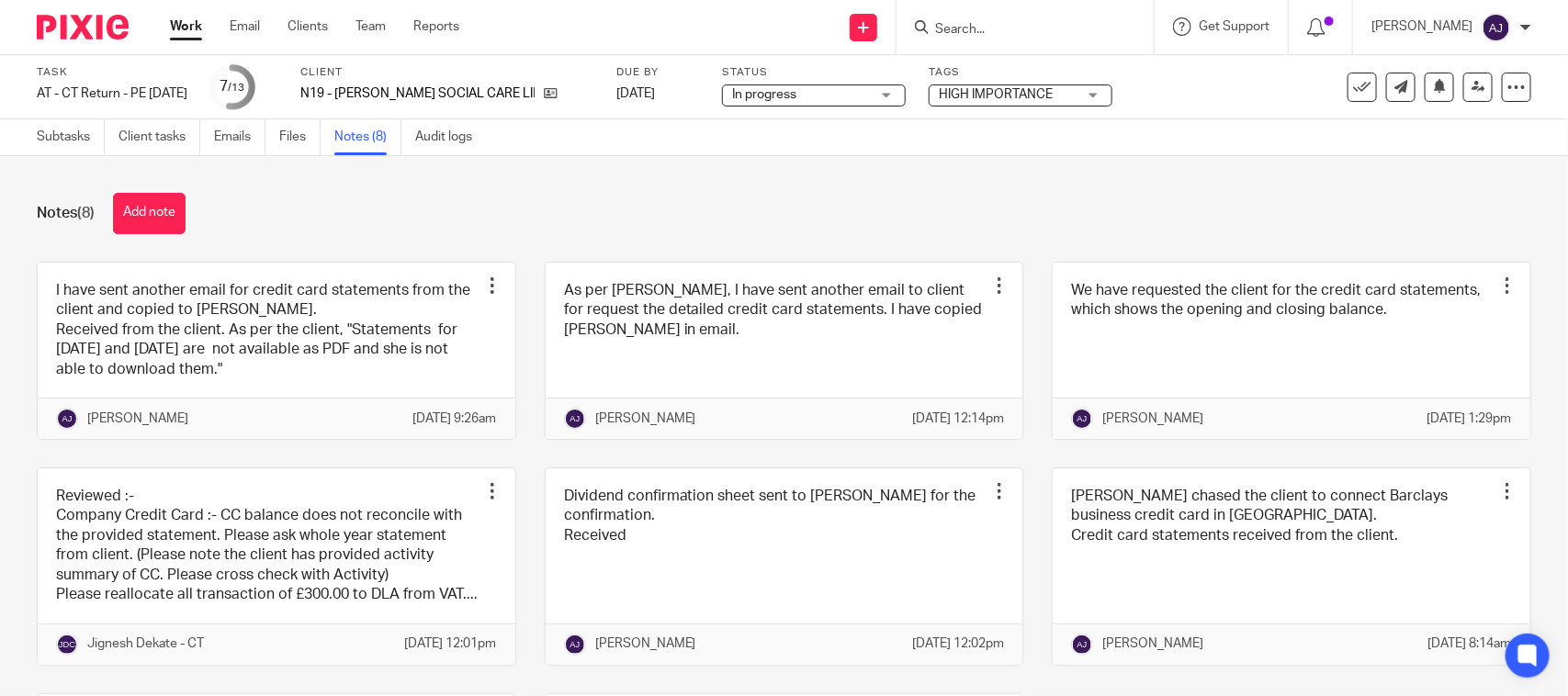
click at [799, 200] on div "Notes (8) Add note" at bounding box center [784, 214] width 1494 height 42
click at [507, 229] on div "Notes (8) Add note" at bounding box center [784, 214] width 1494 height 42
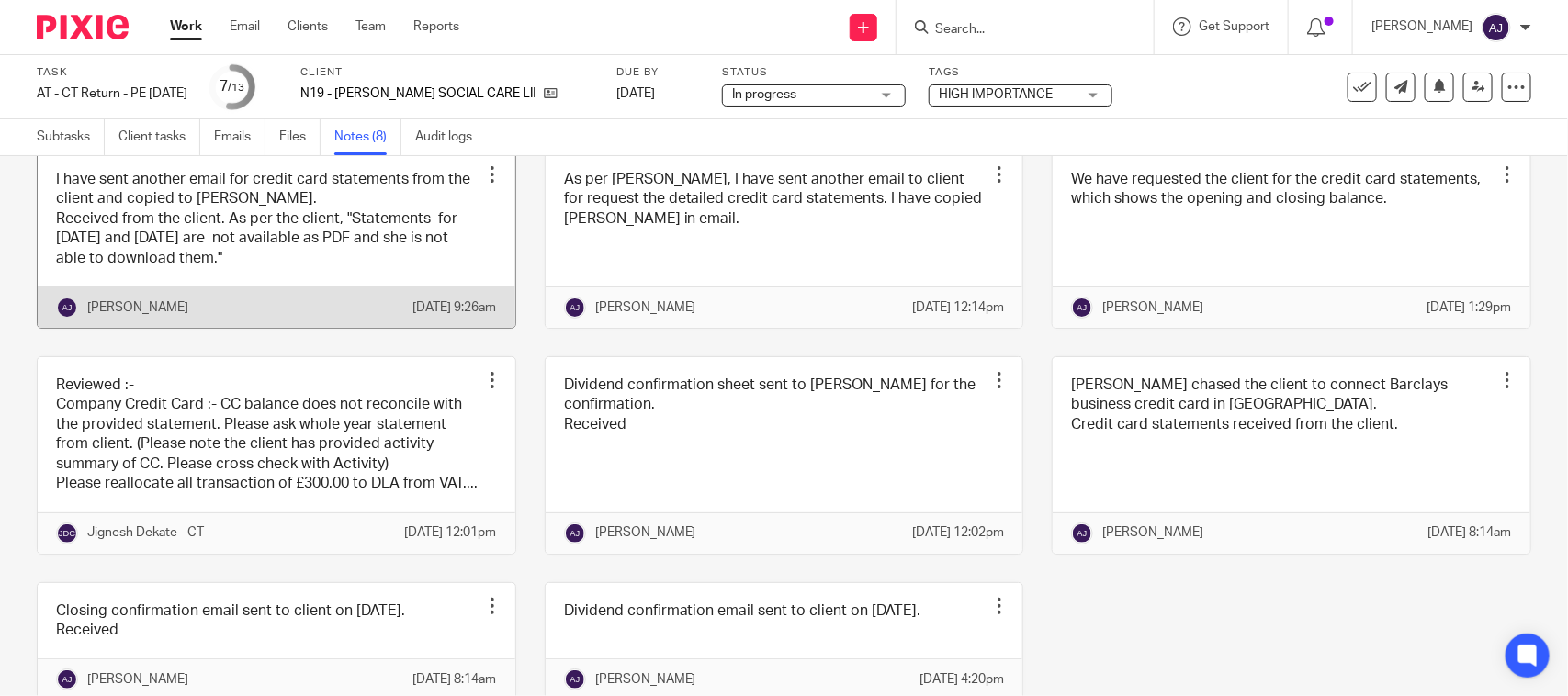
scroll to position [259, 0]
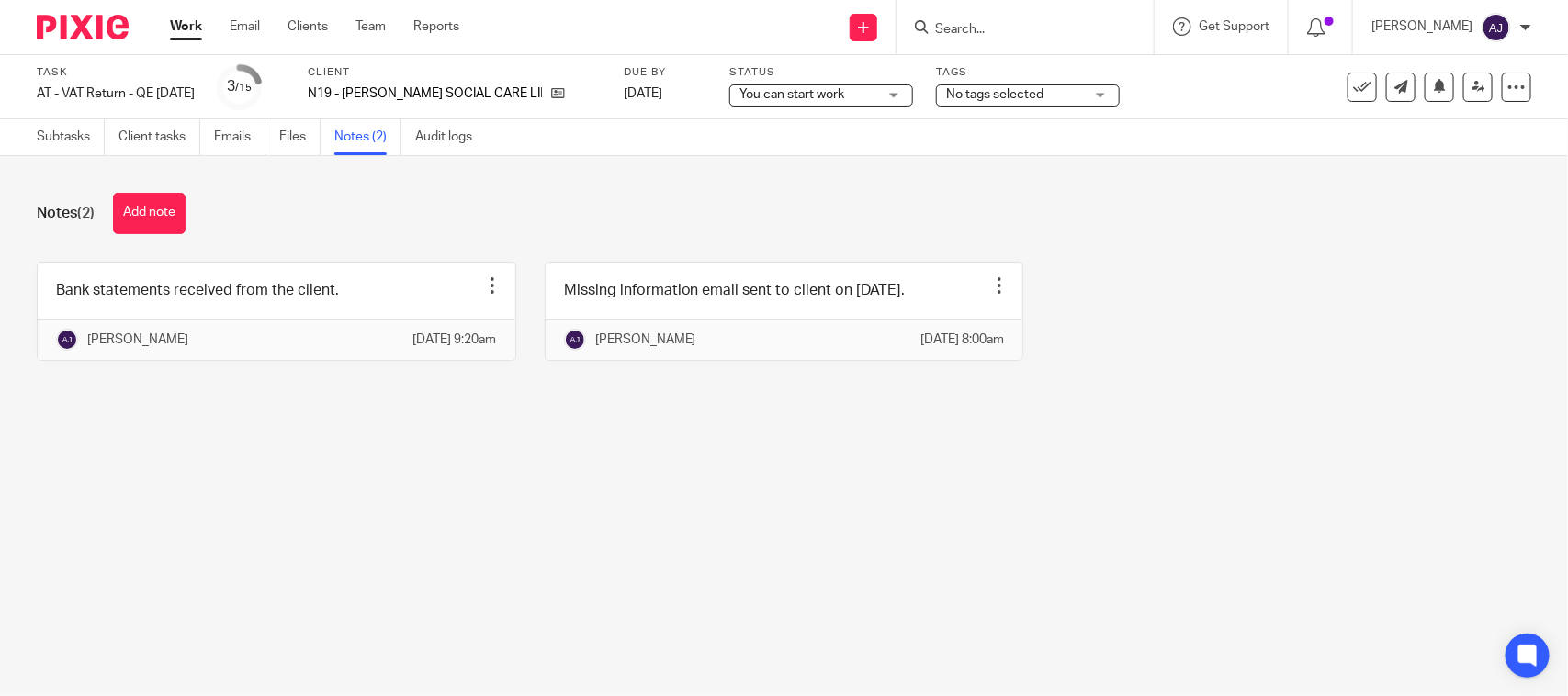
click at [497, 231] on div "Notes (2) Add note" at bounding box center [784, 214] width 1494 height 42
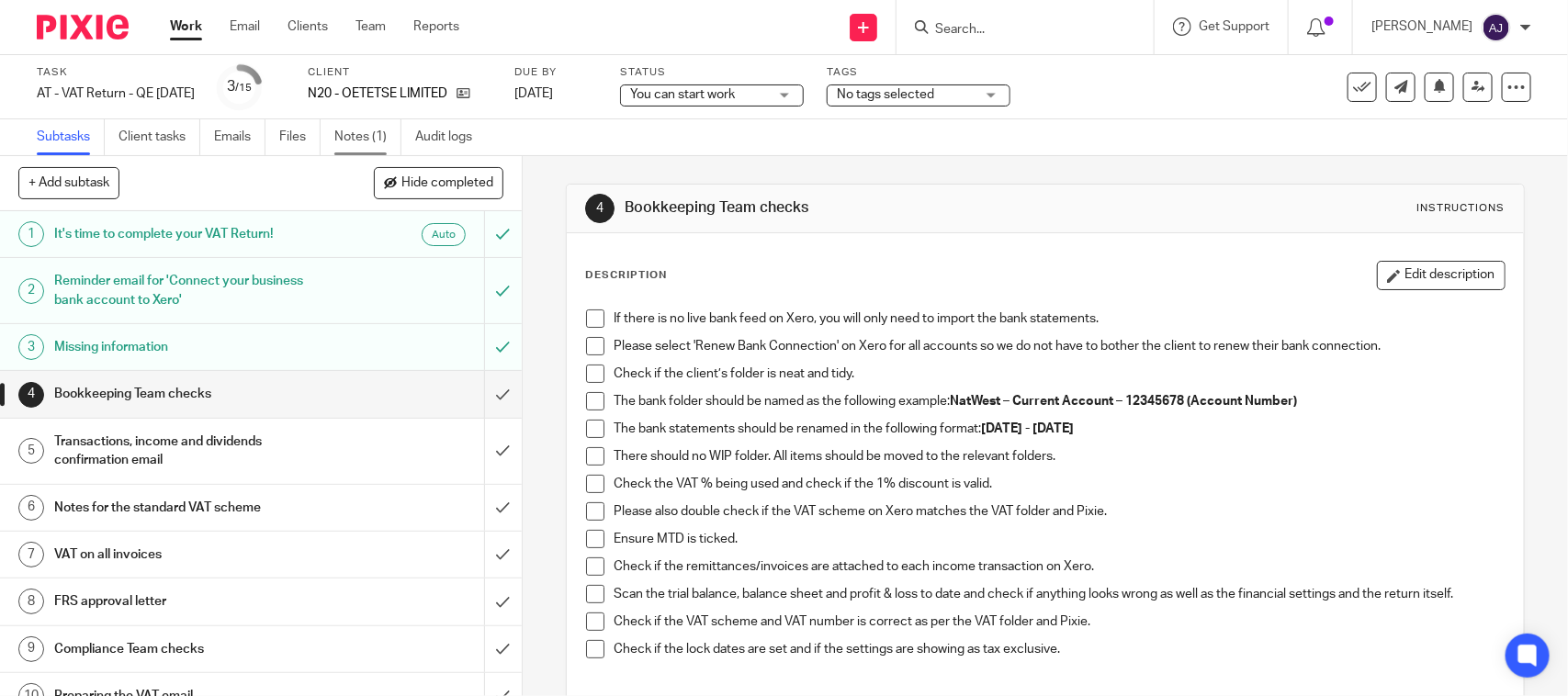
click at [361, 144] on link "Notes (1)" at bounding box center [368, 137] width 67 height 36
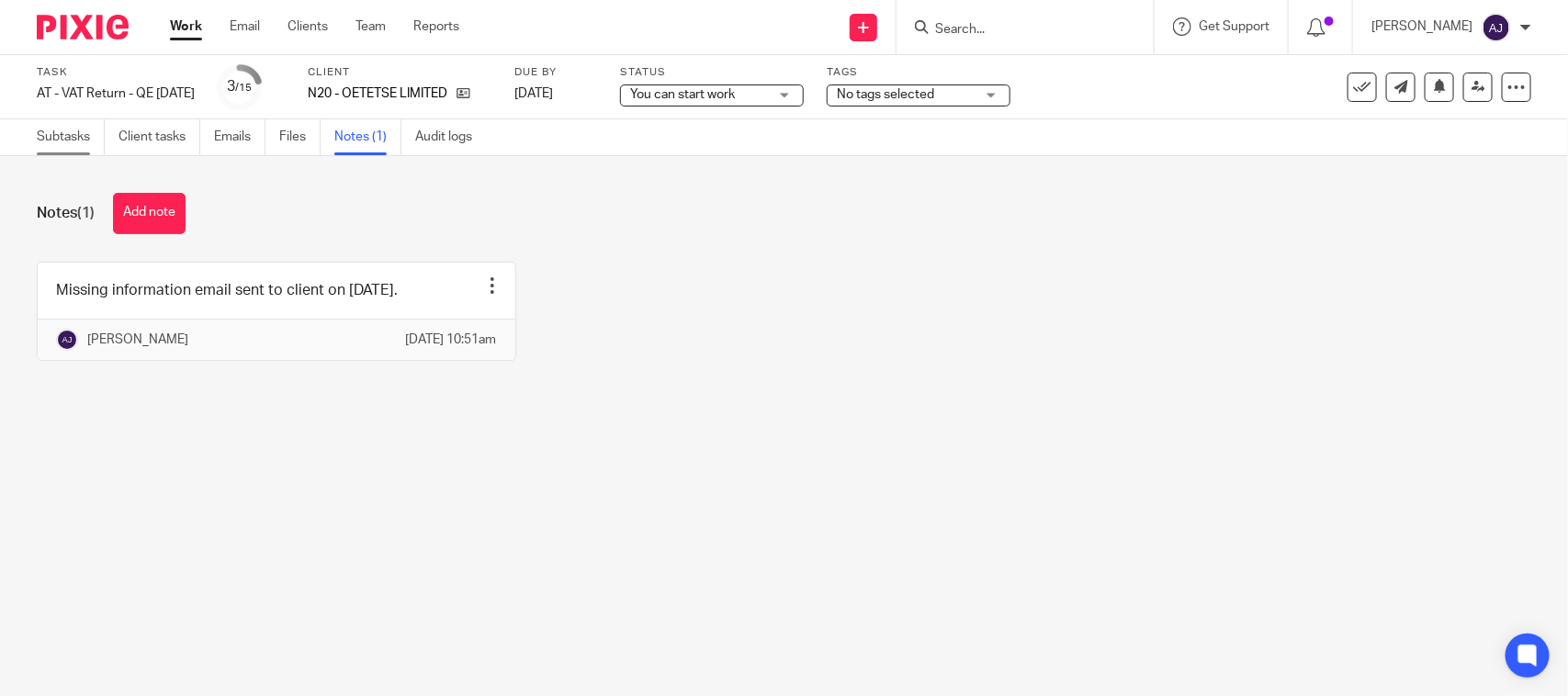
click at [90, 150] on link "Subtasks" at bounding box center [71, 137] width 68 height 36
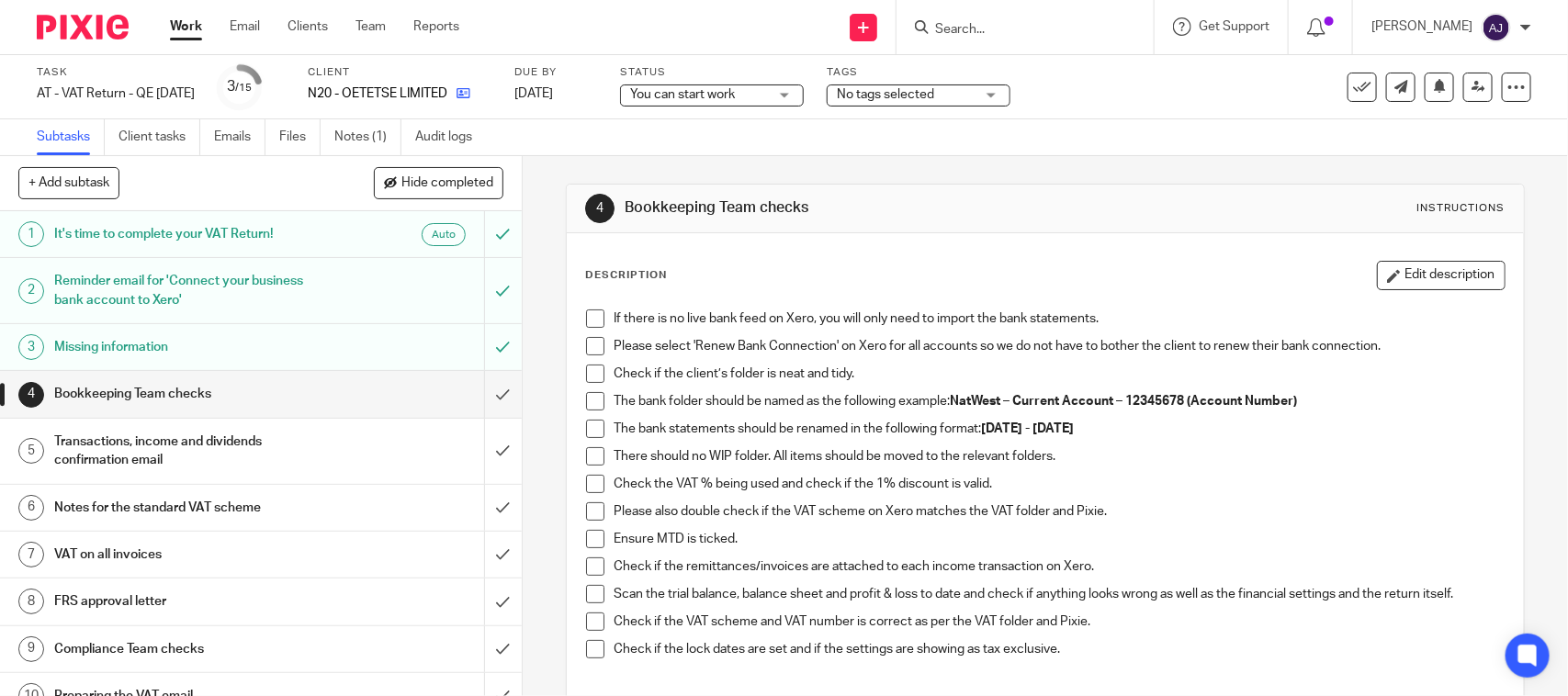
click at [470, 97] on icon at bounding box center [463, 93] width 14 height 14
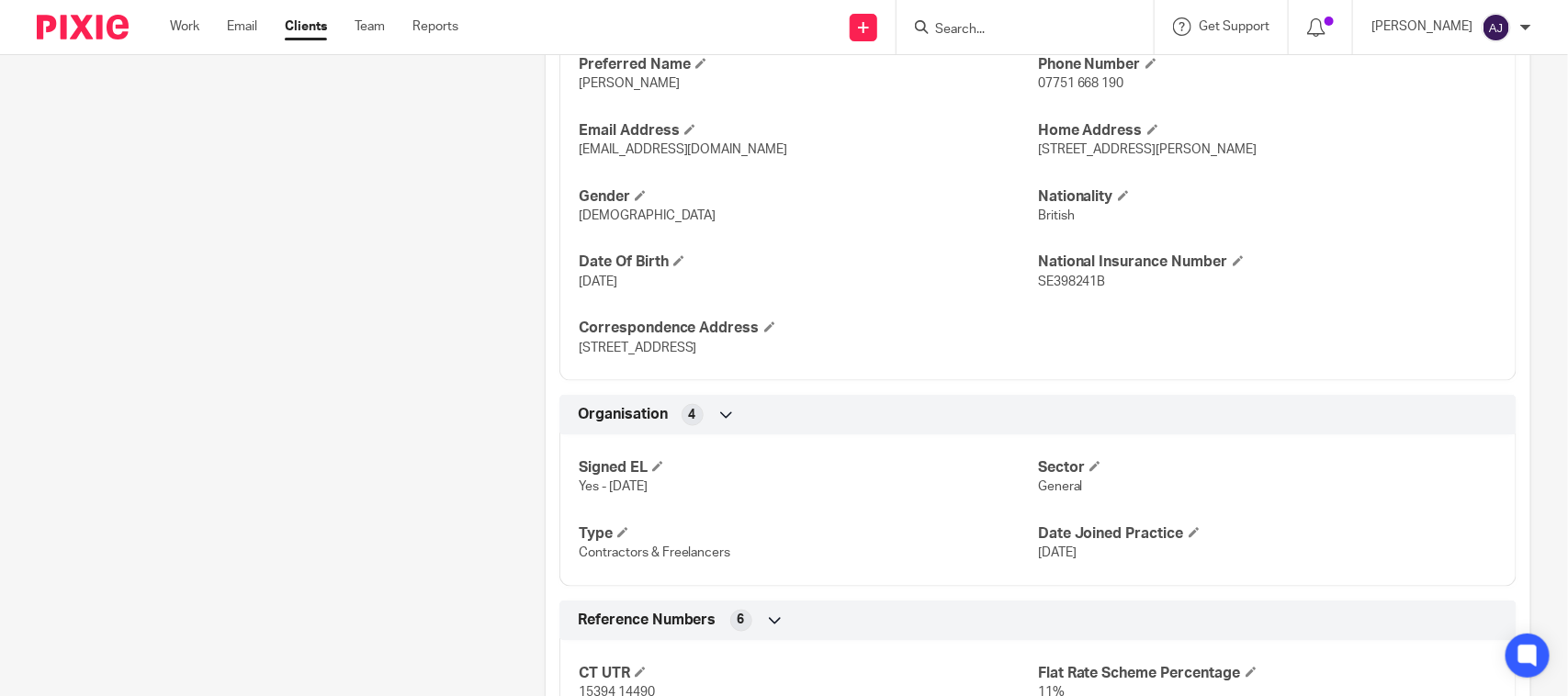
scroll to position [1491, 0]
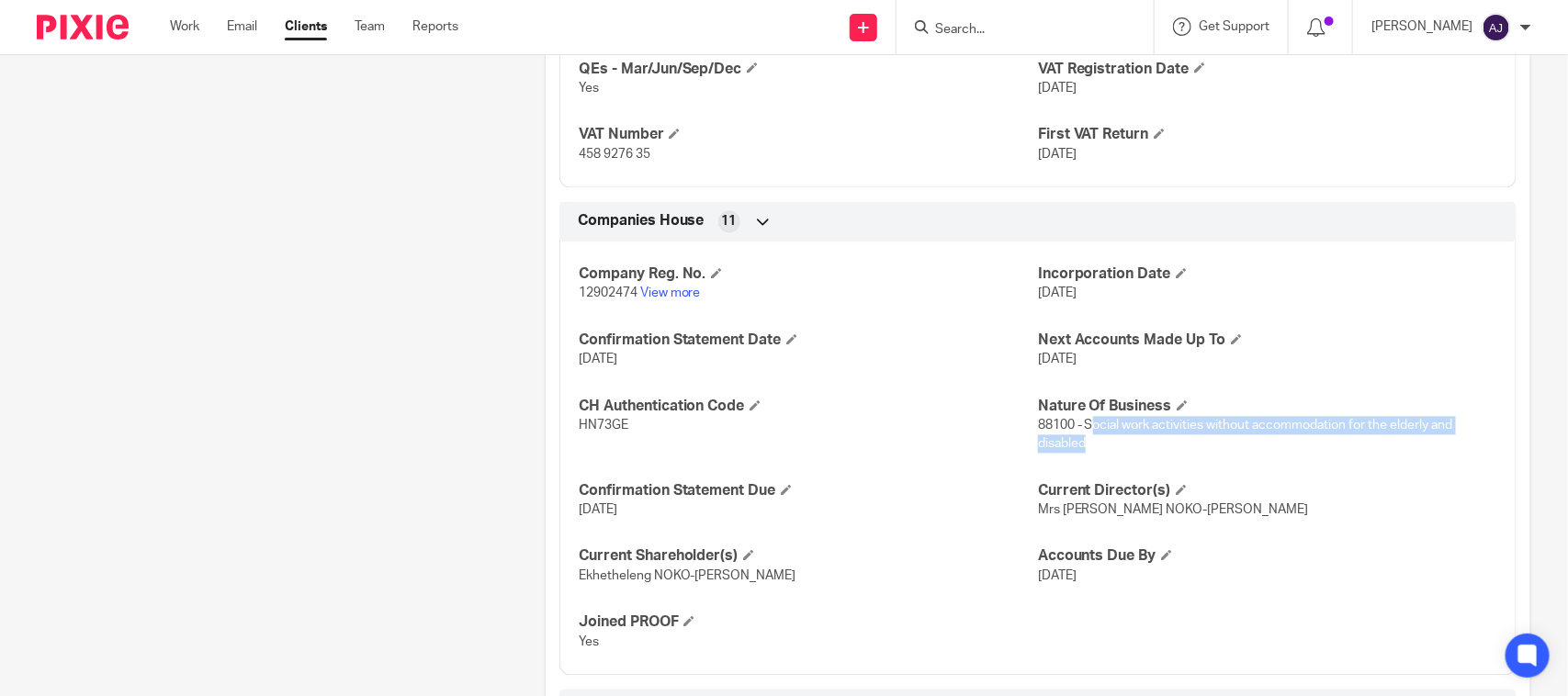
drag, startPoint x: 1080, startPoint y: 428, endPoint x: 1090, endPoint y: 445, distance: 19.7
click at [1090, 445] on p "88100 - Social work activities without accommodation for the elderly and disabl…" at bounding box center [1267, 436] width 460 height 38
click at [1095, 448] on p "88100 - Social work activities without accommodation for the elderly and disabl…" at bounding box center [1267, 436] width 460 height 38
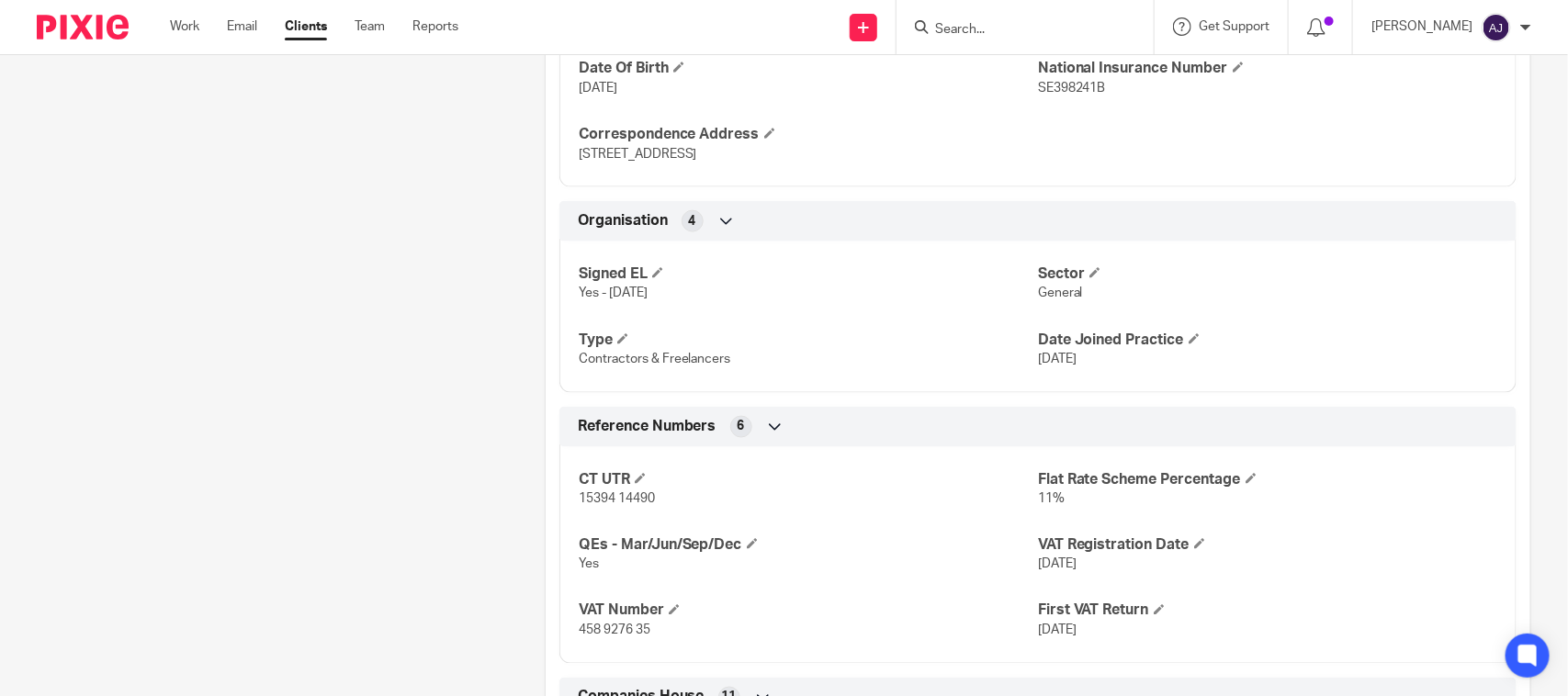
scroll to position [1148, 0]
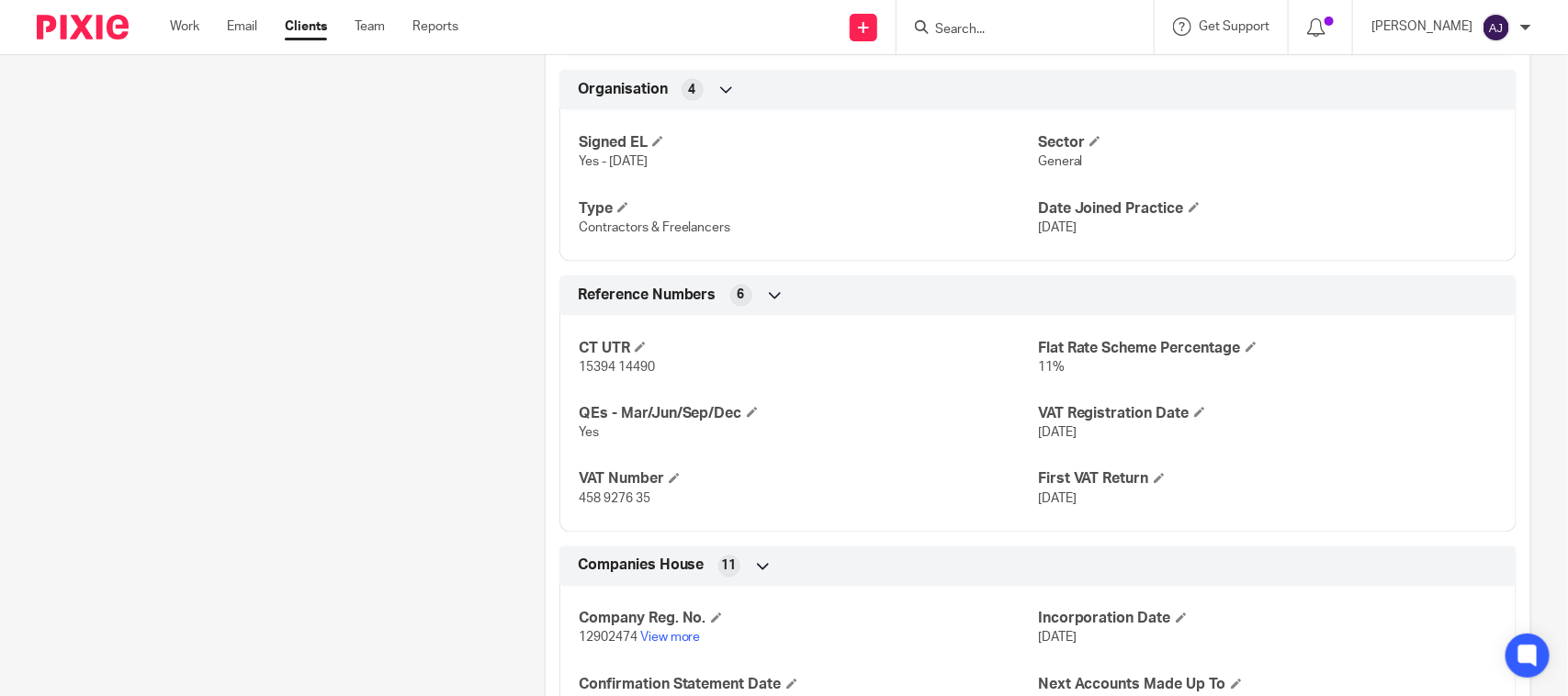
drag, startPoint x: 1017, startPoint y: 382, endPoint x: 1095, endPoint y: 378, distance: 78.1
click at [1050, 378] on div "CT UTR 15394 14490 Flat Rate Scheme Percentage 11% QEs - Mar/Jun/Sep/Dec Yes VA…" at bounding box center [1037, 417] width 957 height 230
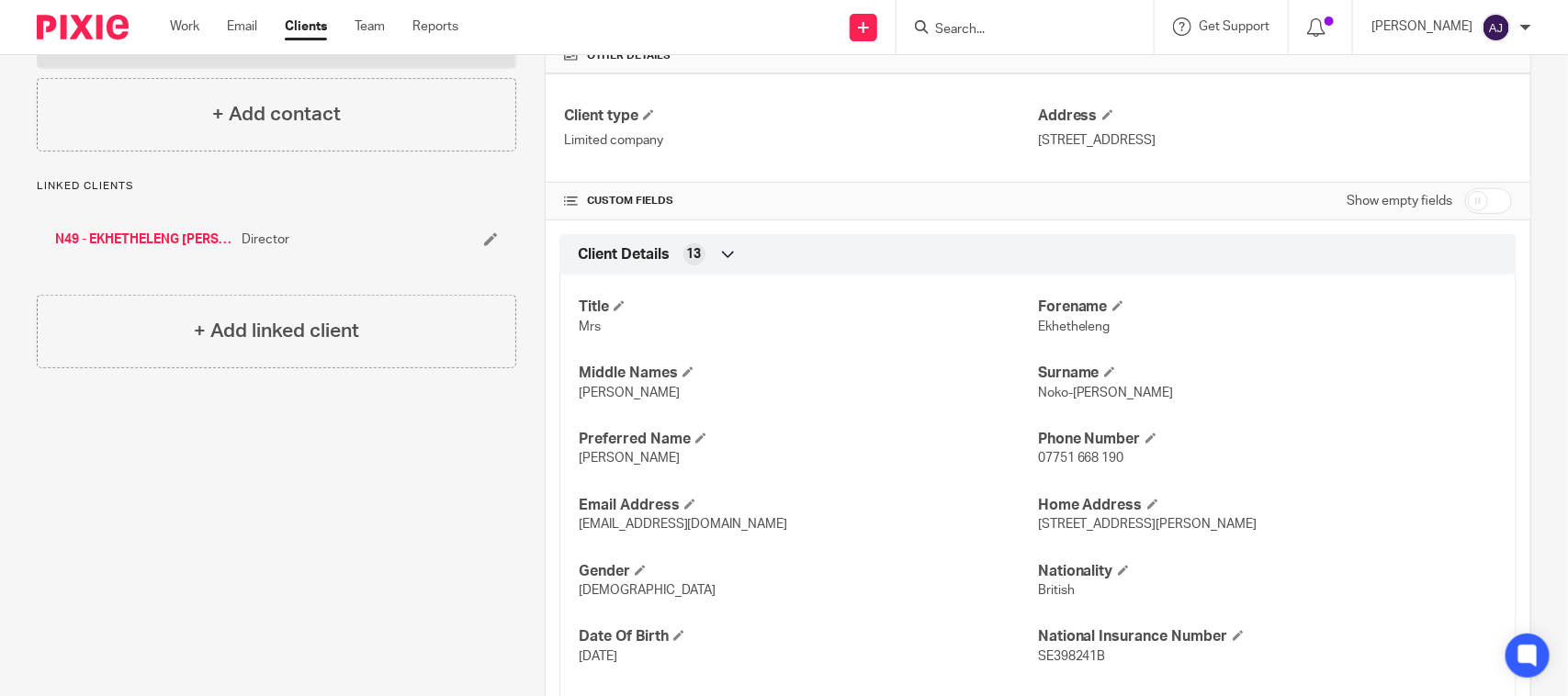
scroll to position [0, 0]
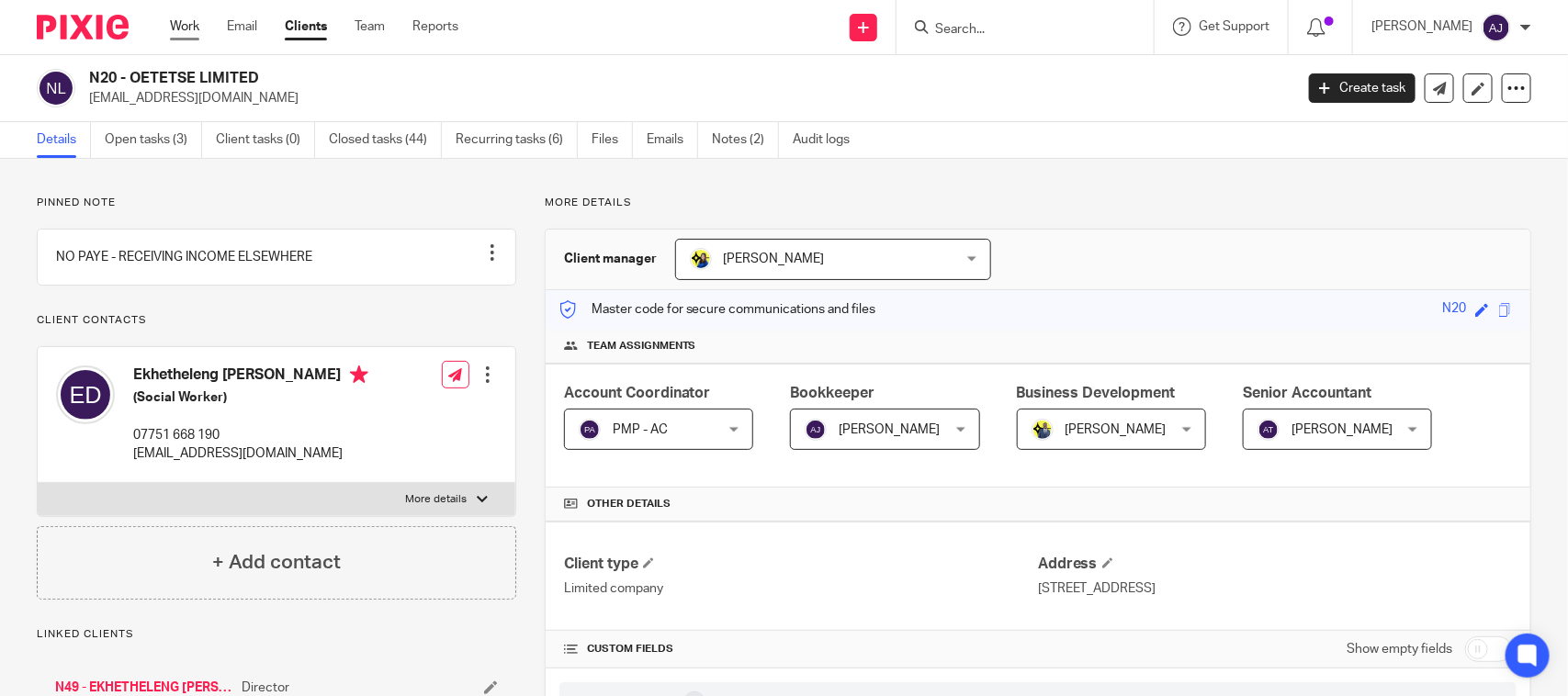
click at [189, 23] on link "Work" at bounding box center [184, 26] width 29 height 18
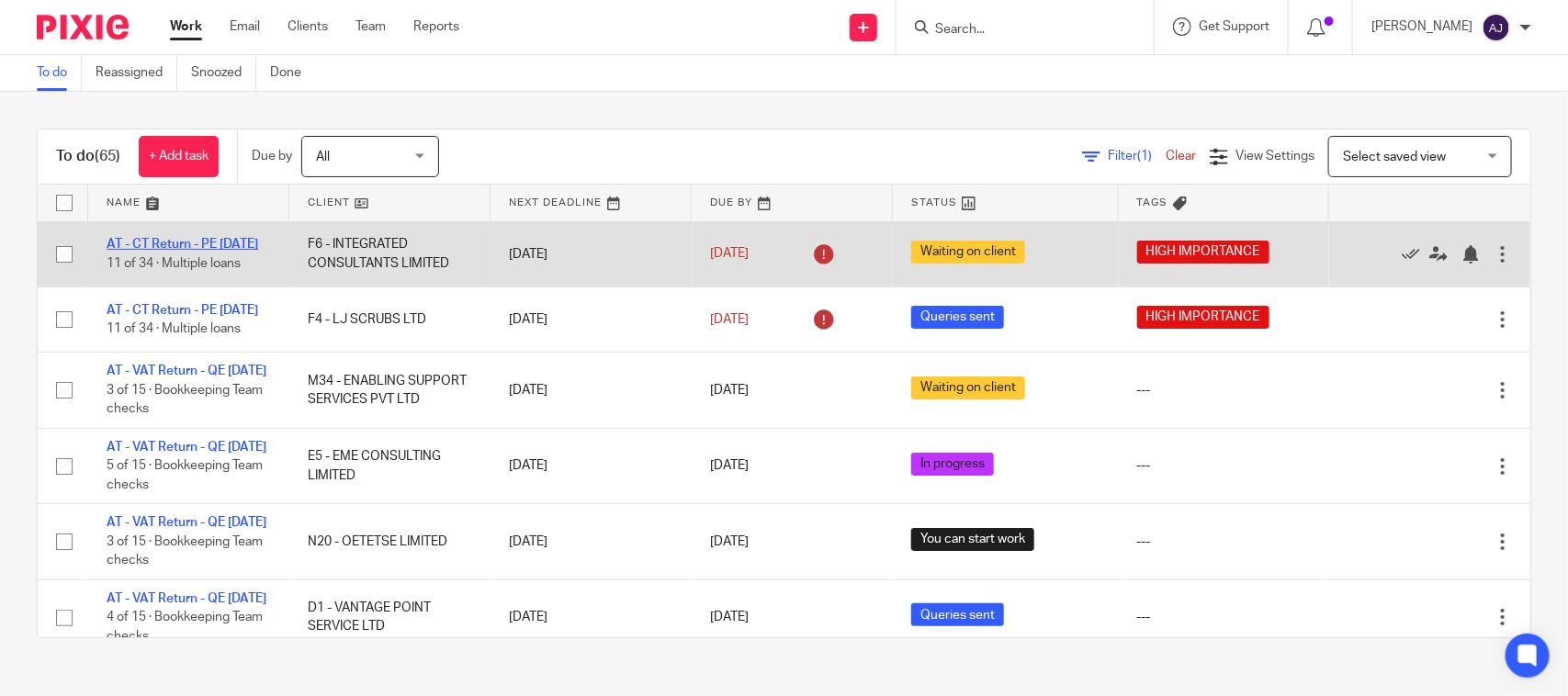
click at [189, 241] on link "AT - CT Return - PE [DATE]" at bounding box center [182, 244] width 152 height 13
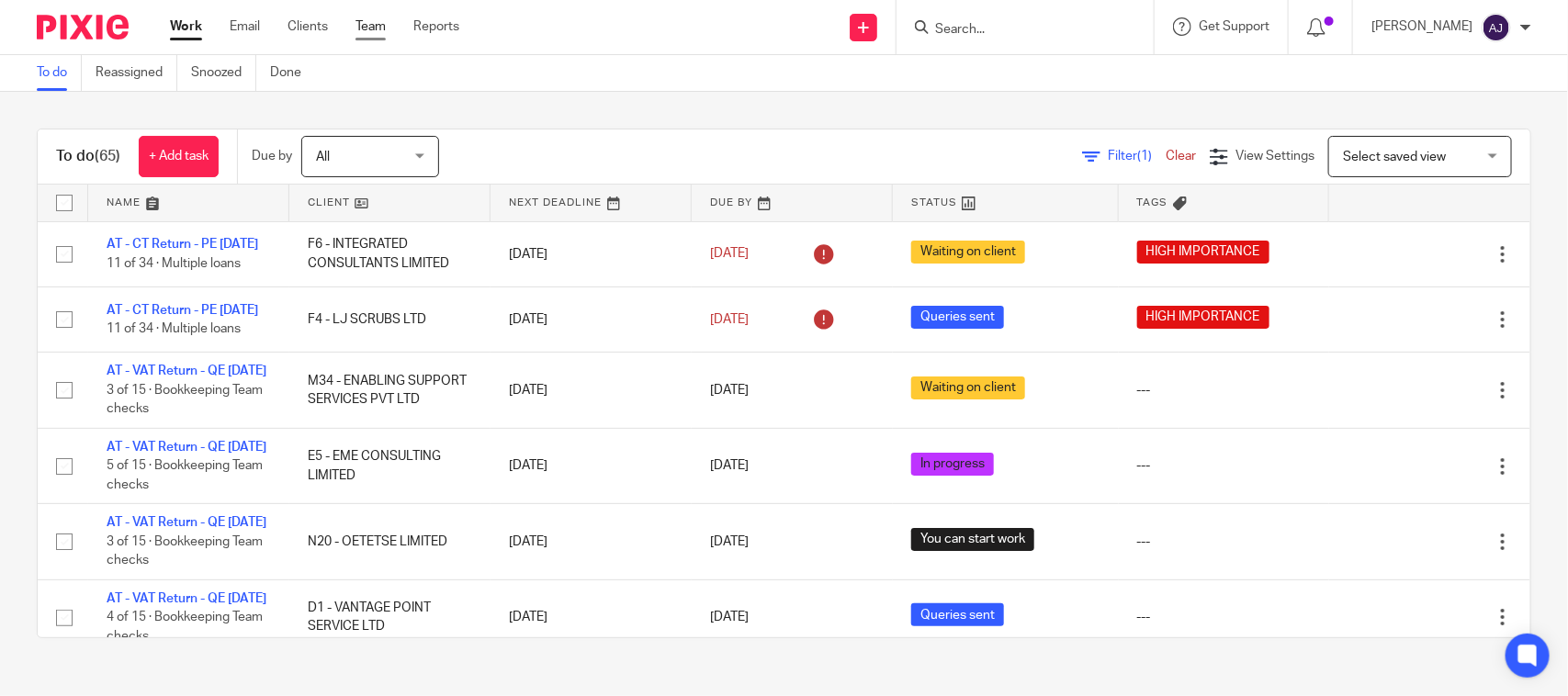
click at [360, 26] on link "Team" at bounding box center [370, 26] width 30 height 18
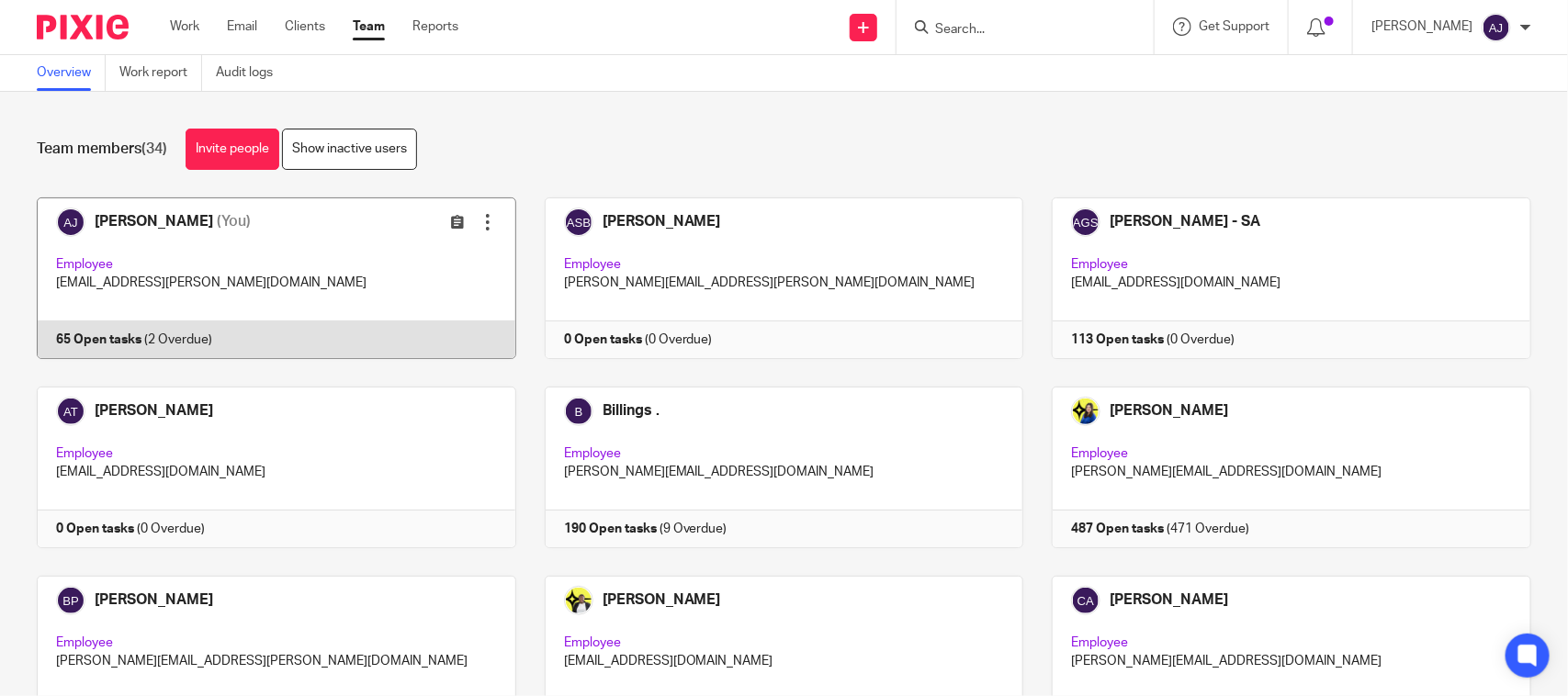
click at [324, 294] on link at bounding box center [262, 277] width 508 height 162
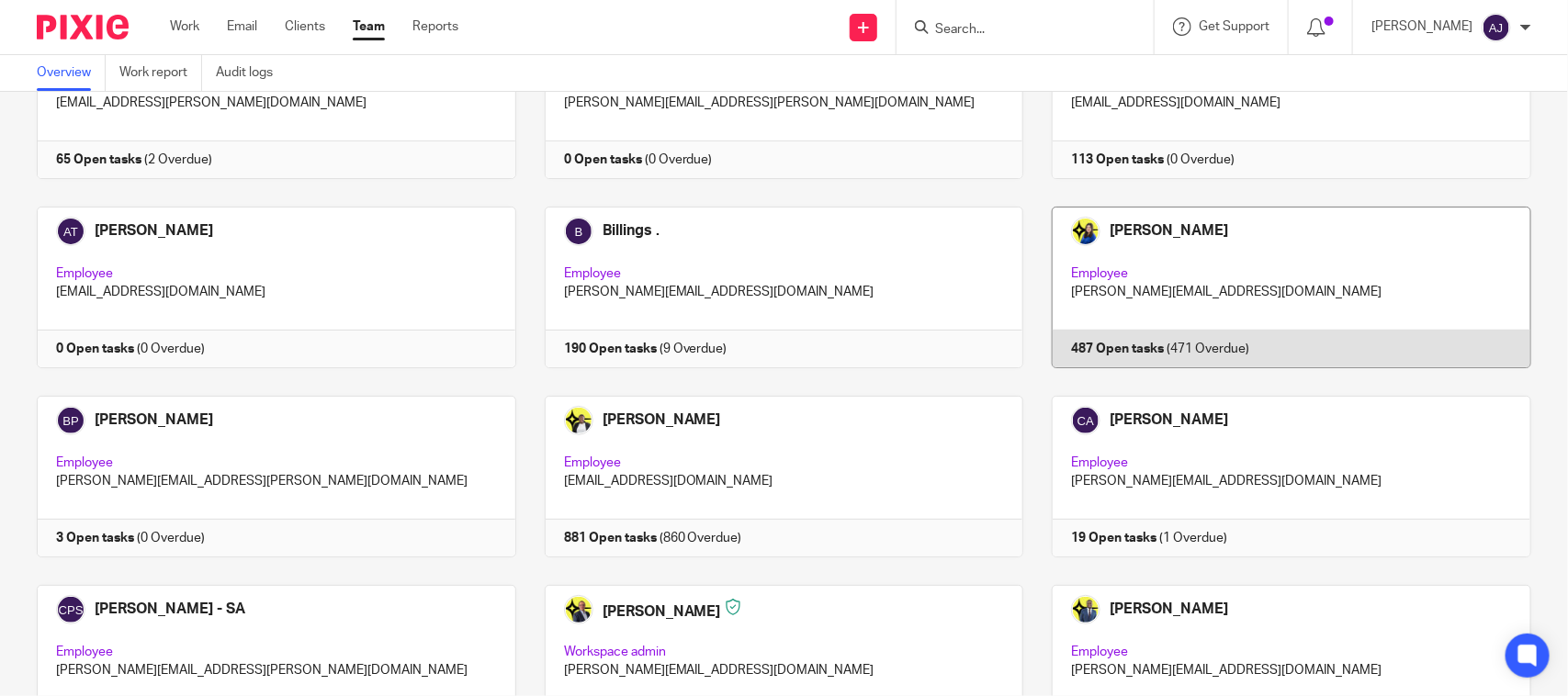
scroll to position [344, 0]
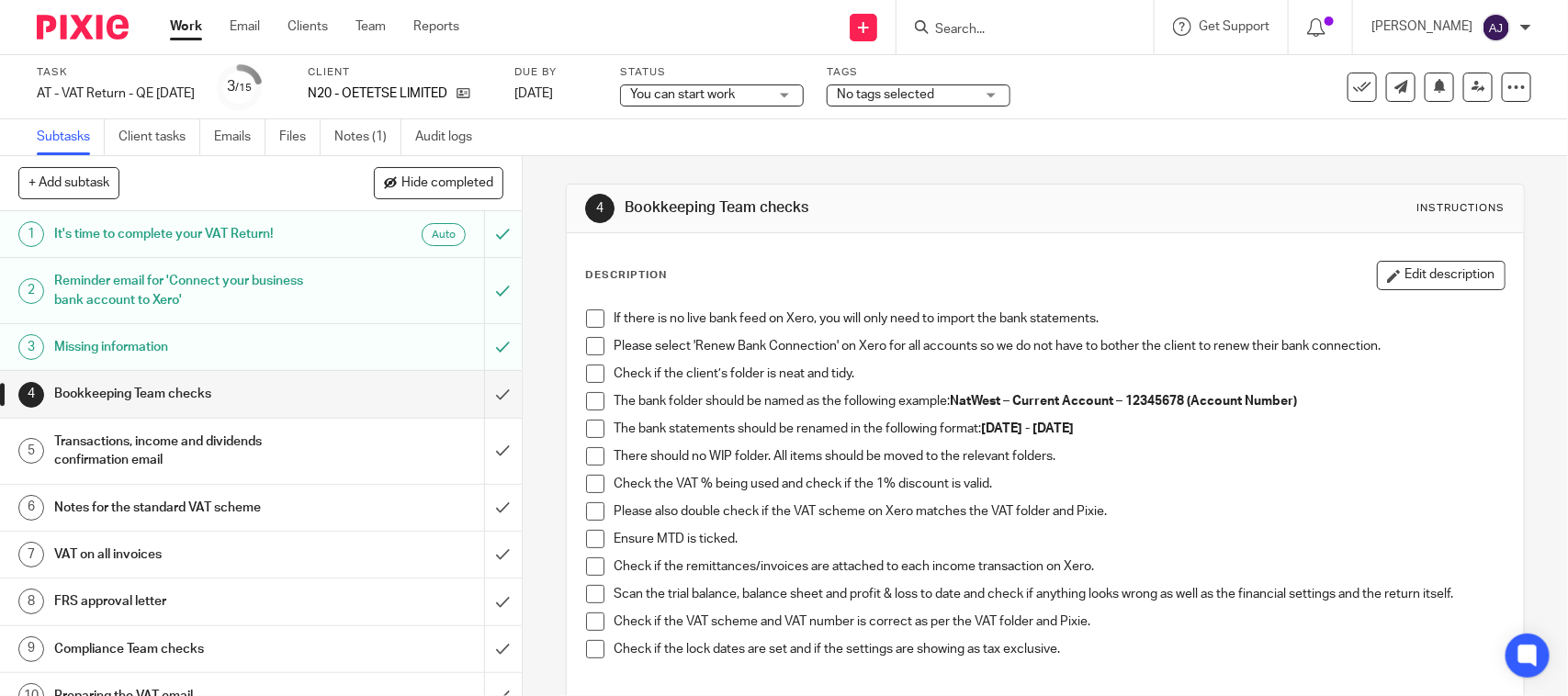
click at [586, 314] on span at bounding box center [594, 318] width 18 height 18
click at [588, 355] on span at bounding box center [594, 346] width 18 height 18
click at [1112, 167] on div "4 Bookkeeping Team checks Instructions Description Edit description If there is…" at bounding box center [1044, 530] width 958 height 749
click at [1134, 161] on div "4 Bookkeeping Team checks Instructions Description Edit description If there is…" at bounding box center [1044, 530] width 958 height 749
click at [586, 368] on span at bounding box center [594, 373] width 18 height 18
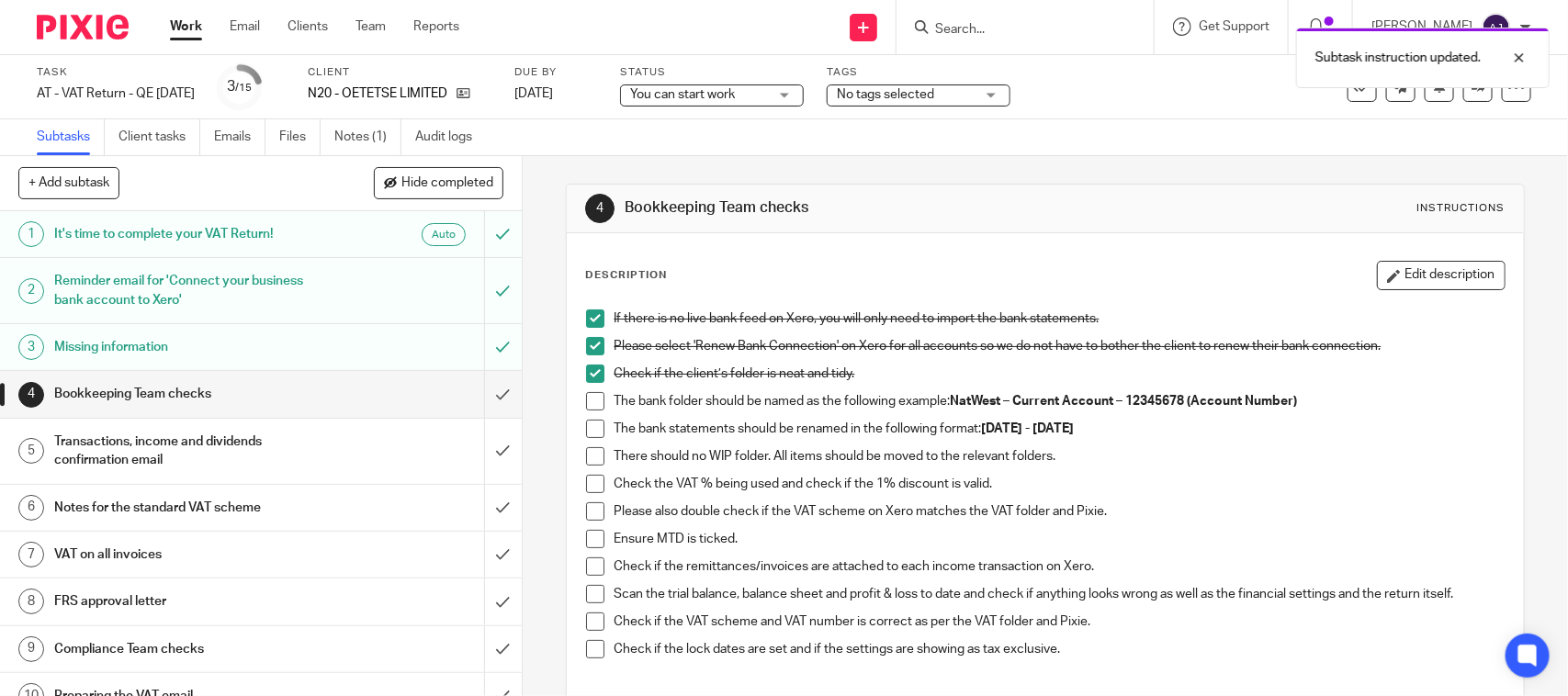
click at [586, 405] on span at bounding box center [594, 401] width 18 height 18
click at [586, 433] on span at bounding box center [594, 428] width 18 height 18
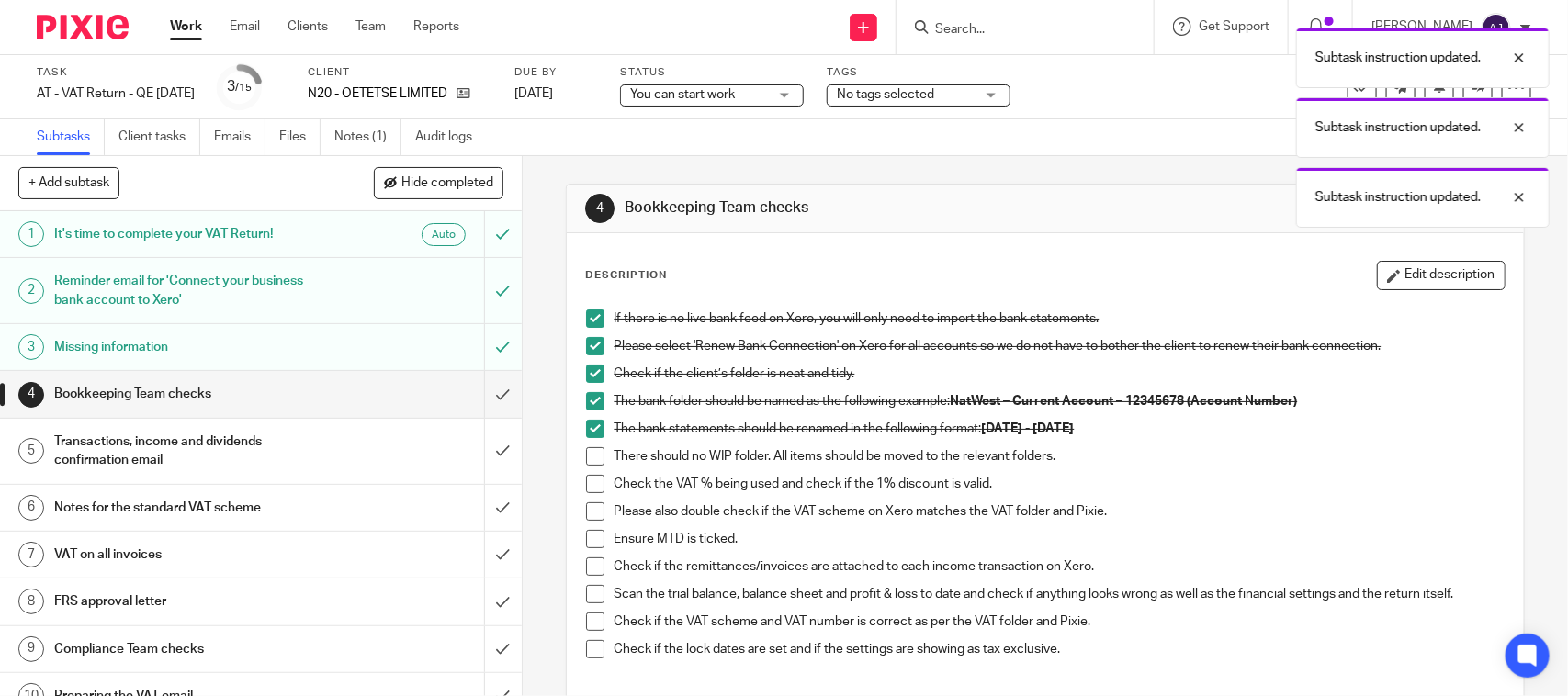
click at [589, 463] on span at bounding box center [594, 455] width 18 height 18
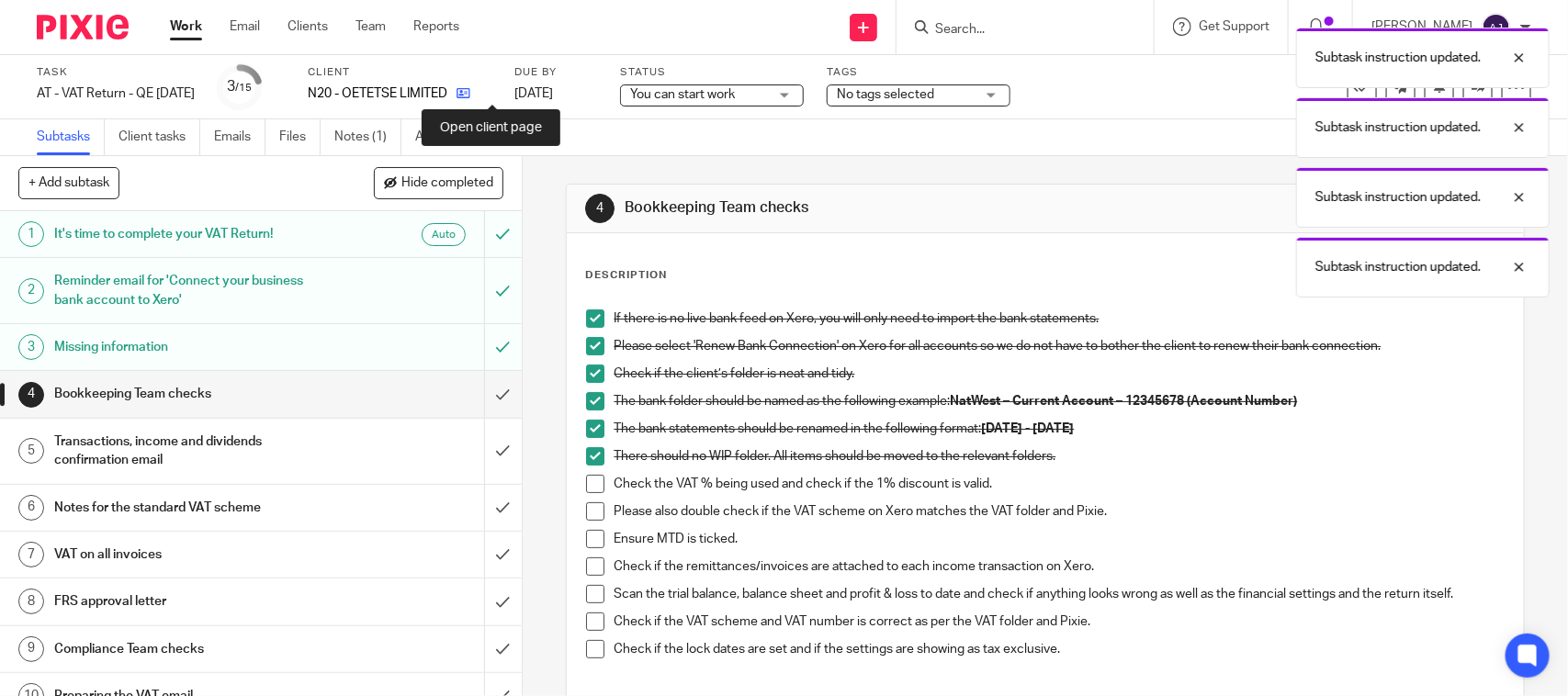
click at [470, 98] on icon at bounding box center [463, 93] width 14 height 14
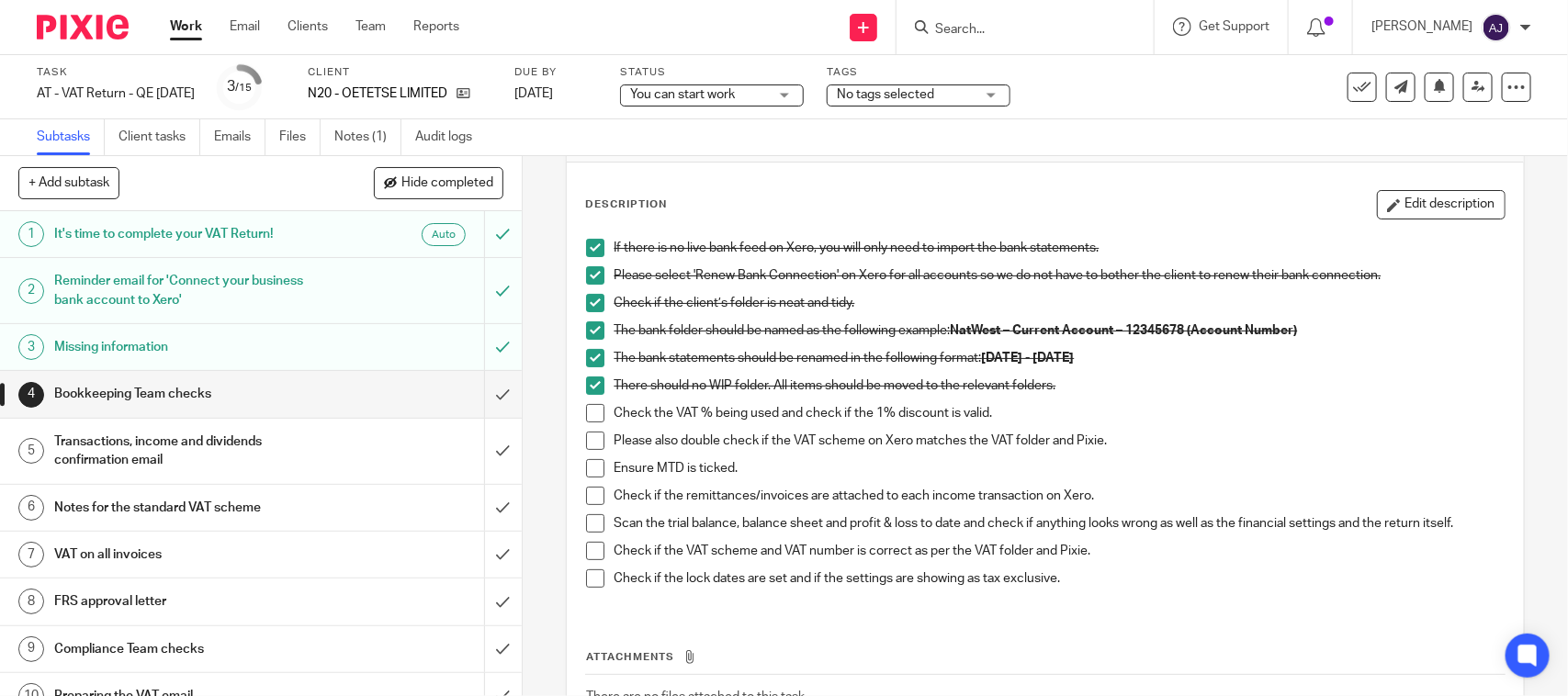
scroll to position [208, 0]
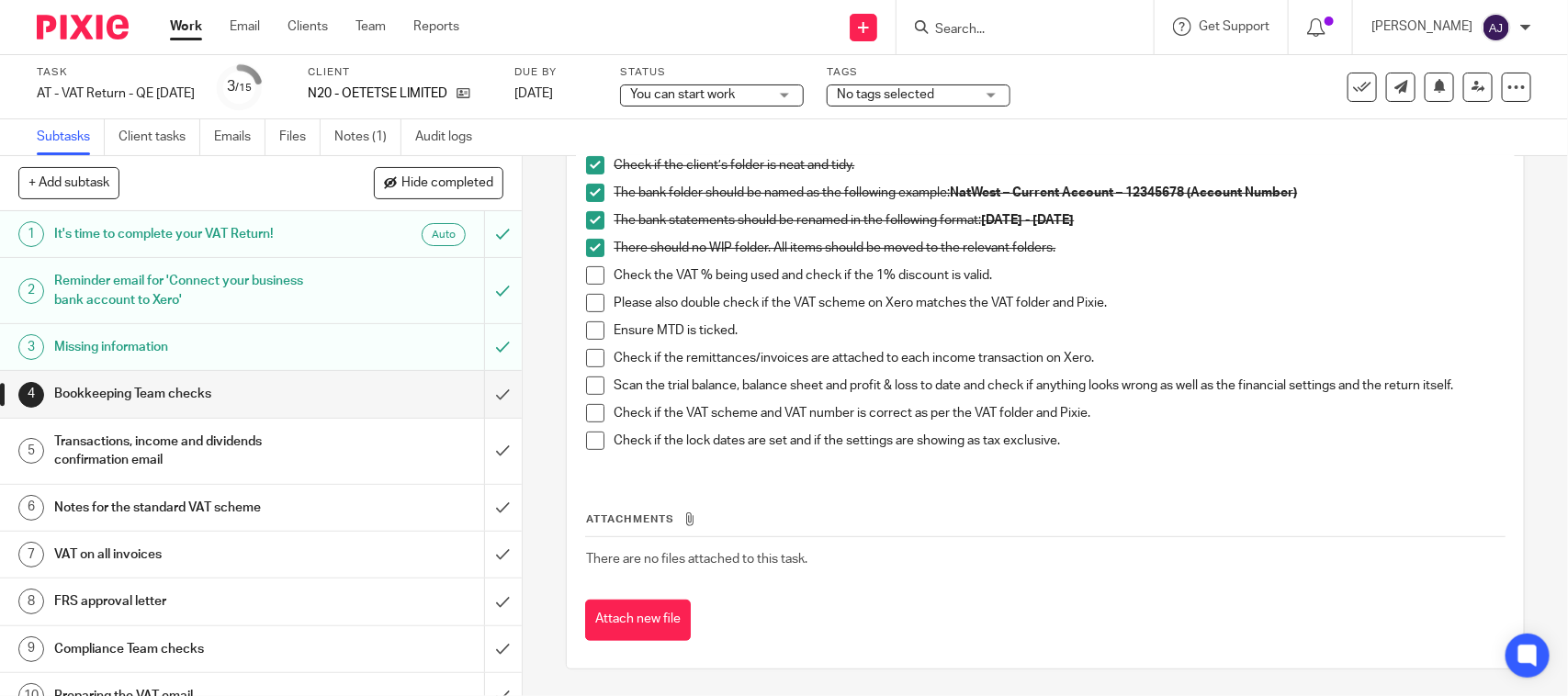
click at [593, 274] on span at bounding box center [594, 275] width 18 height 18
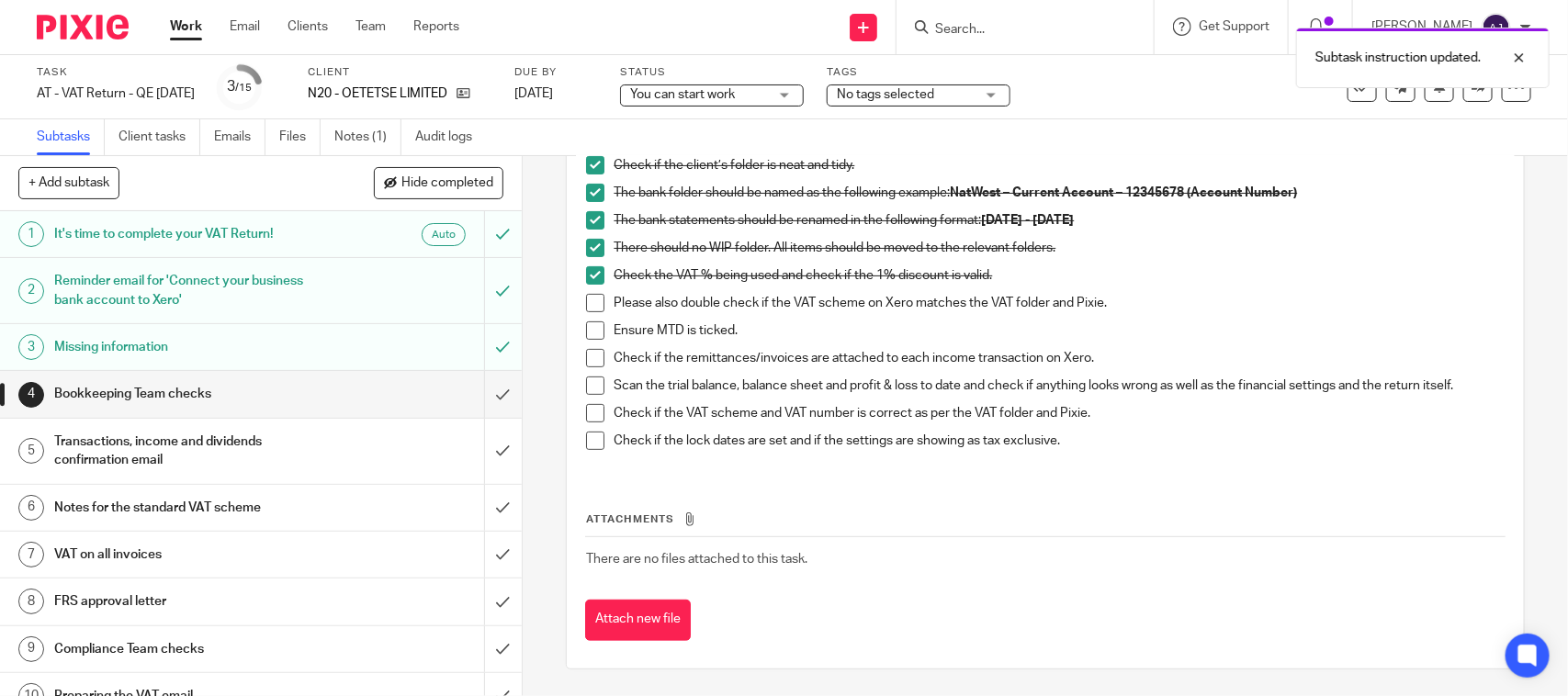
click at [586, 305] on span at bounding box center [594, 302] width 18 height 18
click at [593, 327] on span at bounding box center [594, 330] width 18 height 18
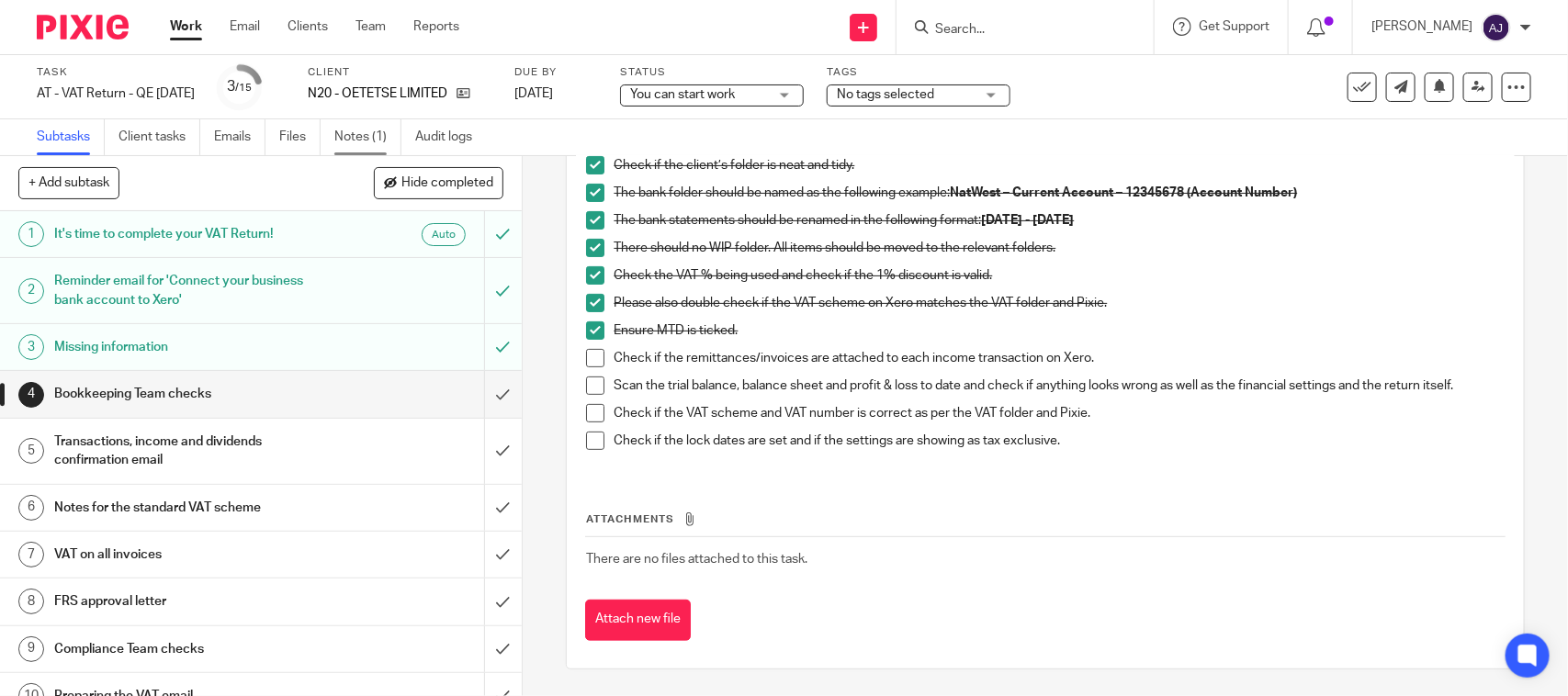
click at [374, 131] on link "Notes (1)" at bounding box center [368, 137] width 67 height 36
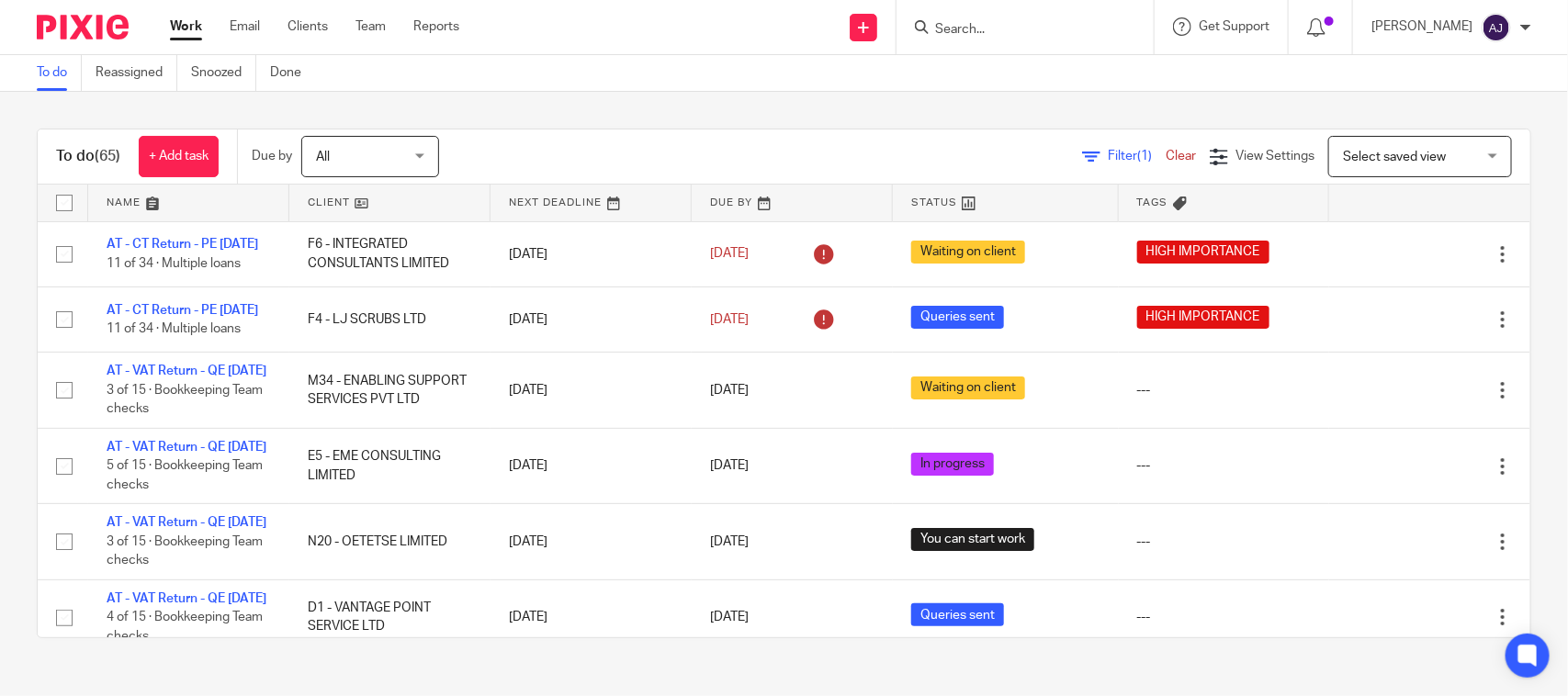
scroll to position [229, 0]
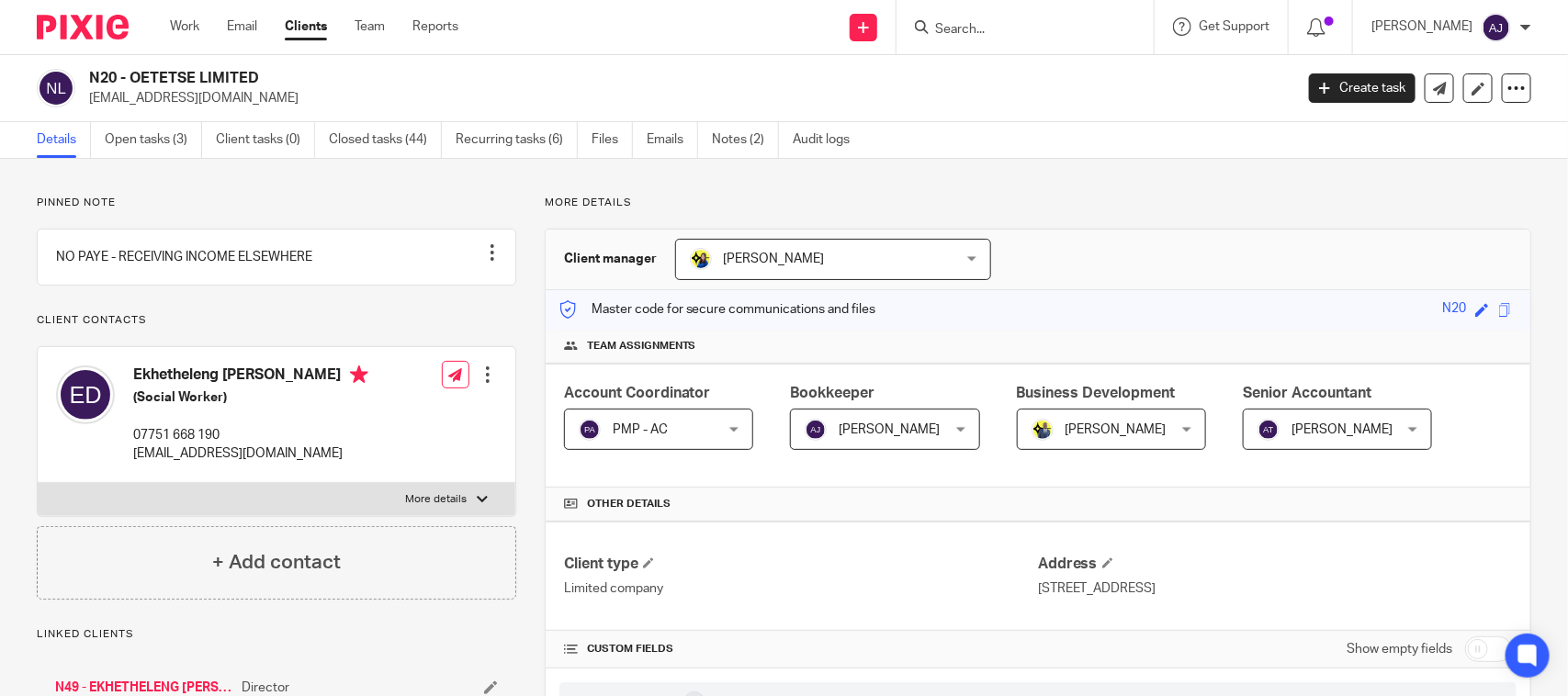
scroll to position [1214, 0]
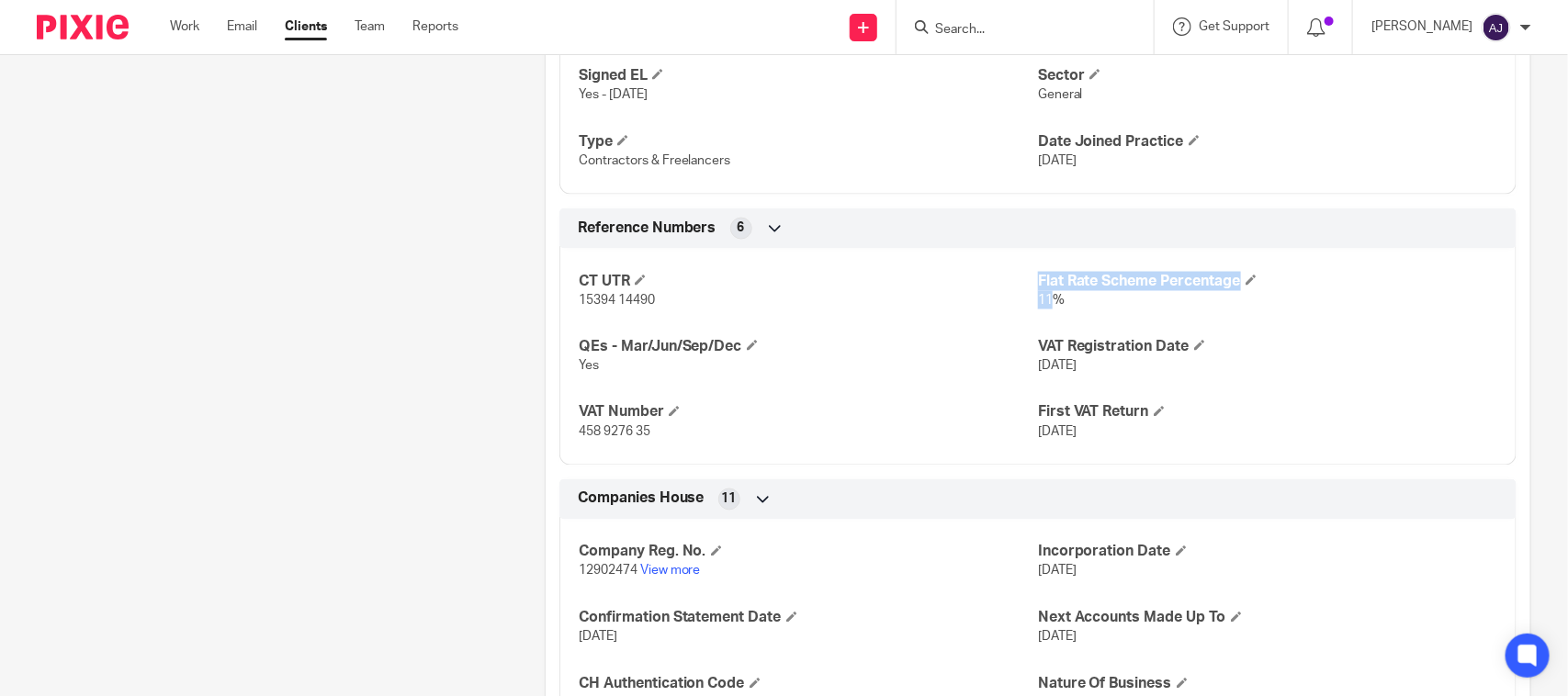
drag, startPoint x: 1039, startPoint y: 308, endPoint x: 978, endPoint y: 316, distance: 61.5
click at [978, 316] on div "CT UTR 15394 14490 Flat Rate Scheme Percentage 11% QEs - Mar/Jun/Sep/Dec Yes VA…" at bounding box center [1037, 349] width 957 height 230
click at [1037, 294] on span "11%" at bounding box center [1051, 300] width 27 height 13
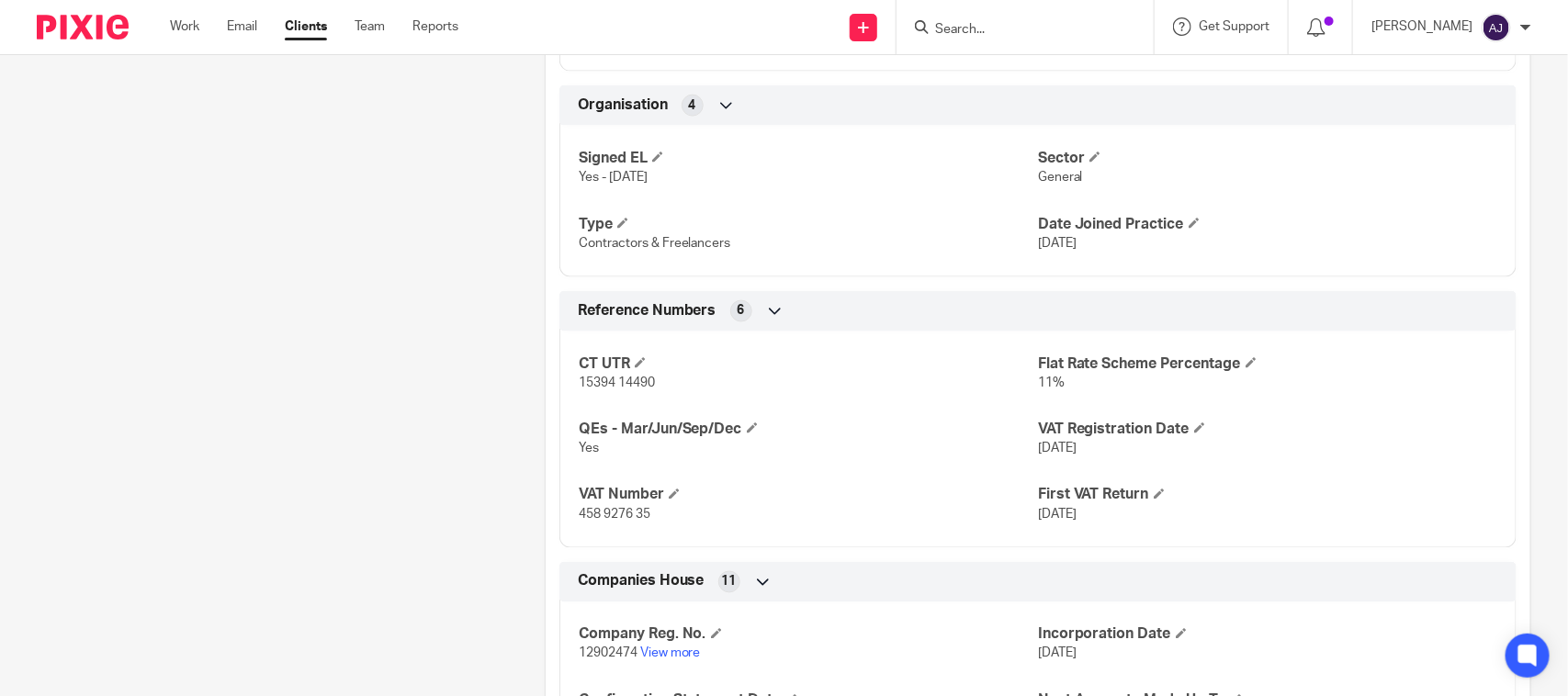
scroll to position [1099, 0]
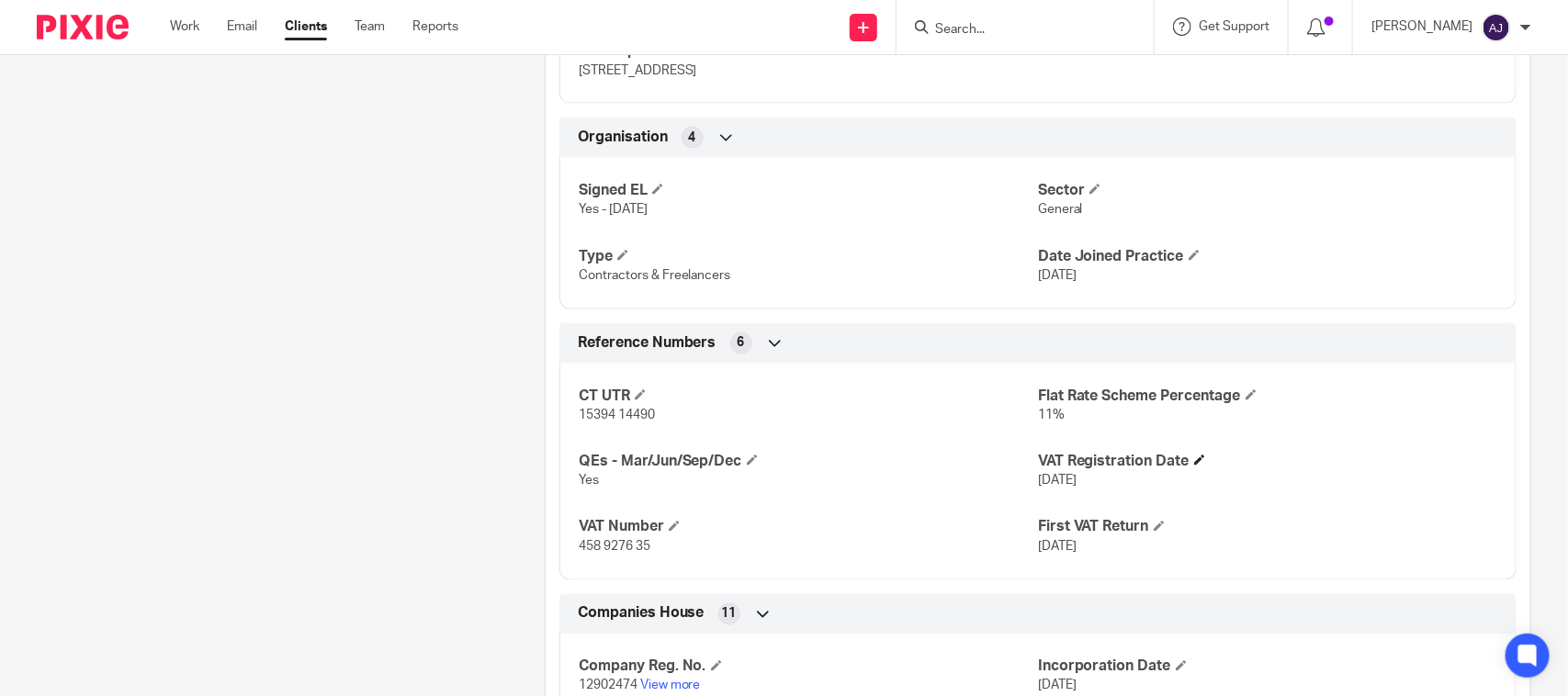
drag, startPoint x: 1024, startPoint y: 490, endPoint x: 1123, endPoint y: 470, distance: 101.0
click at [1123, 470] on div "CT UTR 15394 14490 Flat Rate Scheme Percentage 11% QEs - Mar/Jun/Sep/Dec Yes VA…" at bounding box center [1037, 464] width 957 height 230
click at [1126, 479] on p "[DATE]" at bounding box center [1267, 480] width 460 height 18
drag, startPoint x: 1114, startPoint y: 489, endPoint x: 1027, endPoint y: 483, distance: 87.2
click at [1037, 483] on p "[DATE]" at bounding box center [1267, 480] width 460 height 18
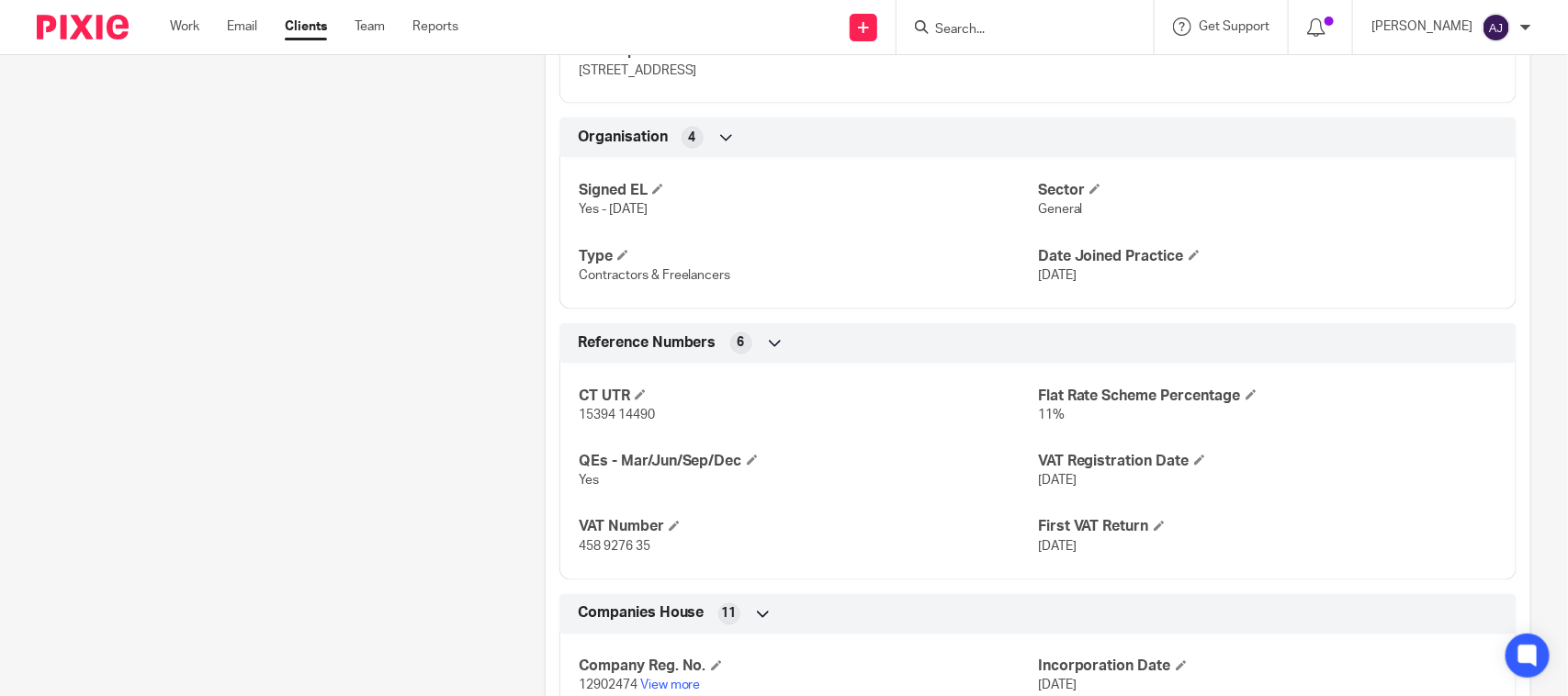
click at [1370, 502] on div "CT UTR 15394 14490 Flat Rate Scheme Percentage 11% QEs - Mar/Jun/Sep/Dec Yes VA…" at bounding box center [1037, 464] width 957 height 230
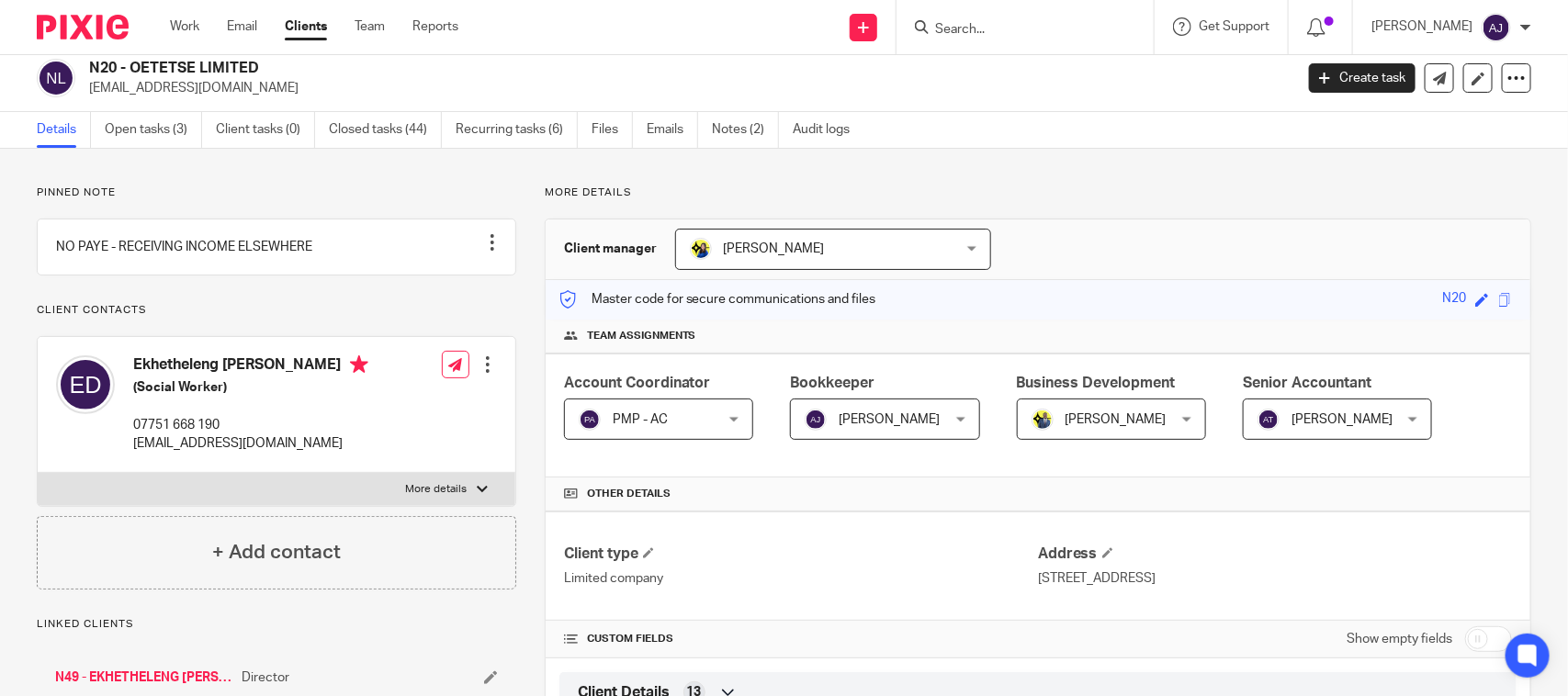
scroll to position [0, 0]
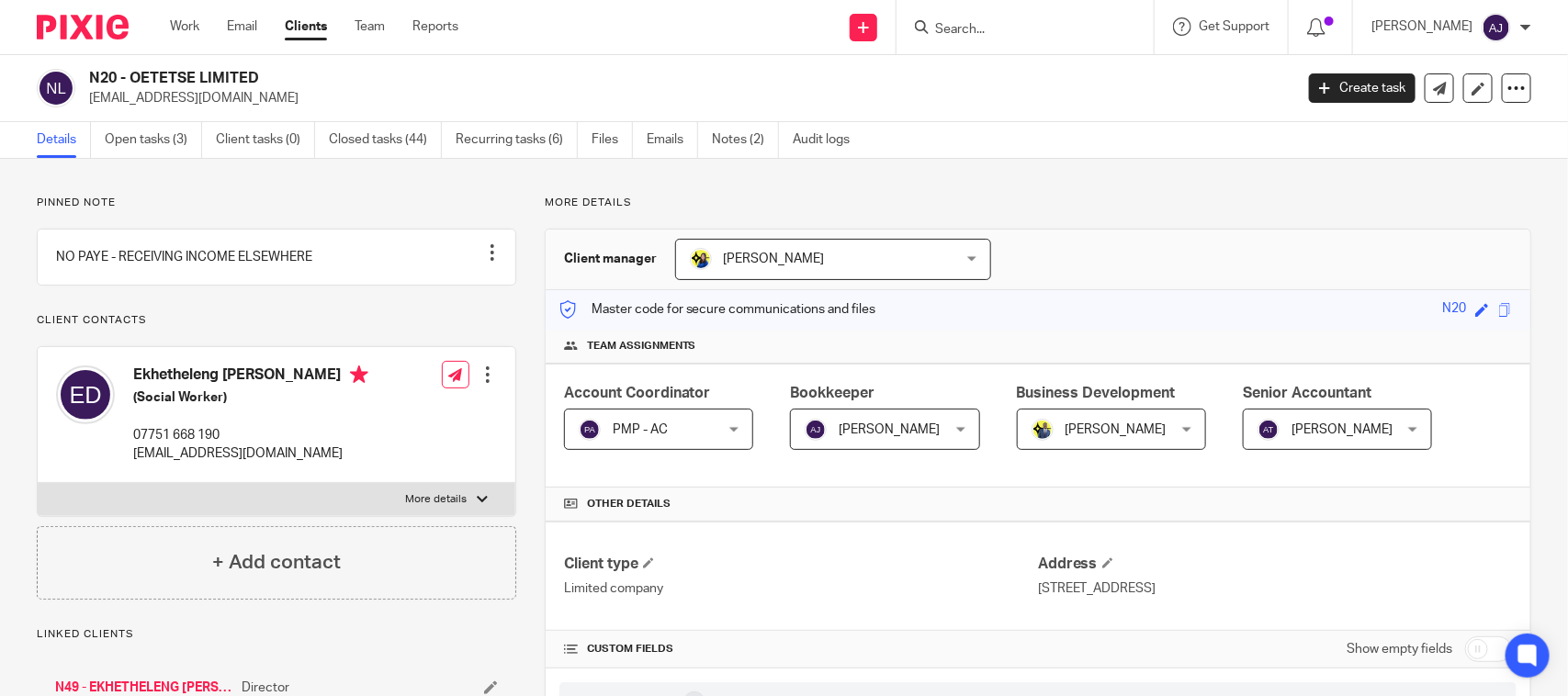
click at [653, 79] on h2 "N20 - OETETSE LIMITED" at bounding box center [566, 79] width 953 height 19
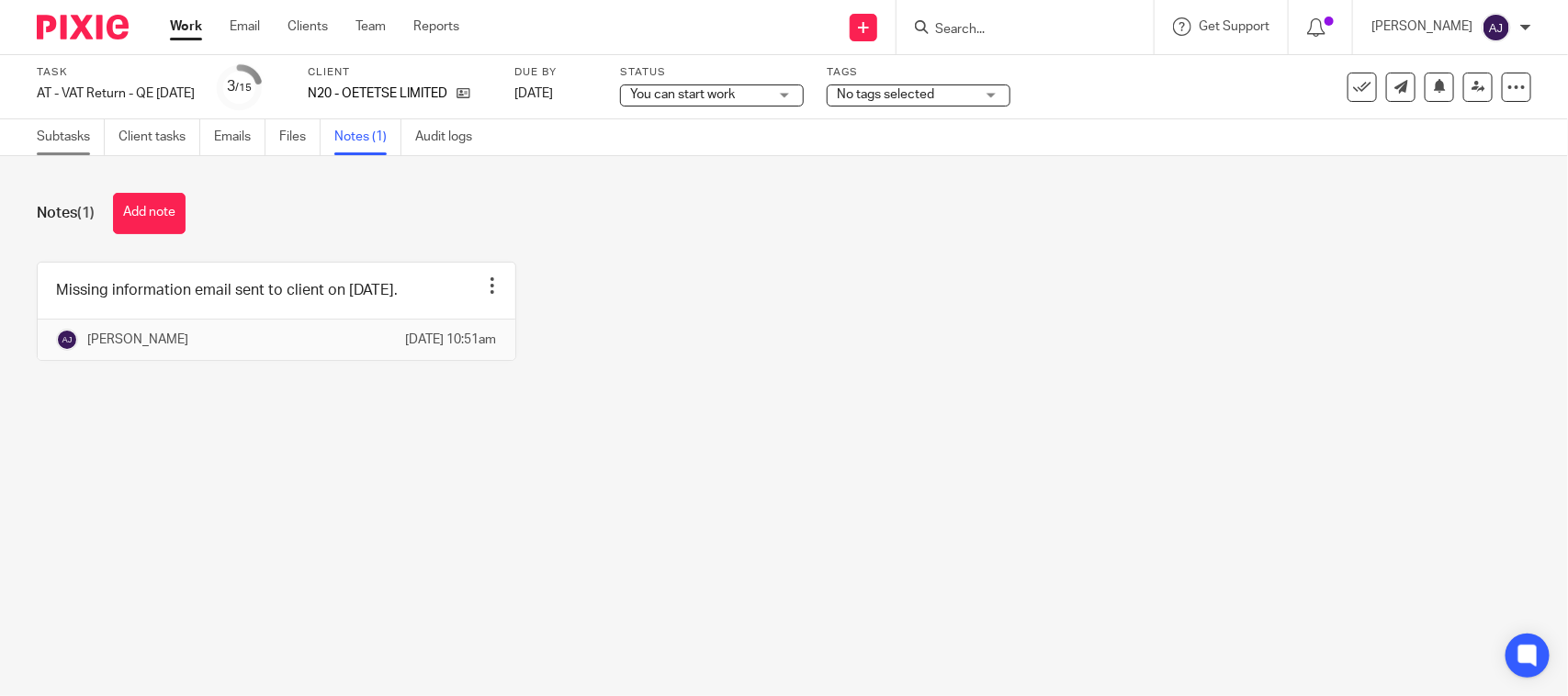
click at [61, 145] on link "Subtasks" at bounding box center [71, 137] width 68 height 36
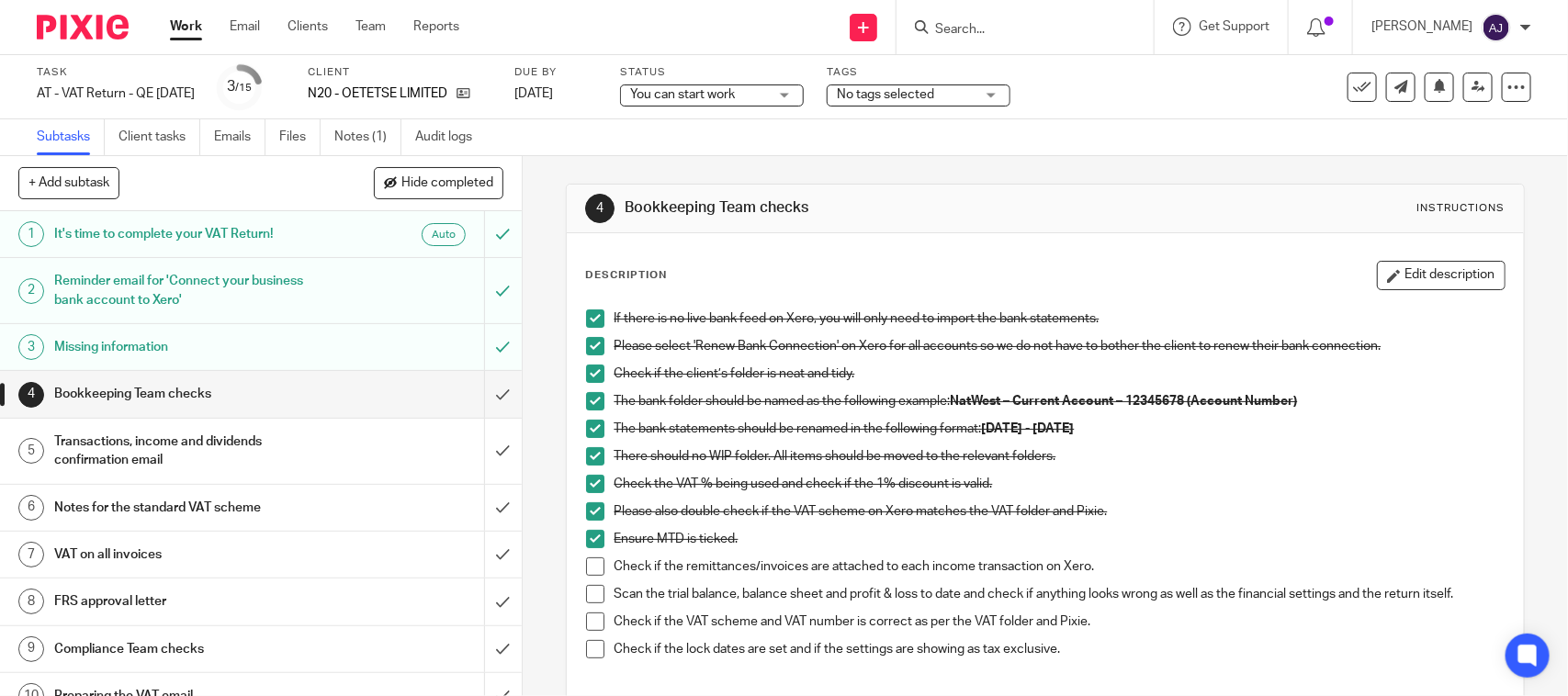
click at [994, 156] on div "4 Bookkeeping Team checks Instructions Description Edit description If there is…" at bounding box center [1044, 530] width 958 height 749
drag, startPoint x: 1378, startPoint y: 211, endPoint x: 1479, endPoint y: 205, distance: 101.2
click at [1479, 205] on div "4 Bookkeeping Team checks Instructions" at bounding box center [1044, 208] width 956 height 48
click at [1477, 207] on div "4 Bookkeeping Team checks Instructions" at bounding box center [1044, 208] width 956 height 48
click at [592, 598] on span at bounding box center [594, 593] width 18 height 18
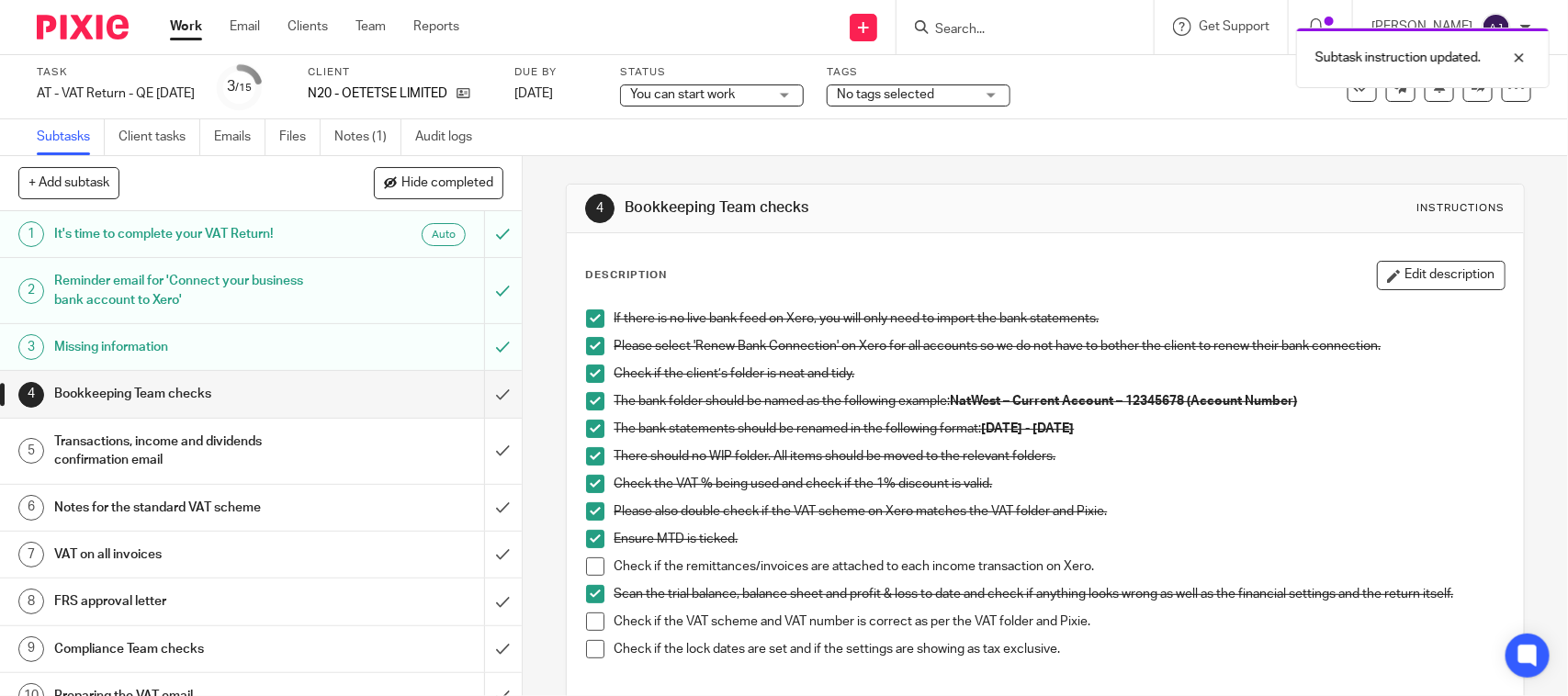
click at [1072, 179] on div "4 Bookkeeping Team checks Instructions Description Edit description If there is…" at bounding box center [1044, 530] width 958 height 749
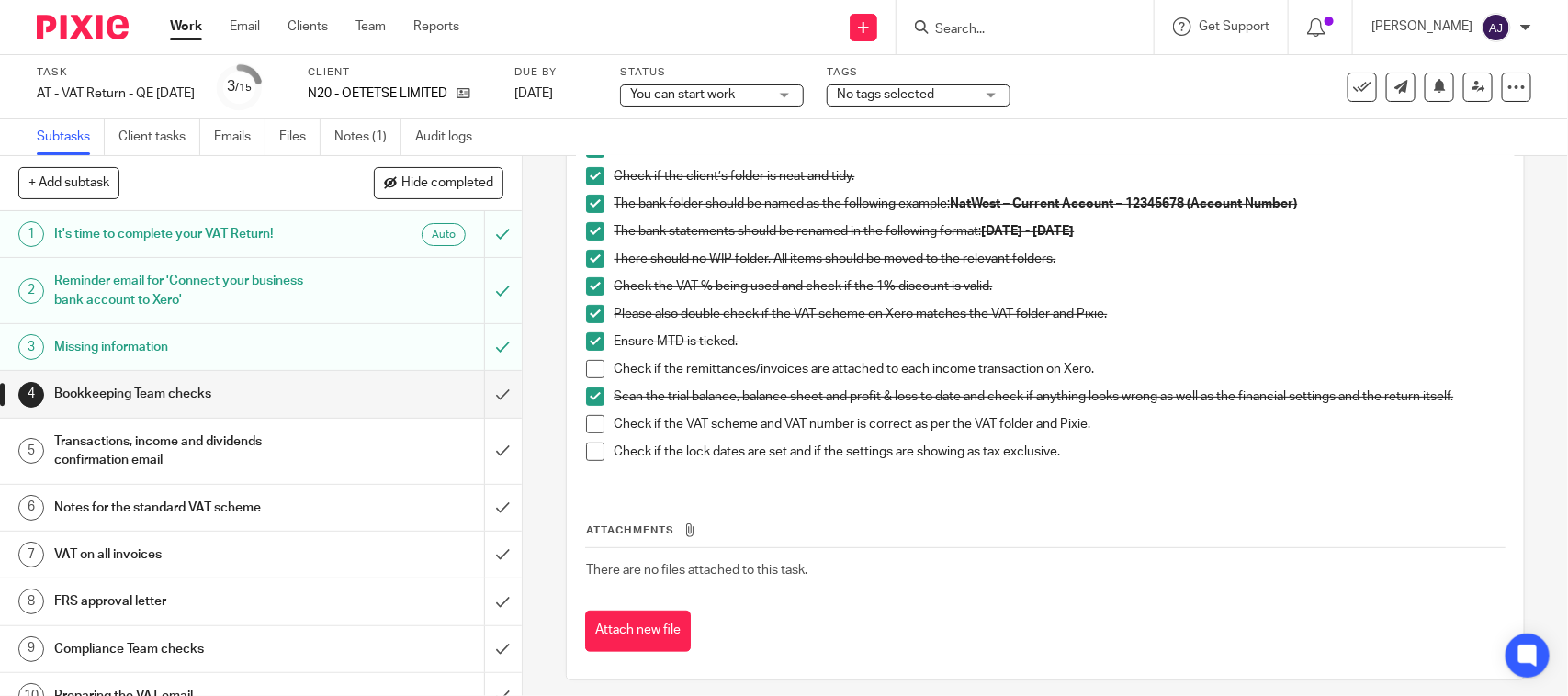
scroll to position [208, 0]
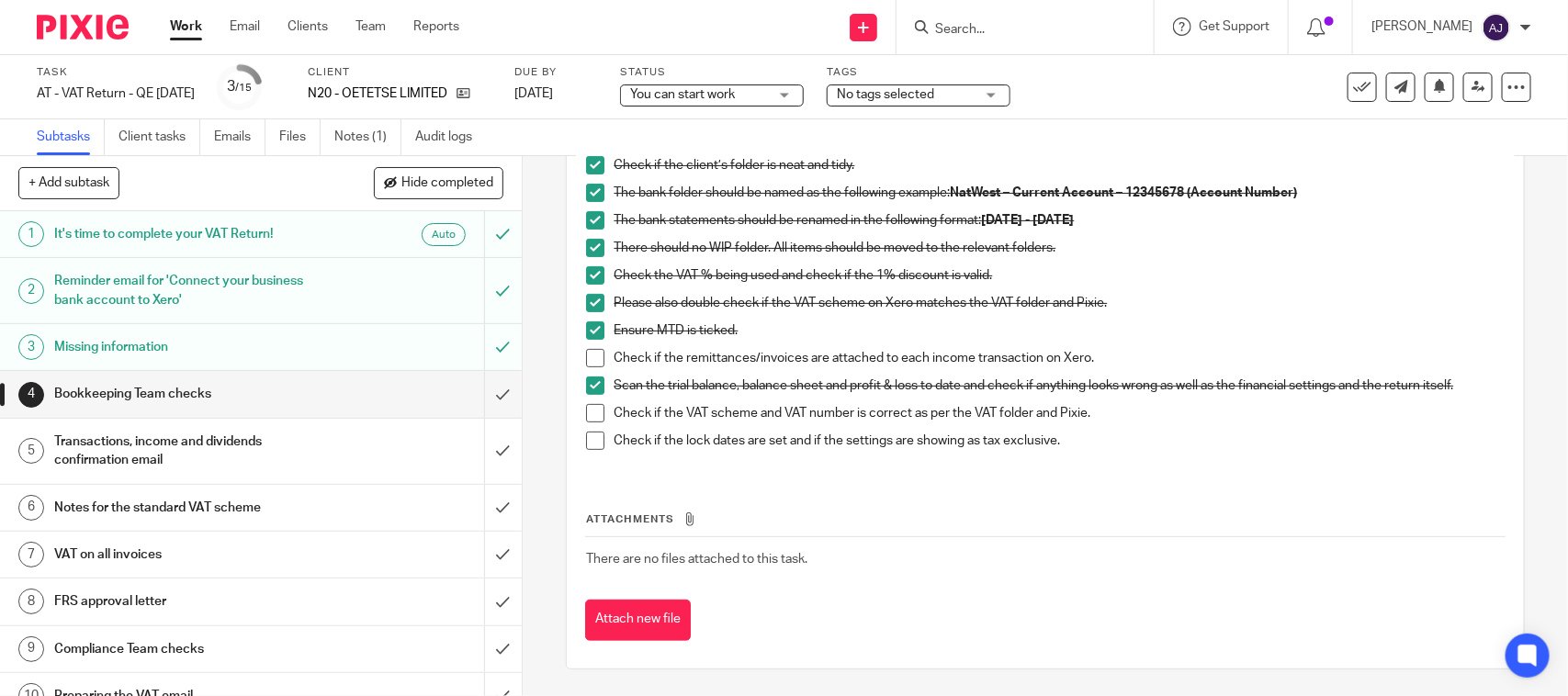
drag, startPoint x: 587, startPoint y: 408, endPoint x: 584, endPoint y: 438, distance: 30.1
click at [586, 408] on span at bounding box center [594, 412] width 18 height 18
click at [586, 438] on span at bounding box center [594, 440] width 18 height 18
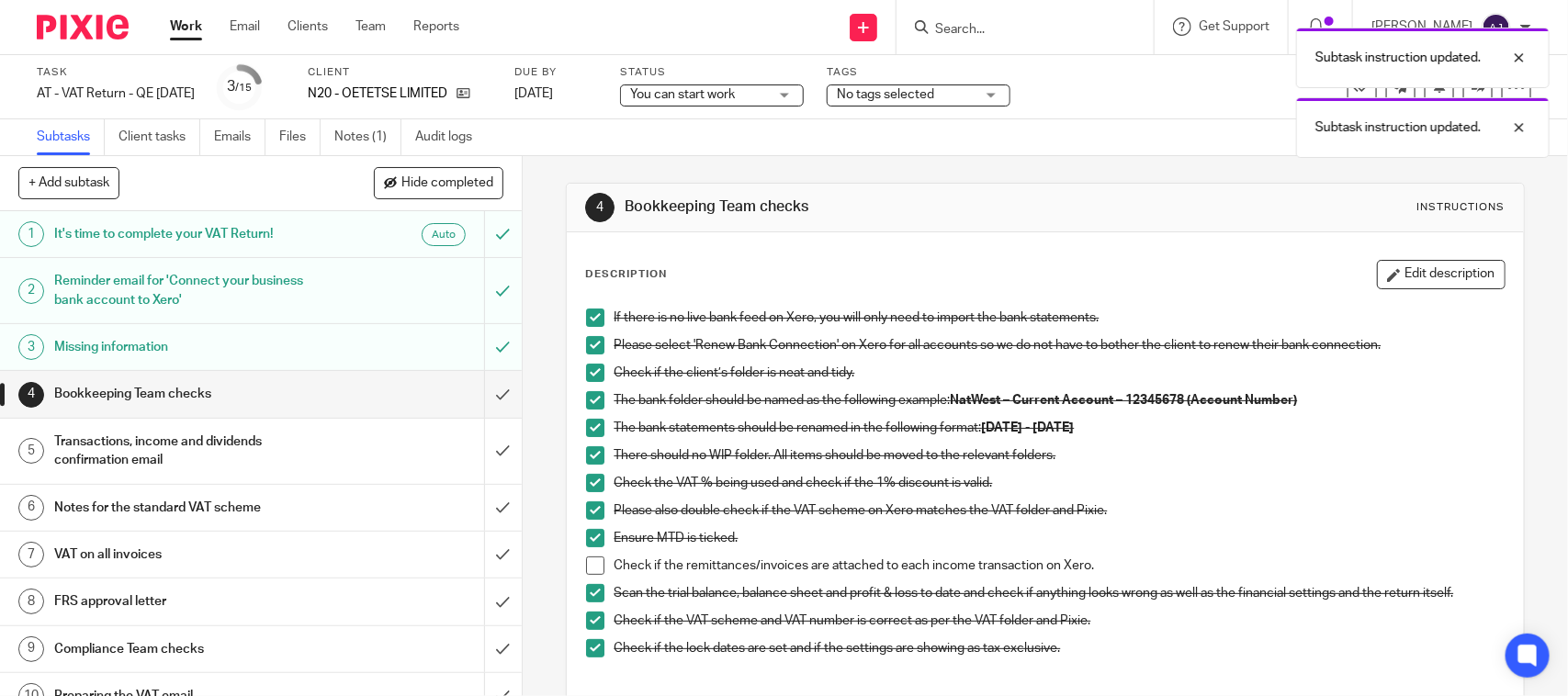
scroll to position [0, 0]
click at [882, 203] on h1 "Bookkeeping Team checks" at bounding box center [855, 207] width 460 height 19
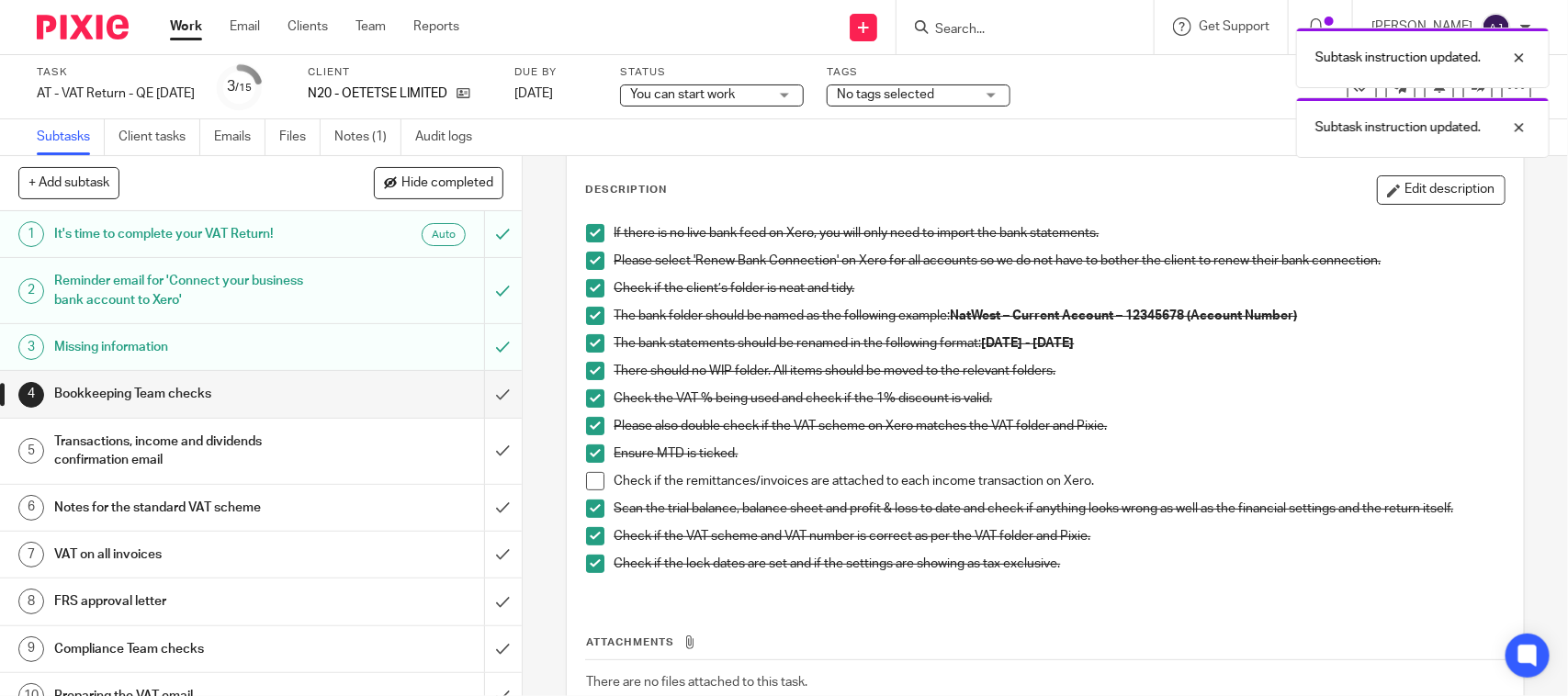
scroll to position [208, 0]
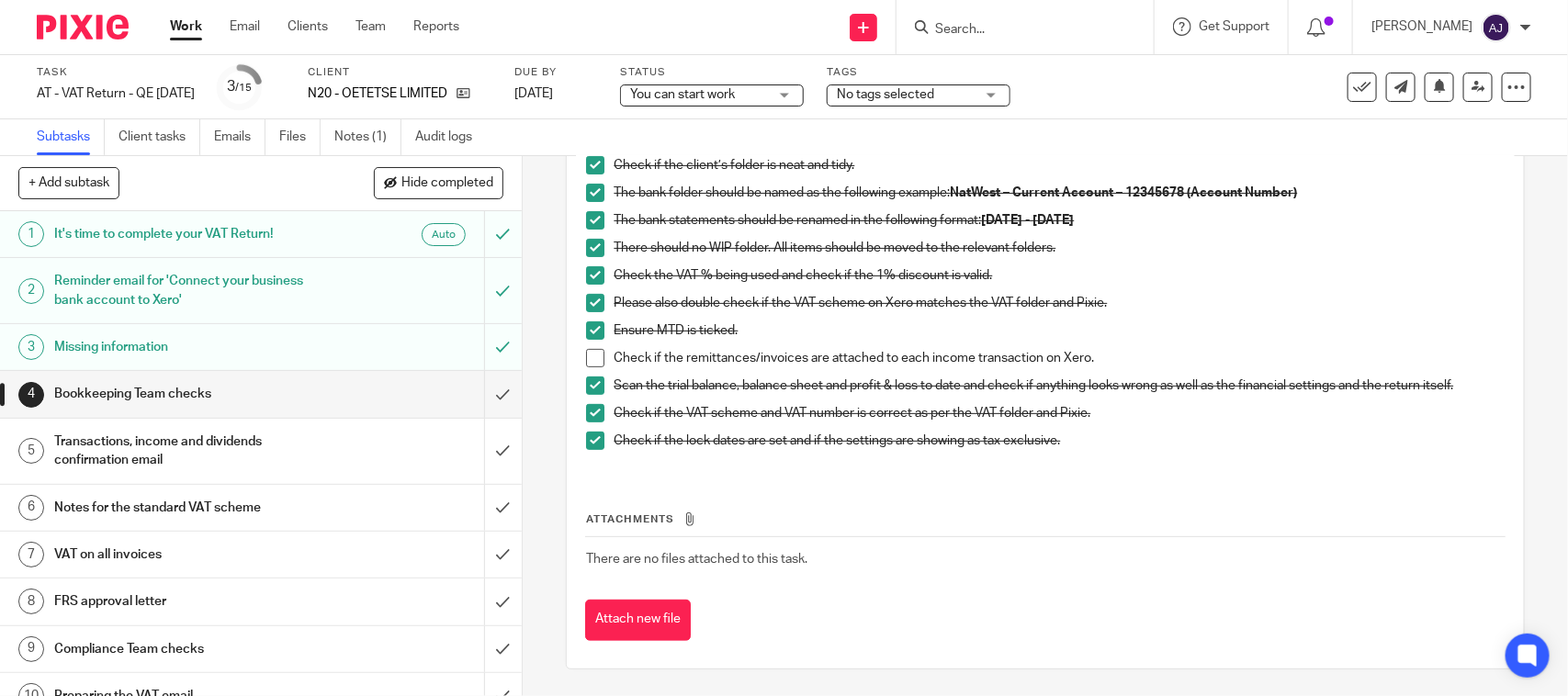
click at [763, 33] on div "Send new email Create task Add client Request signature Get Support Contact Sup…" at bounding box center [1027, 27] width 1081 height 54
click at [246, 455] on h1 "Transactions, income and dividends confirmation email" at bounding box center [191, 451] width 275 height 46
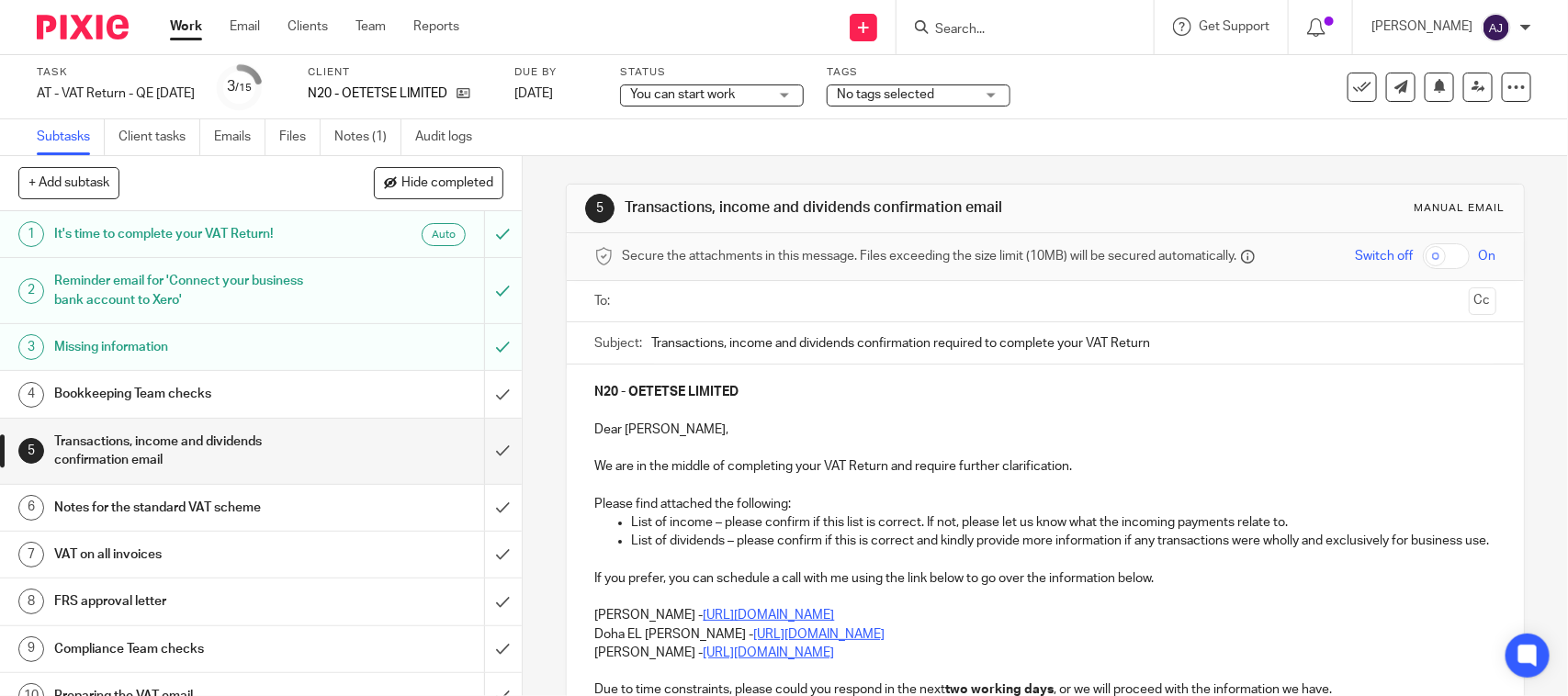
click at [1012, 127] on div "Subtasks Client tasks Emails Files Notes (1) Audit logs" at bounding box center [784, 137] width 1568 height 37
click at [802, 156] on div "5 Transactions, income and dividends confirmation email Manual email Secure the…" at bounding box center [1044, 554] width 958 height 795
click at [699, 88] on span "You can start work" at bounding box center [682, 95] width 104 height 13
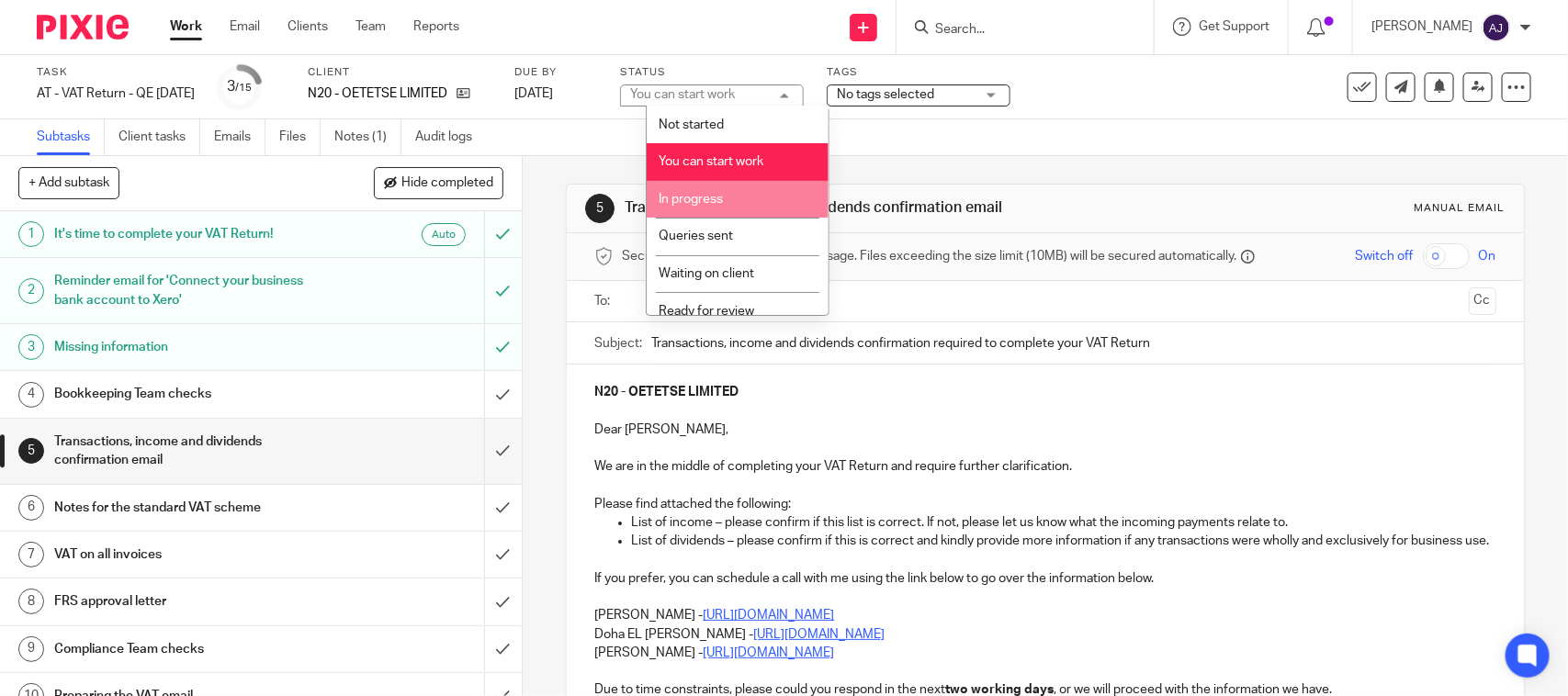
click at [731, 189] on li "In progress" at bounding box center [737, 200] width 182 height 38
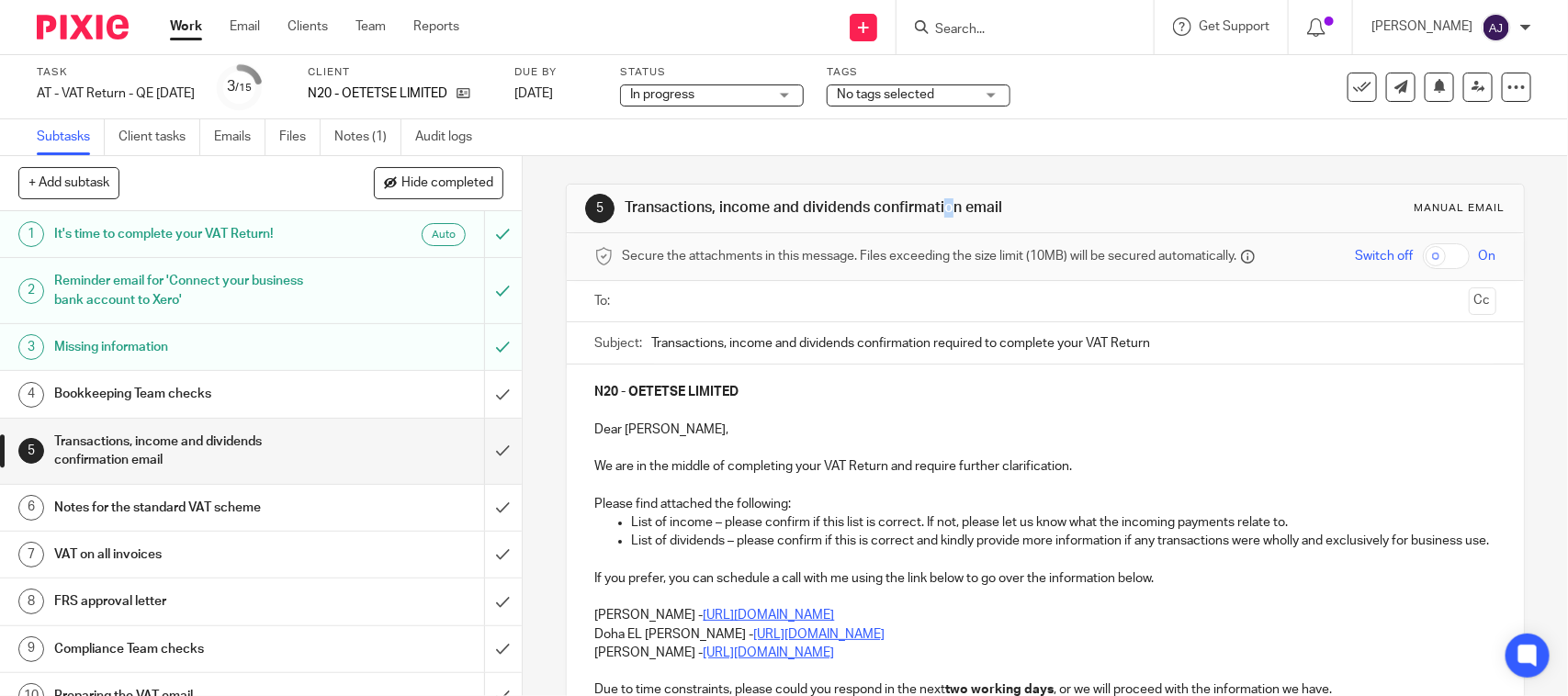
click at [866, 168] on div "5 Transactions, income and dividends confirmation email Manual email Secure the…" at bounding box center [1044, 554] width 958 height 795
click at [994, 202] on h1 "Transactions, income and dividends confirmation email" at bounding box center [855, 207] width 460 height 19
click at [1019, 203] on h1 "Transactions, income and dividends confirmation email" at bounding box center [855, 207] width 460 height 19
drag, startPoint x: 617, startPoint y: 205, endPoint x: 1038, endPoint y: 217, distance: 421.2
click at [1038, 217] on h1 "Transactions, income and dividends confirmation email" at bounding box center [855, 207] width 460 height 19
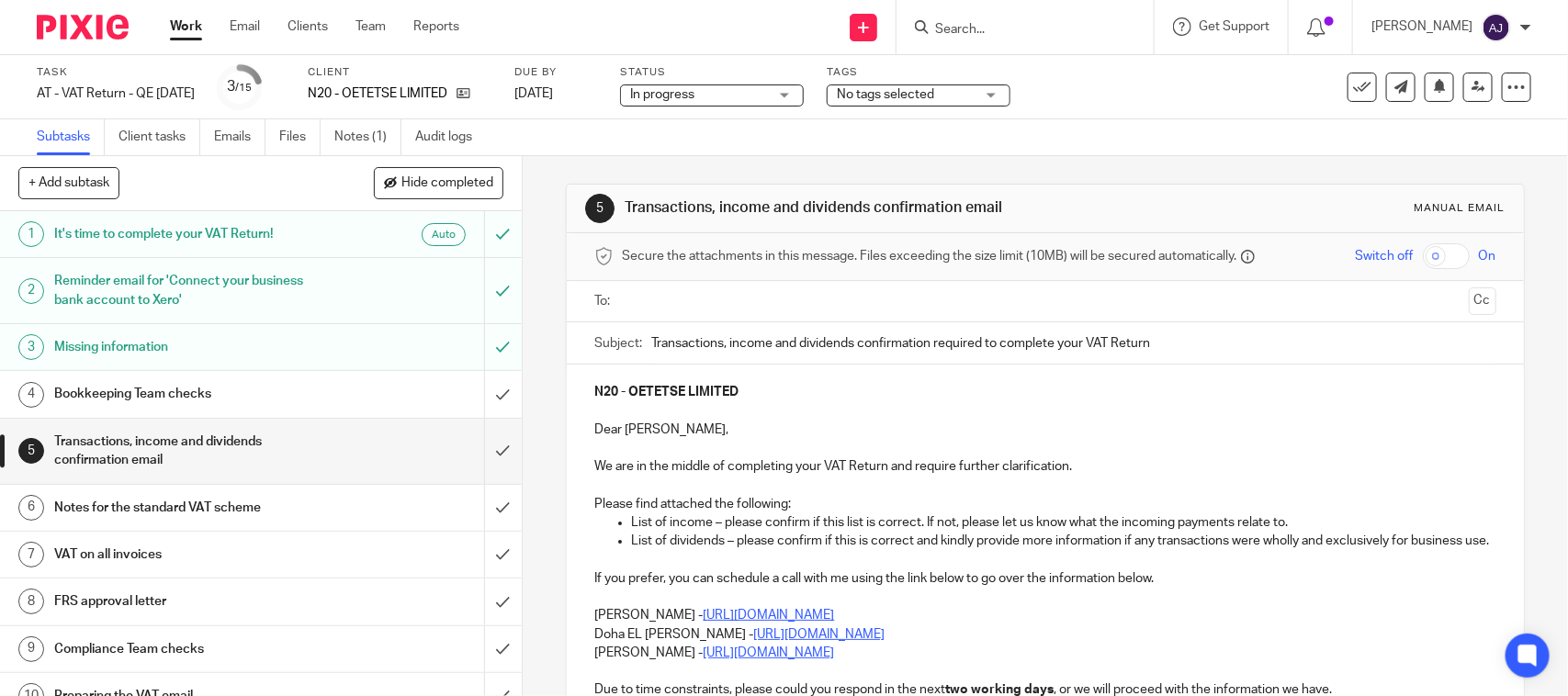
click at [1052, 182] on div "5 Transactions, income and dividends confirmation email Manual email Secure the…" at bounding box center [1044, 554] width 958 height 795
click at [1033, 211] on h1 "Transactions, income and dividends confirmation email" at bounding box center [855, 207] width 460 height 19
drag, startPoint x: 617, startPoint y: 209, endPoint x: 1029, endPoint y: 195, distance: 412.2
click at [994, 216] on h1 "Transactions, income and dividends confirmation email" at bounding box center [855, 207] width 460 height 19
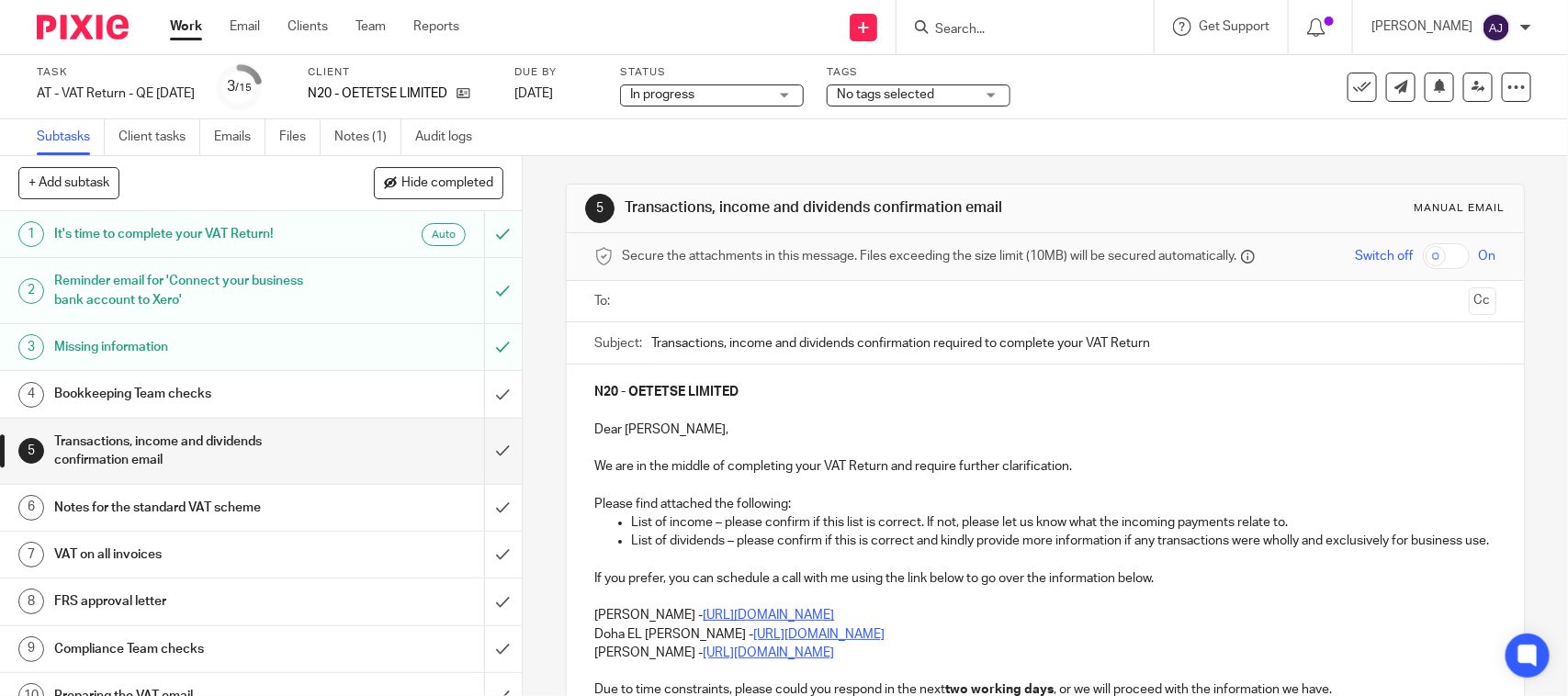
click at [1031, 194] on div "5 Transactions, income and dividends confirmation email Manual email" at bounding box center [1044, 208] width 919 height 29
click at [1022, 189] on div "5 Transactions, income and dividends confirmation email Manual email" at bounding box center [1044, 208] width 956 height 48
click at [1022, 179] on div "5 Transactions, income and dividends confirmation email Manual email Secure the…" at bounding box center [1044, 554] width 958 height 795
